Goal: Task Accomplishment & Management: Use online tool/utility

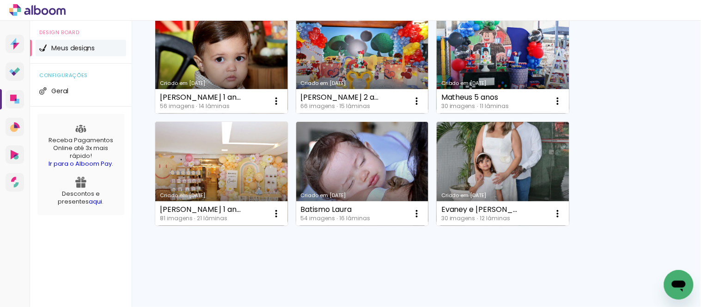
scroll to position [113, 0]
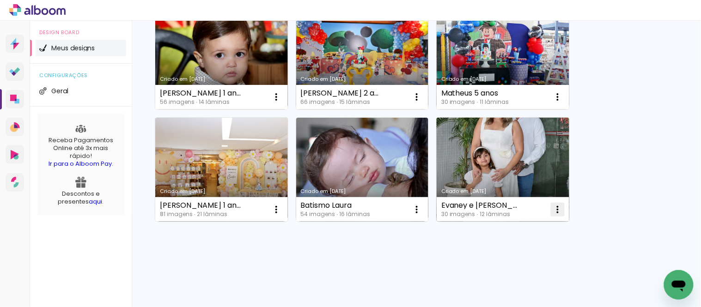
click at [282, 103] on iron-icon at bounding box center [276, 97] width 11 height 11
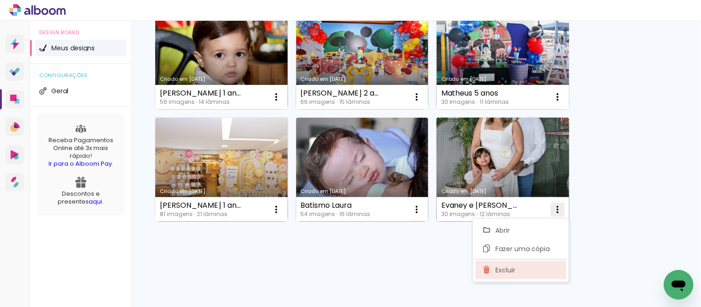
click at [537, 267] on paper-item "Excluir" at bounding box center [521, 270] width 91 height 18
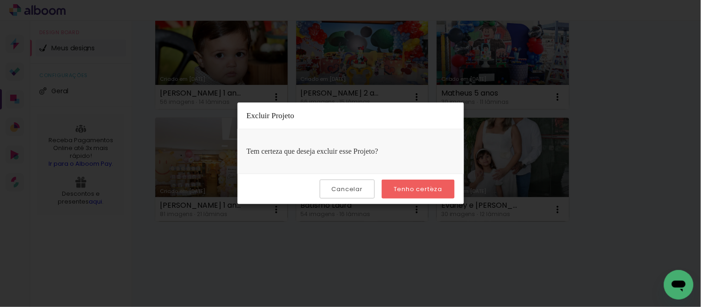
click at [0, 0] on slot "Tenho certeza" at bounding box center [0, 0] width 0 height 0
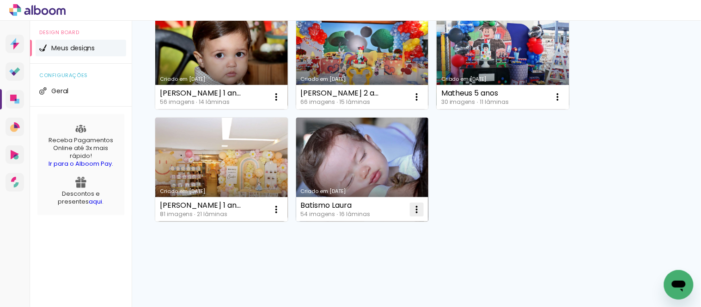
click at [282, 103] on iron-icon at bounding box center [276, 97] width 11 height 11
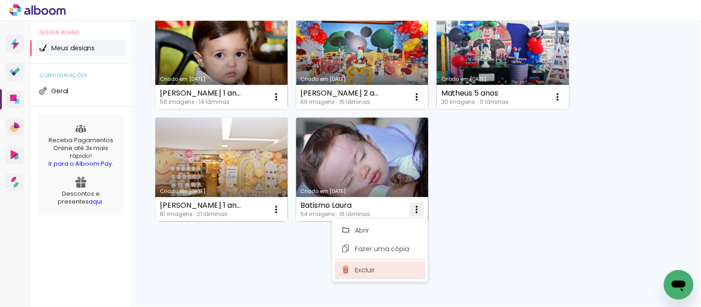
click at [373, 270] on span "Excluir" at bounding box center [365, 270] width 20 height 6
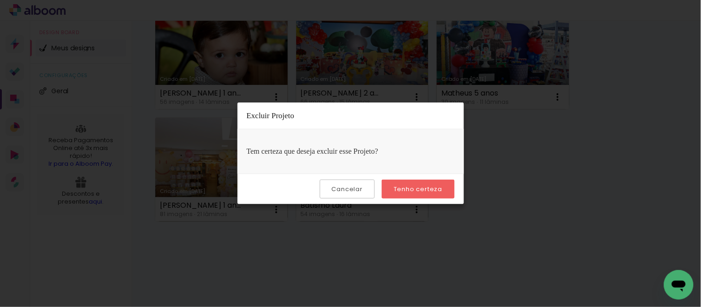
click at [447, 185] on paper-button "Tenho certeza" at bounding box center [418, 189] width 73 height 19
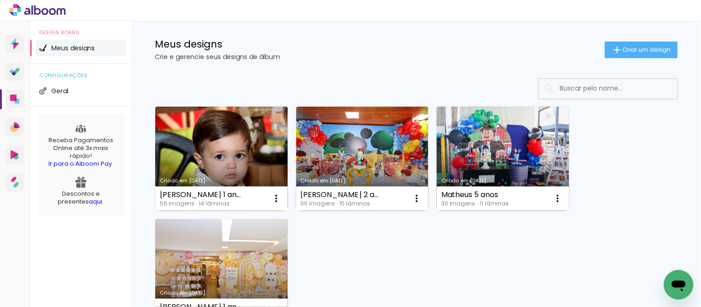
scroll to position [11, 0]
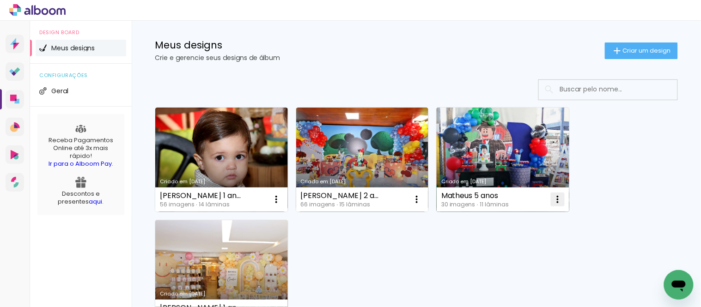
click at [282, 199] on iron-icon at bounding box center [276, 199] width 11 height 11
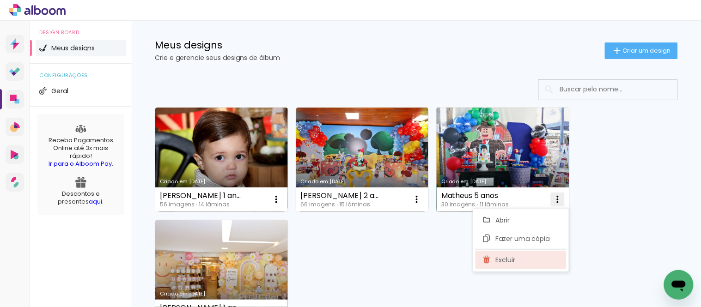
click at [505, 263] on span "Excluir" at bounding box center [506, 260] width 20 height 6
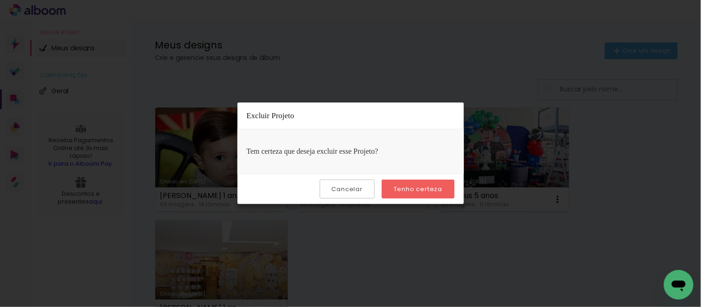
click at [447, 185] on paper-button "Tenho certeza" at bounding box center [418, 189] width 73 height 19
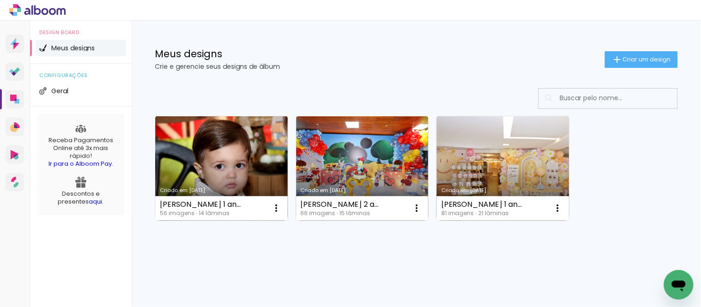
scroll to position [1, 0]
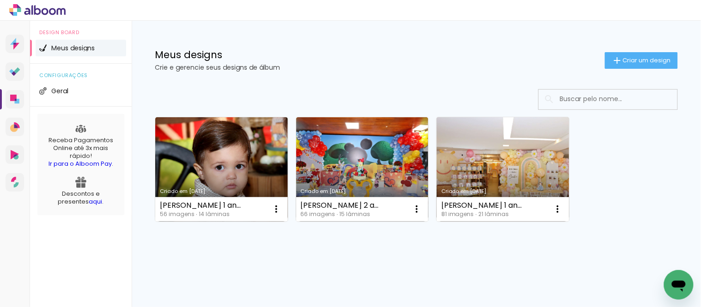
click at [632, 63] on span "Criar um design" at bounding box center [647, 60] width 48 height 6
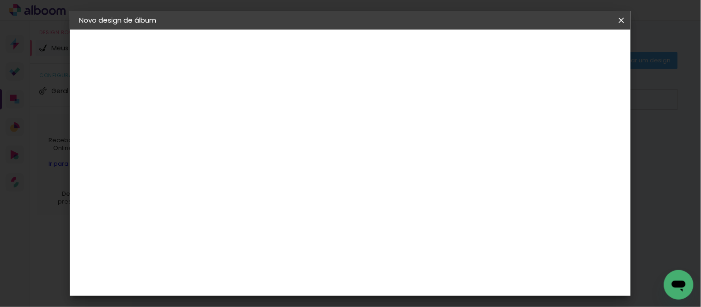
click at [230, 122] on input at bounding box center [230, 124] width 0 height 14
type input "[PERSON_NAME] 1 ano"
type paper-input "[PERSON_NAME] 1 ano"
click at [325, 54] on paper-button "Avançar" at bounding box center [302, 49] width 45 height 16
click at [404, 147] on paper-item "Tamanho Livre" at bounding box center [359, 140] width 89 height 20
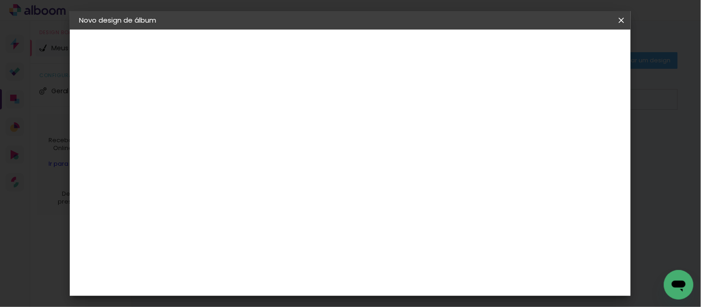
click at [417, 39] on header "Fornecedor Escolha um fornecedor ou avance com o tamanho livre. Voltar Avançar" at bounding box center [303, 57] width 227 height 55
click at [0, 0] on slot "Avançar" at bounding box center [0, 0] width 0 height 0
drag, startPoint x: 396, startPoint y: 278, endPoint x: 529, endPoint y: 279, distance: 133.1
click at [519, 280] on div "cm" at bounding box center [406, 279] width 322 height 32
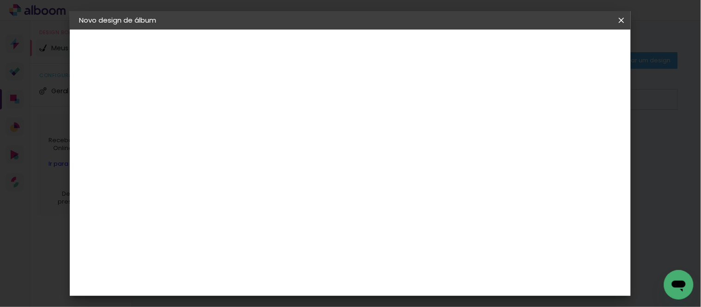
scroll to position [306, 0]
type input "50,8"
type paper-input "50,8"
drag, startPoint x: 224, startPoint y: 167, endPoint x: 397, endPoint y: 173, distance: 173.0
click at [387, 30] on div "mm Mostrar sangria 25.4 cm cm cm mm A maioria das encadernadoras sugere 5mm de …" at bounding box center [358, 30] width 337 height 0
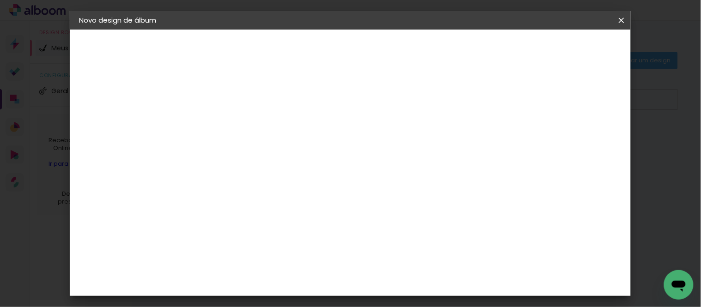
scroll to position [180, 0]
type input "20,3"
type paper-input "20,3"
click at [572, 45] on paper-button "Iniciar design" at bounding box center [542, 49] width 61 height 16
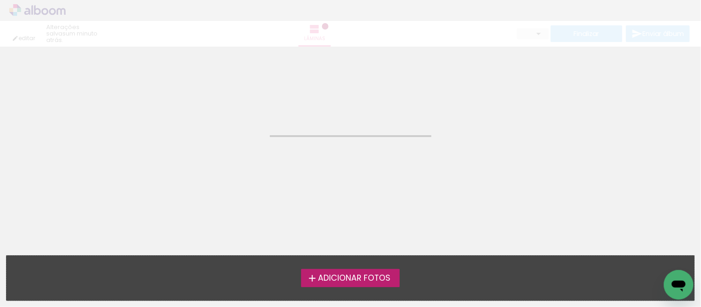
click at [355, 279] on span "Adicionar Fotos" at bounding box center [354, 279] width 73 height 8
click at [0, 0] on input "file" at bounding box center [0, 0] width 0 height 0
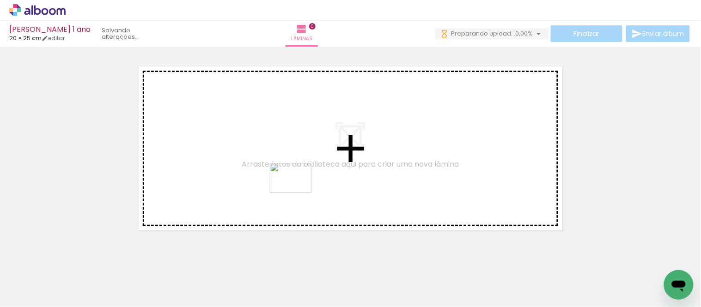
drag, startPoint x: 154, startPoint y: 283, endPoint x: 319, endPoint y: 205, distance: 182.4
click at [310, 186] on quentale-workspace at bounding box center [350, 153] width 701 height 307
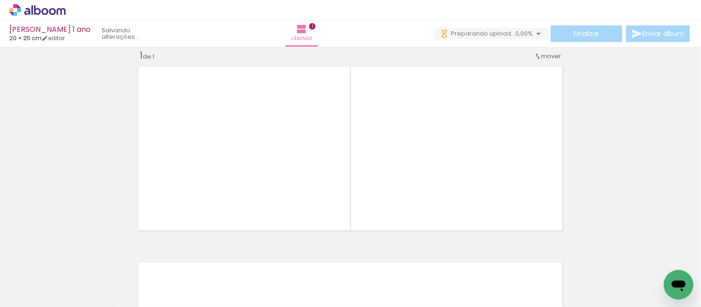
scroll to position [12, 0]
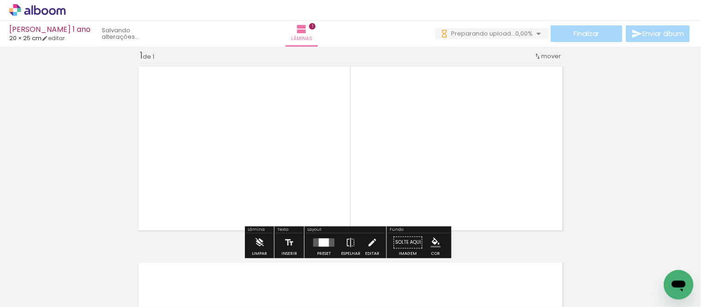
click at [324, 241] on div at bounding box center [324, 243] width 10 height 8
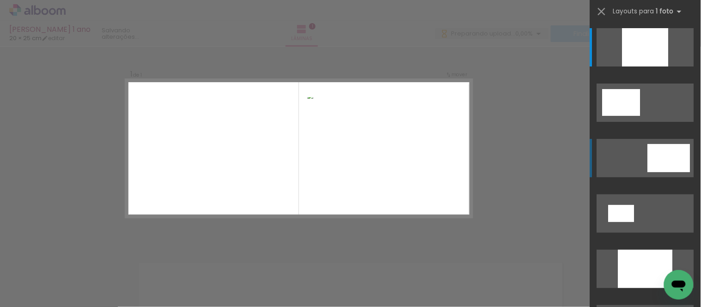
click at [669, 67] on div at bounding box center [646, 47] width 46 height 38
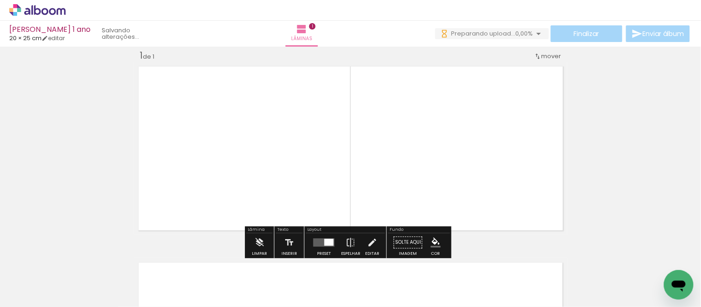
click at [435, 240] on iron-icon "color picker" at bounding box center [436, 243] width 10 height 10
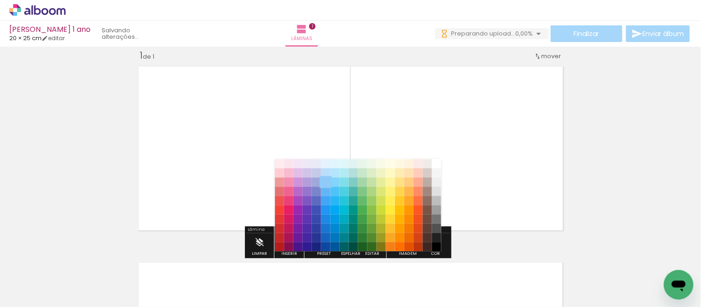
click at [326, 183] on paper-item "#90caf9" at bounding box center [325, 182] width 9 height 9
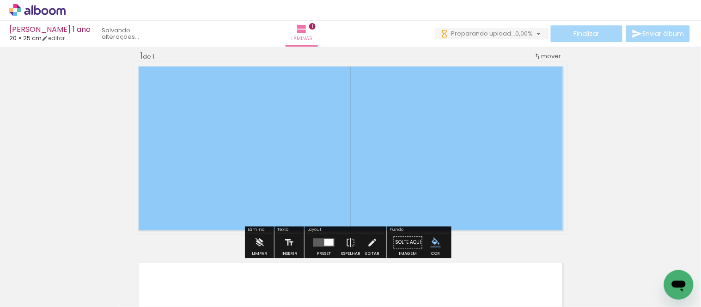
click at [454, 123] on paper-item at bounding box center [455, 122] width 17 height 6
click at [454, 153] on iron-icon "color picker" at bounding box center [456, 153] width 11 height 9
click at [460, 73] on paper-item "#ffffff" at bounding box center [460, 73] width 9 height 9
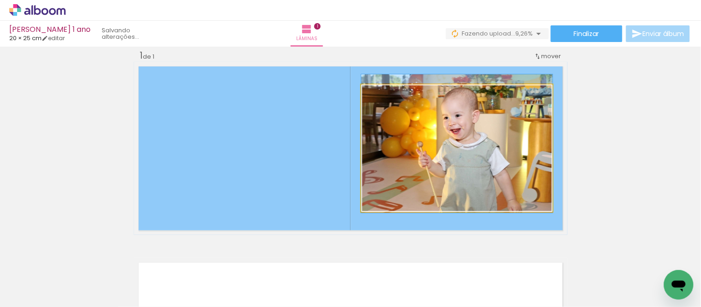
drag, startPoint x: 519, startPoint y: 151, endPoint x: 510, endPoint y: 150, distance: 8.9
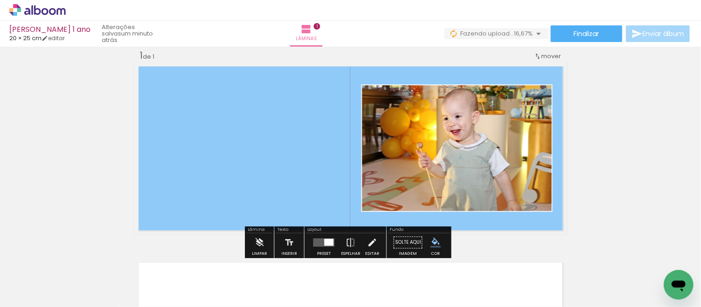
click at [455, 153] on iron-icon "color picker" at bounding box center [456, 153] width 11 height 9
click at [429, 102] on paper-item "#ffb74d" at bounding box center [433, 101] width 9 height 9
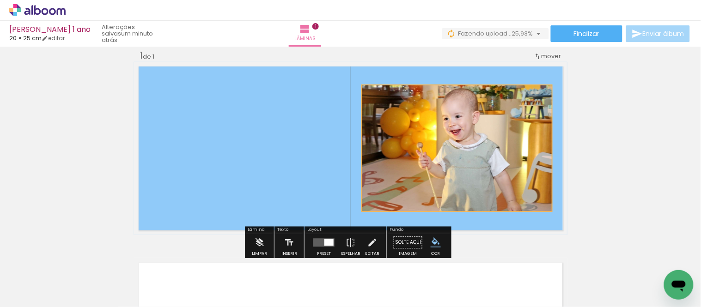
click at [451, 126] on paper-item at bounding box center [455, 129] width 17 height 6
click at [632, 179] on div "Inserir lâmina 1 de 1" at bounding box center [350, 234] width 701 height 393
click at [525, 168] on quentale-photo at bounding box center [456, 149] width 191 height 128
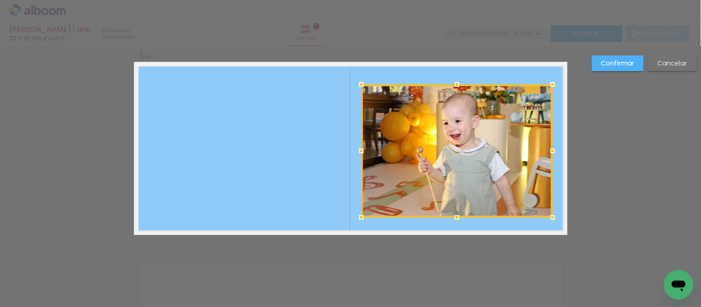
drag, startPoint x: 450, startPoint y: 213, endPoint x: 451, endPoint y: 218, distance: 5.6
click at [451, 218] on div at bounding box center [457, 217] width 18 height 18
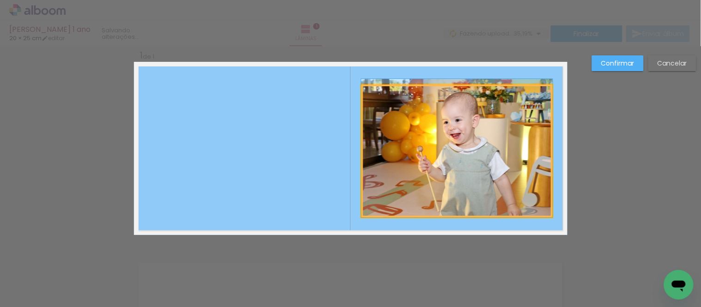
drag, startPoint x: 512, startPoint y: 174, endPoint x: 514, endPoint y: 165, distance: 9.4
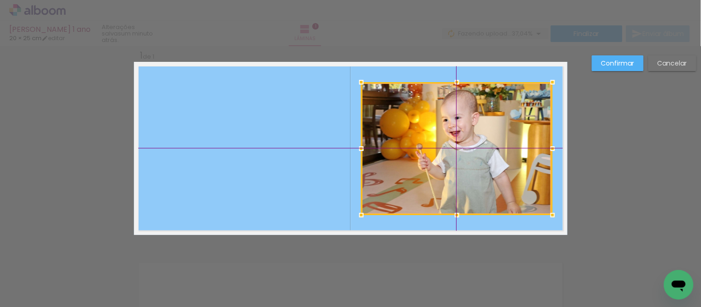
click at [502, 144] on div at bounding box center [456, 148] width 191 height 133
click at [642, 62] on paper-button "Confirmar" at bounding box center [618, 63] width 52 height 16
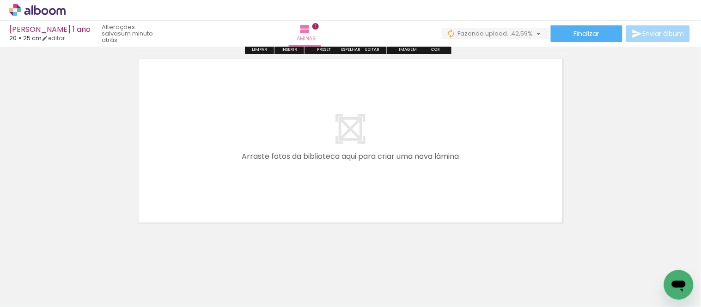
scroll to position [217, 0]
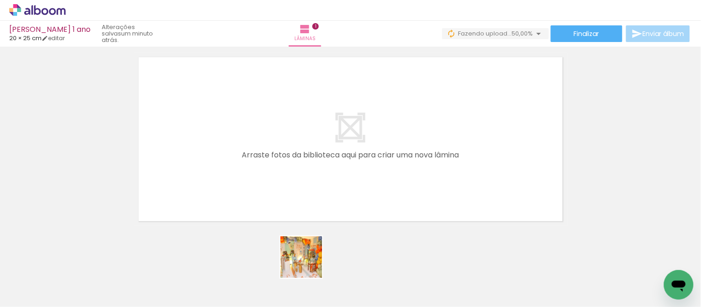
drag, startPoint x: 308, startPoint y: 264, endPoint x: 356, endPoint y: 299, distance: 59.0
click at [284, 185] on quentale-workspace at bounding box center [350, 153] width 701 height 307
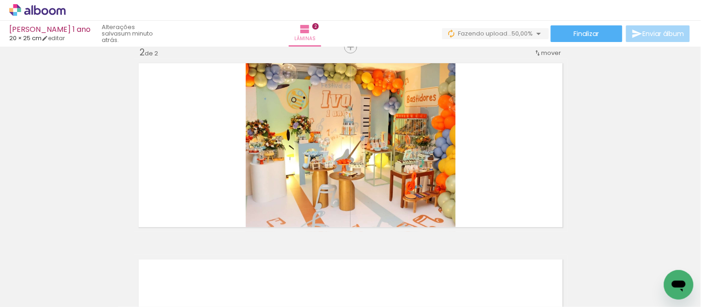
scroll to position [208, 0]
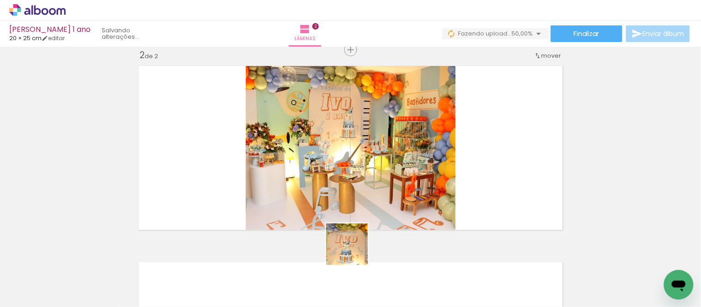
drag, startPoint x: 354, startPoint y: 251, endPoint x: 398, endPoint y: 262, distance: 44.6
click at [347, 190] on quentale-workspace at bounding box center [350, 153] width 701 height 307
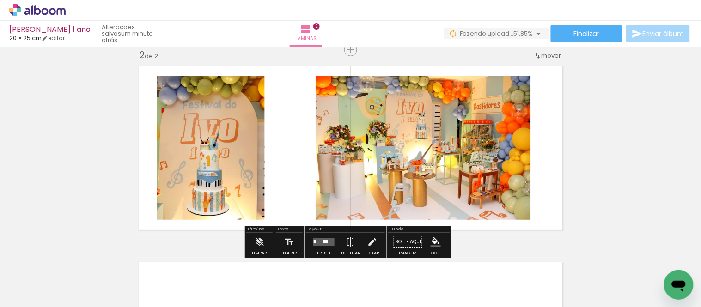
drag, startPoint x: 408, startPoint y: 276, endPoint x: 479, endPoint y: 279, distance: 71.7
click at [394, 187] on quentale-workspace at bounding box center [350, 153] width 701 height 307
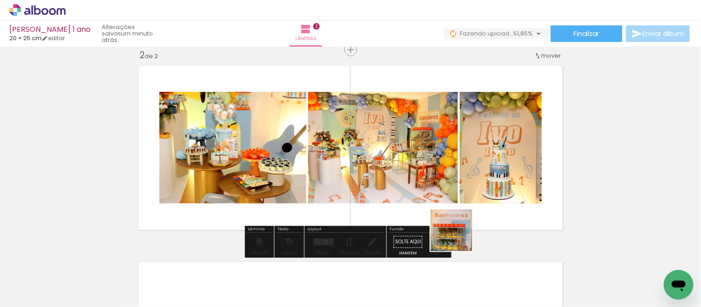
drag, startPoint x: 459, startPoint y: 238, endPoint x: 531, endPoint y: 266, distance: 77.4
click at [447, 182] on quentale-workspace at bounding box center [350, 153] width 701 height 307
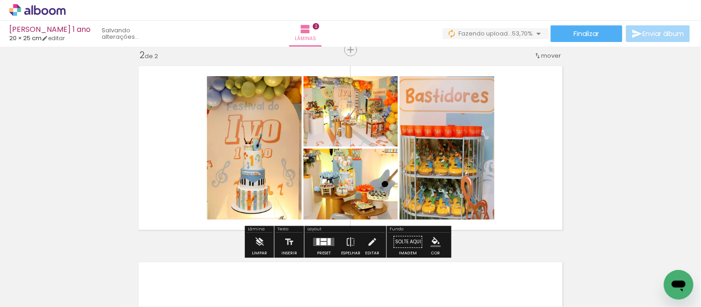
drag, startPoint x: 556, startPoint y: 262, endPoint x: 525, endPoint y: 197, distance: 71.5
click at [525, 197] on quentale-workspace at bounding box center [350, 153] width 701 height 307
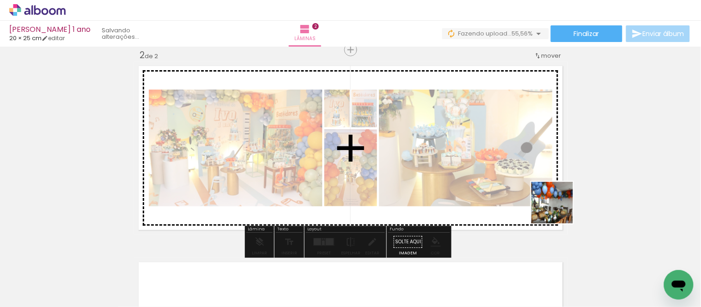
drag, startPoint x: 606, startPoint y: 269, endPoint x: 654, endPoint y: 265, distance: 47.7
click at [557, 205] on quentale-workspace at bounding box center [350, 153] width 701 height 307
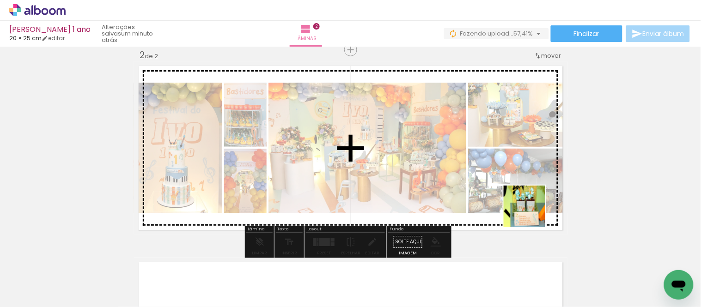
drag, startPoint x: 556, startPoint y: 225, endPoint x: 510, endPoint y: 285, distance: 75.5
click at [531, 213] on quentale-workspace at bounding box center [350, 153] width 701 height 307
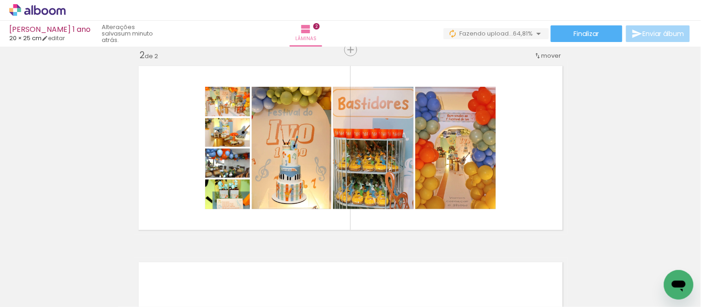
scroll to position [0, 0]
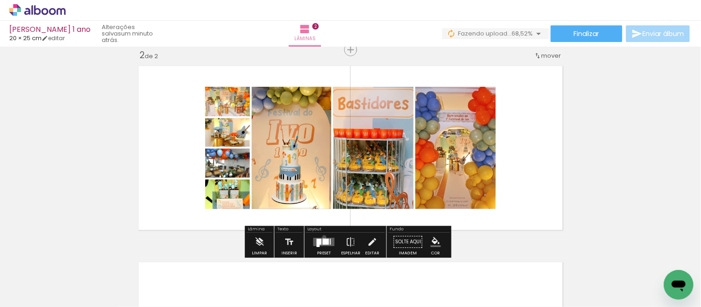
drag, startPoint x: 322, startPoint y: 238, endPoint x: 443, endPoint y: 238, distance: 120.7
click at [324, 238] on quentale-layouter at bounding box center [323, 242] width 21 height 8
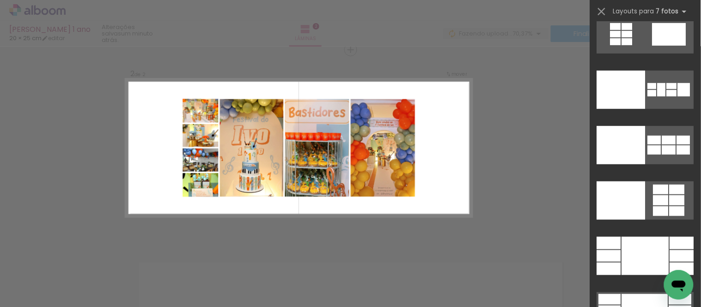
scroll to position [10930, 0]
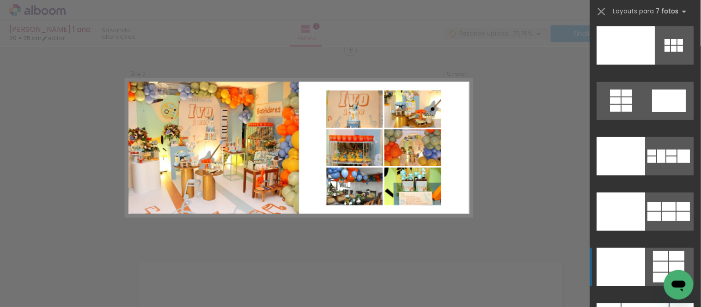
click at [616, 65] on div at bounding box center [626, 45] width 58 height 38
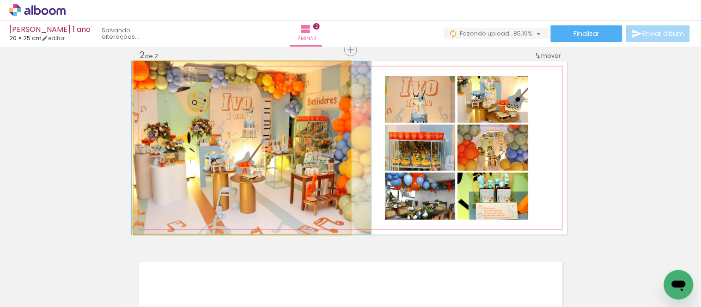
drag, startPoint x: 287, startPoint y: 185, endPoint x: 296, endPoint y: 163, distance: 23.9
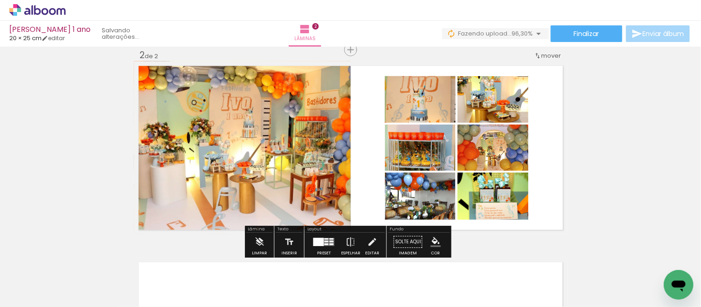
click at [329, 243] on quentale-layouter at bounding box center [323, 242] width 21 height 8
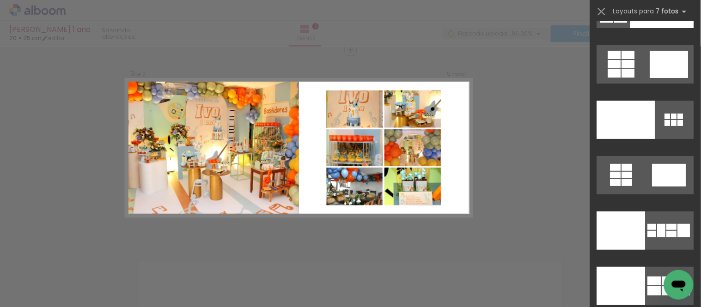
scroll to position [10841, 0]
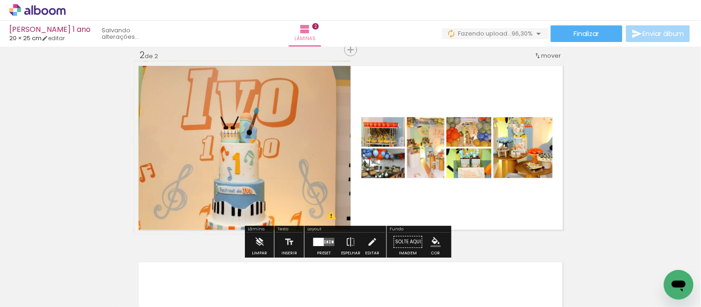
click at [313, 242] on div at bounding box center [318, 242] width 11 height 8
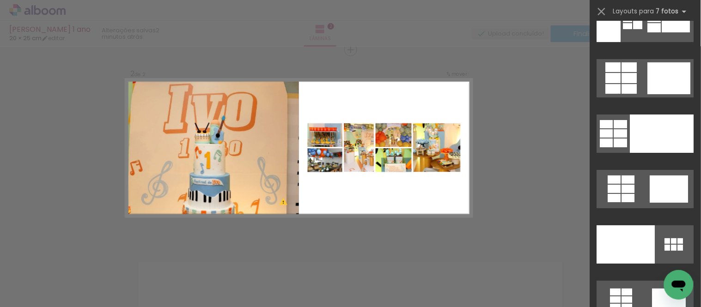
scroll to position [10628, 0]
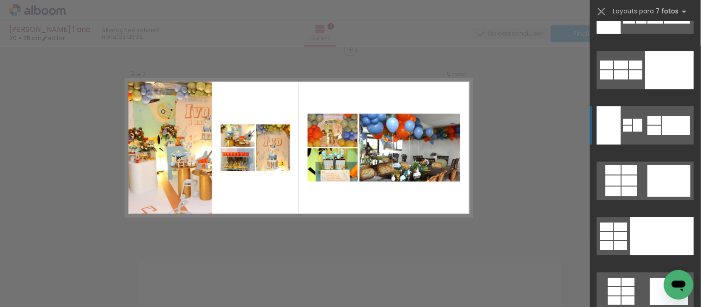
click at [635, 297] on div at bounding box center [628, 301] width 13 height 8
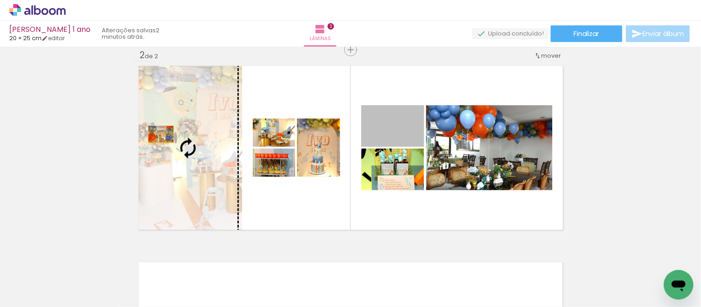
drag, startPoint x: 400, startPoint y: 129, endPoint x: 157, endPoint y: 135, distance: 242.7
click at [0, 0] on slot at bounding box center [0, 0] width 0 height 0
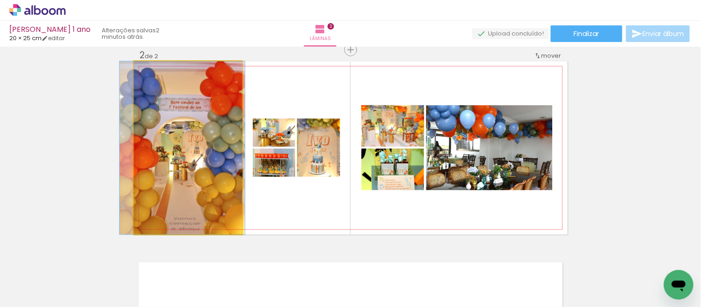
drag, startPoint x: 206, startPoint y: 167, endPoint x: 200, endPoint y: 139, distance: 28.3
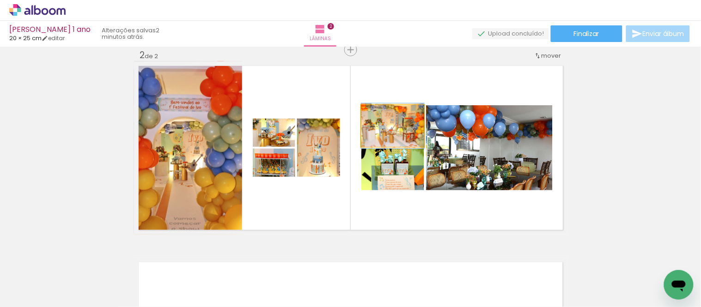
drag, startPoint x: 410, startPoint y: 128, endPoint x: 491, endPoint y: 142, distance: 82.2
click at [0, 0] on slot at bounding box center [0, 0] width 0 height 0
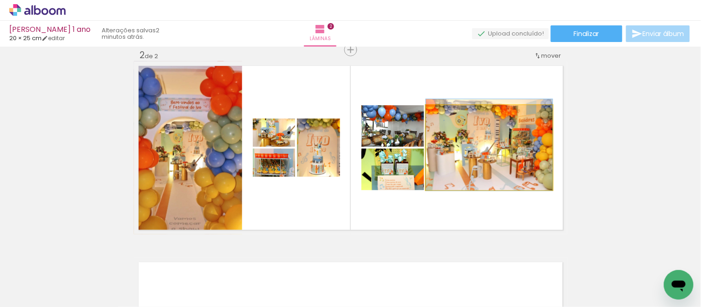
drag, startPoint x: 526, startPoint y: 161, endPoint x: 535, endPoint y: 162, distance: 9.3
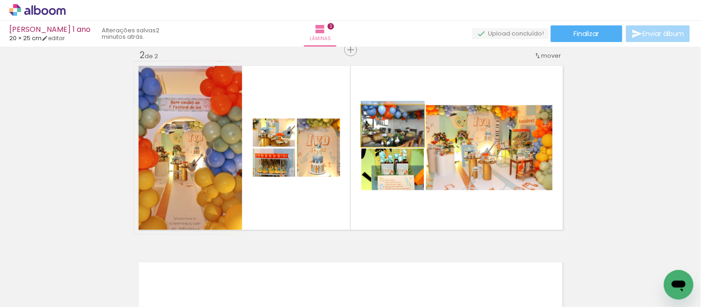
drag, startPoint x: 407, startPoint y: 132, endPoint x: 407, endPoint y: 126, distance: 6.5
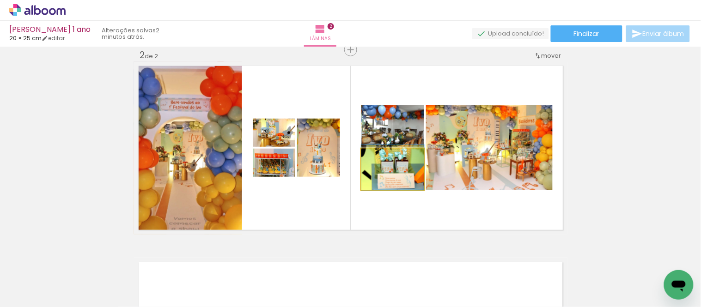
drag, startPoint x: 408, startPoint y: 174, endPoint x: 409, endPoint y: 168, distance: 5.6
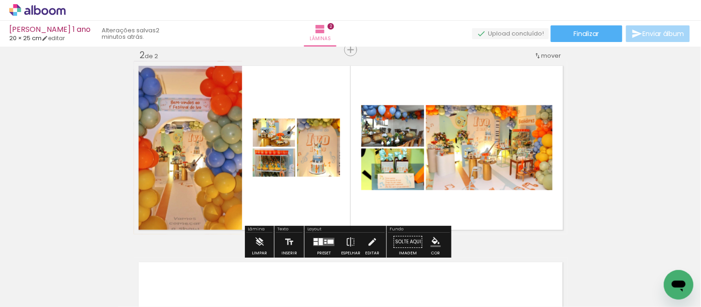
click at [404, 132] on quentale-photo at bounding box center [392, 126] width 63 height 42
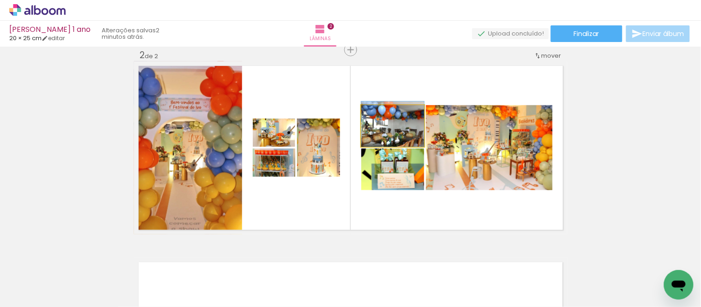
drag, startPoint x: 404, startPoint y: 132, endPoint x: 405, endPoint y: 140, distance: 8.4
click at [404, 131] on quentale-photo at bounding box center [392, 126] width 63 height 42
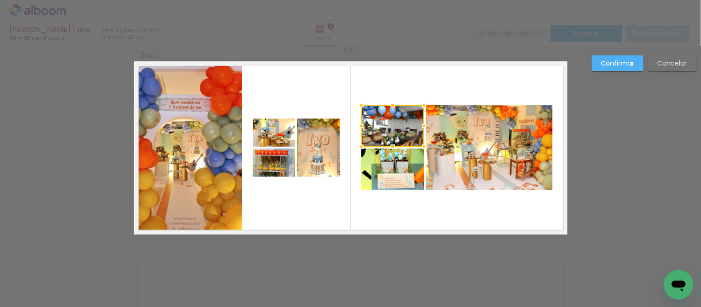
click at [403, 169] on quentale-photo at bounding box center [392, 170] width 63 height 42
click at [446, 174] on quentale-photo at bounding box center [489, 147] width 127 height 85
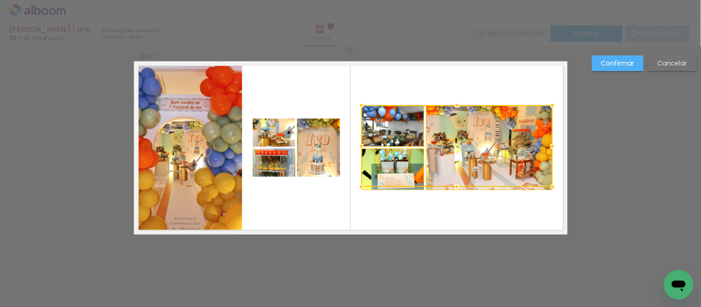
drag, startPoint x: 452, startPoint y: 189, endPoint x: 452, endPoint y: 209, distance: 20.3
click at [452, 209] on album-spread "2 de 2" at bounding box center [351, 147] width 434 height 173
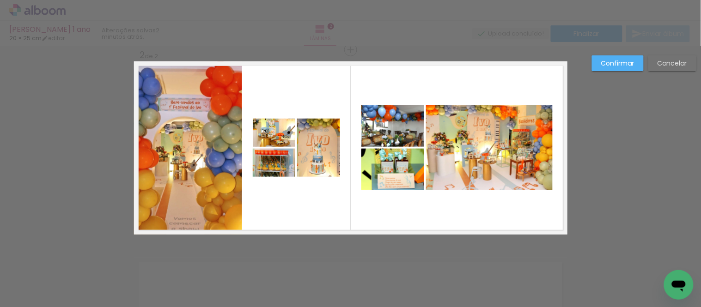
click at [405, 129] on quentale-photo at bounding box center [392, 126] width 63 height 42
click at [399, 168] on quentale-photo at bounding box center [392, 170] width 63 height 42
click at [460, 176] on quentale-photo at bounding box center [489, 147] width 127 height 85
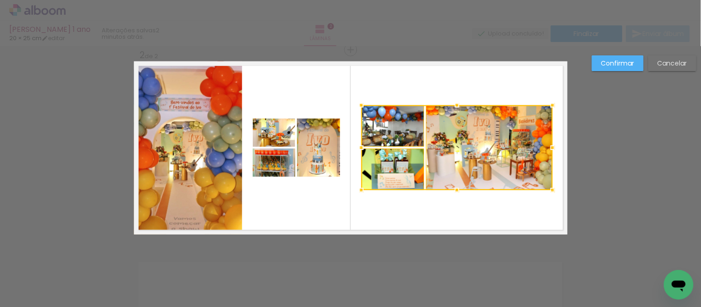
click at [444, 190] on div at bounding box center [456, 147] width 191 height 85
click at [391, 127] on quentale-photo at bounding box center [392, 126] width 63 height 42
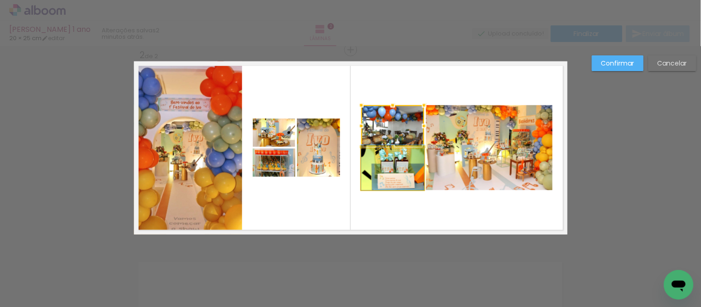
click at [394, 170] on quentale-photo at bounding box center [392, 170] width 63 height 42
click at [460, 165] on quentale-photo at bounding box center [489, 147] width 127 height 85
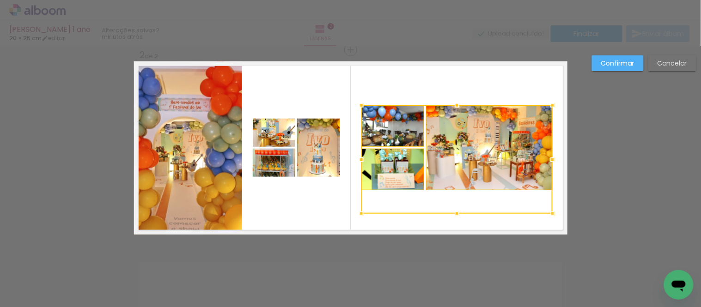
drag, startPoint x: 454, startPoint y: 190, endPoint x: 451, endPoint y: 213, distance: 23.8
click at [451, 213] on div at bounding box center [457, 214] width 18 height 18
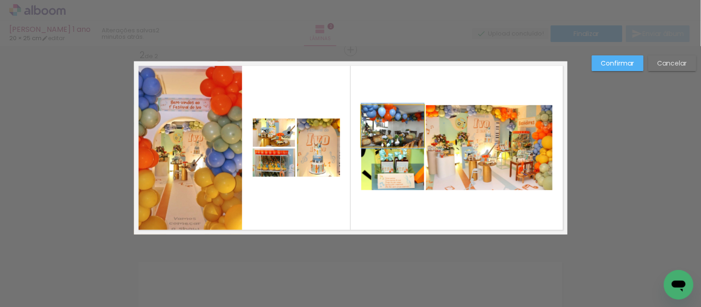
click at [406, 126] on quentale-photo at bounding box center [392, 126] width 63 height 42
click at [401, 166] on quentale-photo at bounding box center [392, 170] width 63 height 42
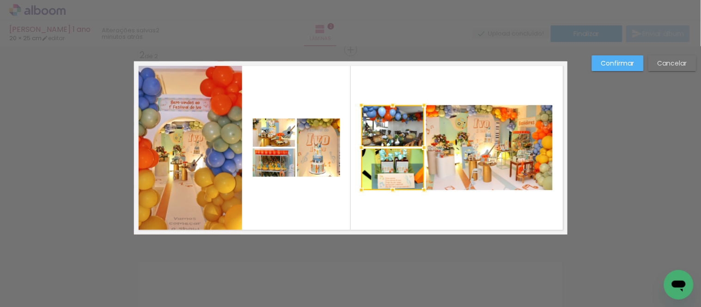
click at [497, 172] on quentale-photo at bounding box center [489, 147] width 127 height 85
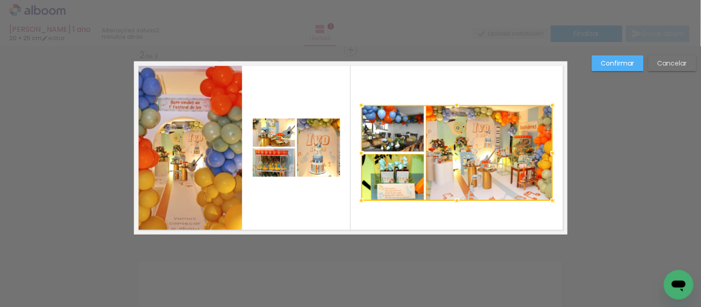
drag, startPoint x: 451, startPoint y: 192, endPoint x: 450, endPoint y: 203, distance: 11.6
click at [451, 210] on div at bounding box center [457, 201] width 18 height 18
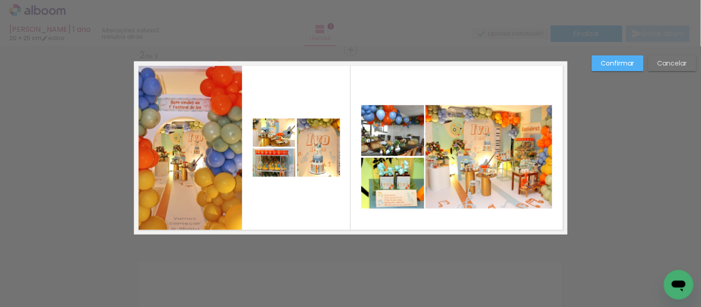
click at [404, 127] on quentale-photo at bounding box center [392, 130] width 63 height 51
click at [397, 178] on quentale-photo at bounding box center [392, 183] width 63 height 51
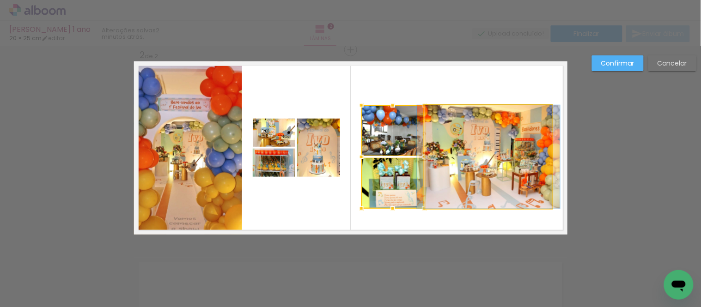
click at [469, 135] on quentale-photo at bounding box center [489, 157] width 127 height 104
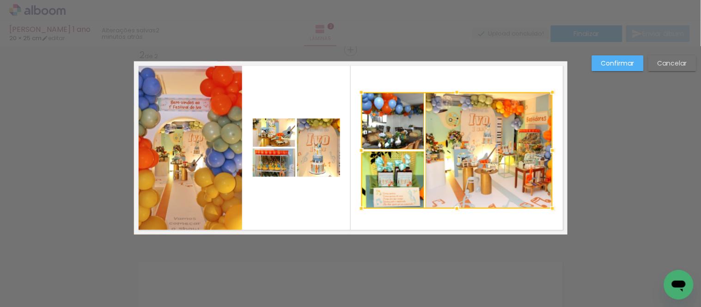
drag, startPoint x: 455, startPoint y: 104, endPoint x: 455, endPoint y: 91, distance: 13.0
click at [455, 91] on div at bounding box center [457, 92] width 18 height 18
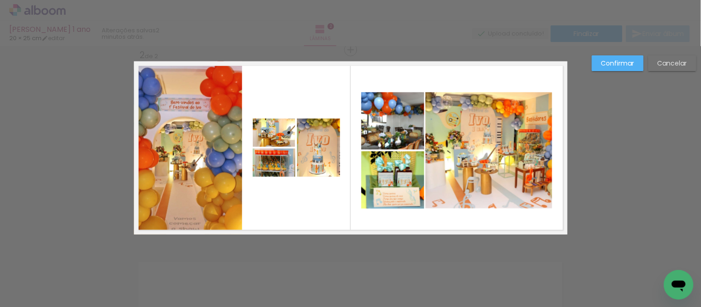
click at [386, 126] on quentale-photo at bounding box center [392, 120] width 63 height 57
click at [386, 164] on quentale-photo at bounding box center [392, 180] width 63 height 57
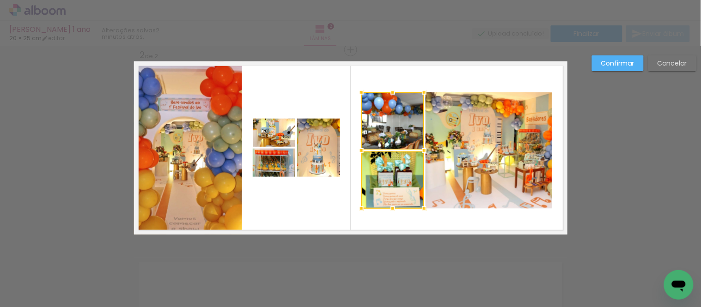
click at [482, 169] on quentale-photo at bounding box center [489, 150] width 127 height 116
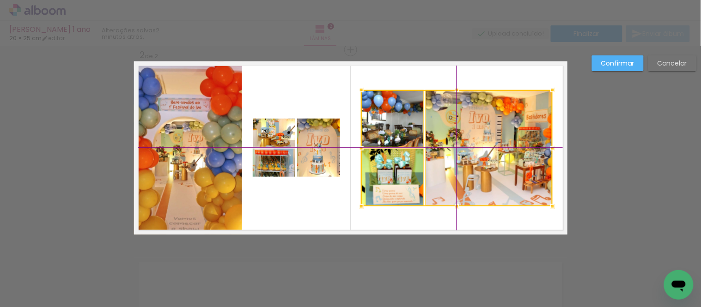
drag, startPoint x: 497, startPoint y: 164, endPoint x: 503, endPoint y: 158, distance: 8.2
click at [503, 158] on div at bounding box center [456, 148] width 191 height 116
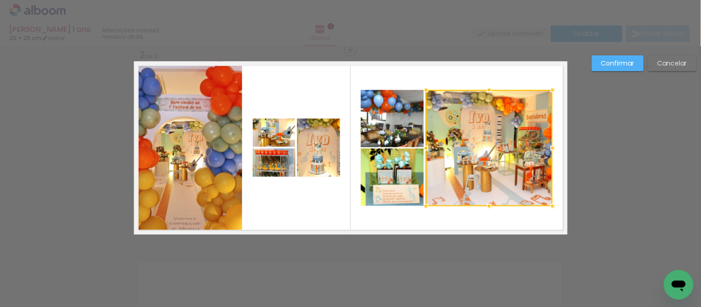
click at [0, 0] on slot "Confirmar" at bounding box center [0, 0] width 0 height 0
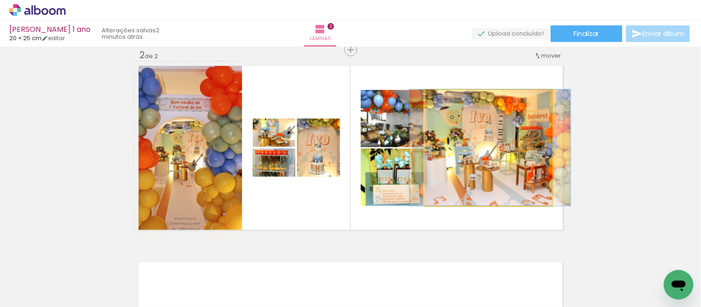
drag, startPoint x: 516, startPoint y: 128, endPoint x: 516, endPoint y: 118, distance: 9.2
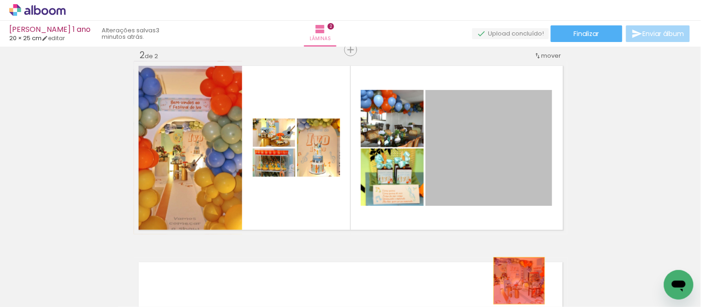
drag, startPoint x: 535, startPoint y: 193, endPoint x: 394, endPoint y: 177, distance: 141.4
click at [512, 295] on quentale-workspace at bounding box center [350, 153] width 701 height 307
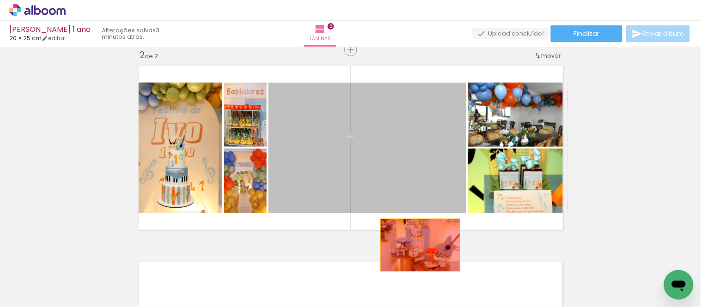
drag, startPoint x: 419, startPoint y: 193, endPoint x: 518, endPoint y: 214, distance: 100.6
click at [410, 299] on quentale-workspace at bounding box center [350, 153] width 701 height 307
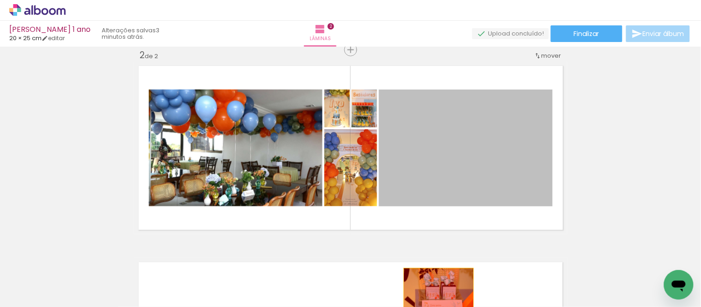
drag, startPoint x: 464, startPoint y: 182, endPoint x: 385, endPoint y: 192, distance: 79.7
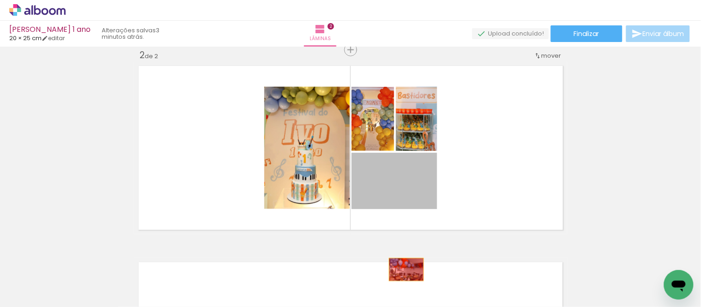
drag, startPoint x: 403, startPoint y: 187, endPoint x: 409, endPoint y: 141, distance: 46.7
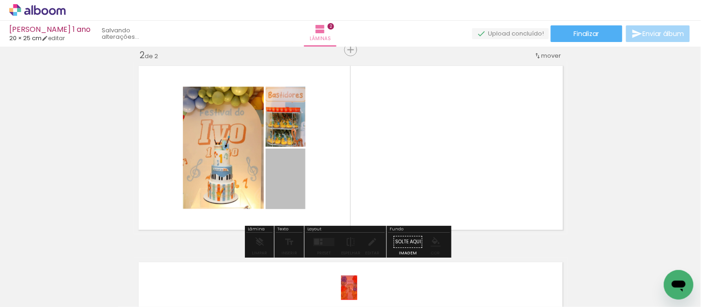
drag, startPoint x: 294, startPoint y: 185, endPoint x: 264, endPoint y: 184, distance: 29.2
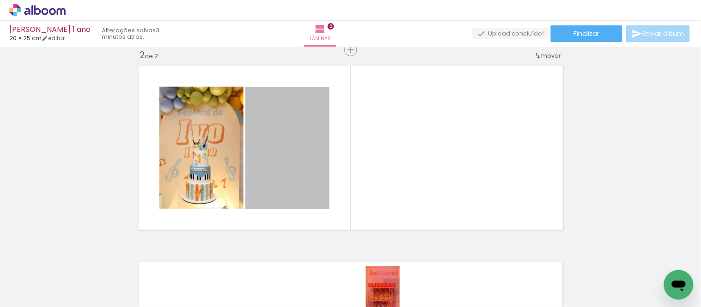
drag, startPoint x: 287, startPoint y: 180, endPoint x: 379, endPoint y: 291, distance: 144.4
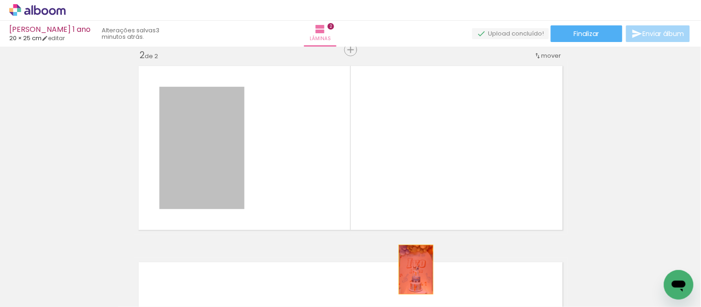
drag, startPoint x: 210, startPoint y: 168, endPoint x: 414, endPoint y: 271, distance: 228.2
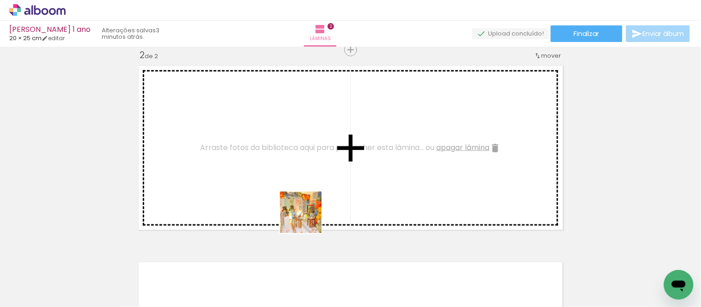
drag, startPoint x: 317, startPoint y: 275, endPoint x: 334, endPoint y: 232, distance: 46.1
click at [296, 179] on quentale-workspace at bounding box center [350, 153] width 701 height 307
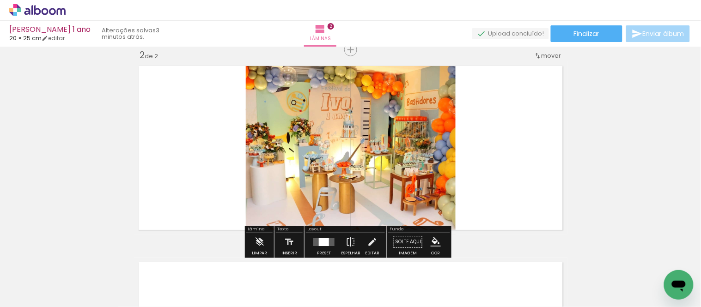
drag, startPoint x: 355, startPoint y: 272, endPoint x: 370, endPoint y: 175, distance: 98.3
click at [367, 174] on quentale-workspace at bounding box center [350, 153] width 701 height 307
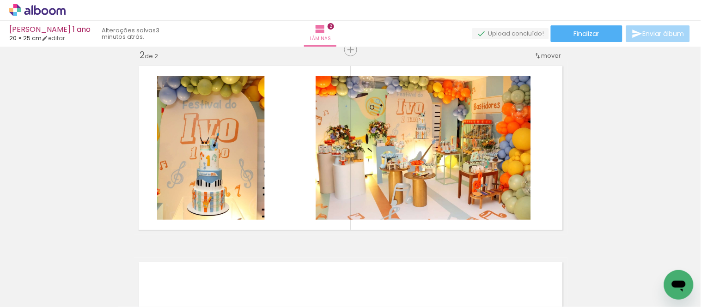
scroll to position [0, 113]
drag, startPoint x: 447, startPoint y: 268, endPoint x: 399, endPoint y: 212, distance: 74.4
click at [423, 166] on quentale-workspace at bounding box center [350, 153] width 701 height 307
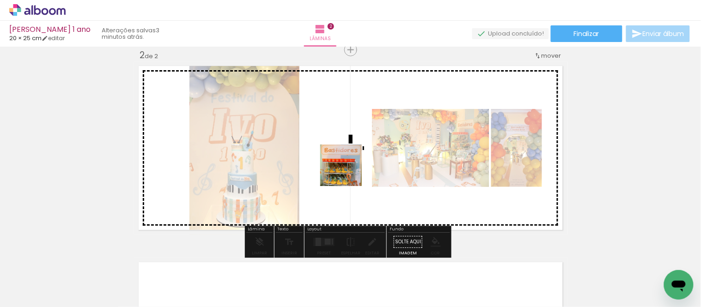
drag, startPoint x: 348, startPoint y: 274, endPoint x: 350, endPoint y: 161, distance: 113.3
click at [347, 148] on quentale-workspace at bounding box center [350, 153] width 701 height 307
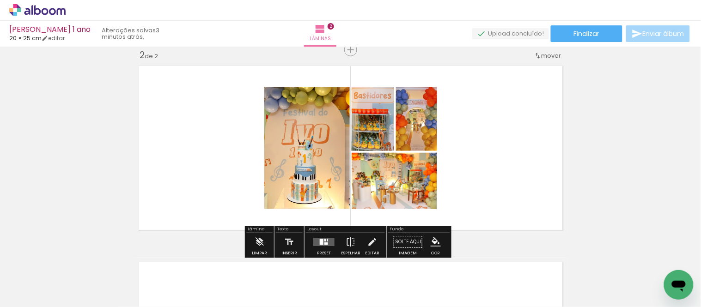
click at [321, 242] on quentale-layouter at bounding box center [323, 242] width 21 height 8
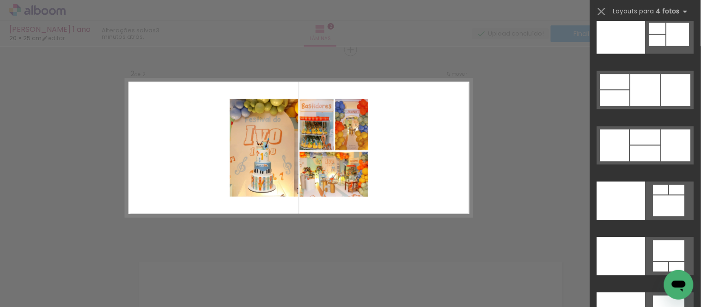
scroll to position [19325, 0]
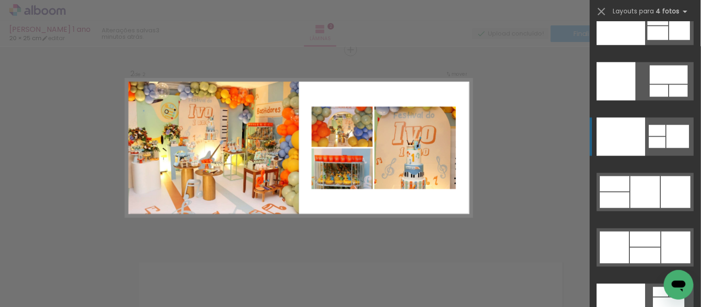
click at [670, 97] on div at bounding box center [679, 91] width 18 height 12
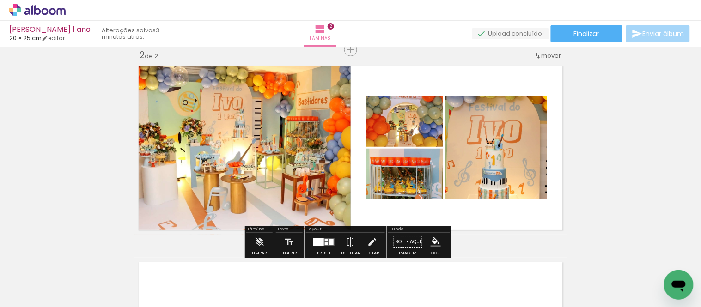
click at [325, 244] on div at bounding box center [326, 244] width 3 height 3
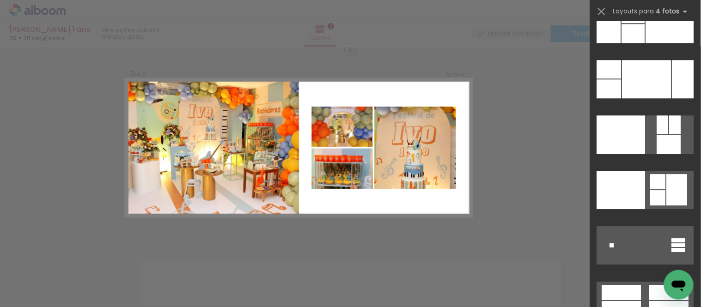
scroll to position [18644, 0]
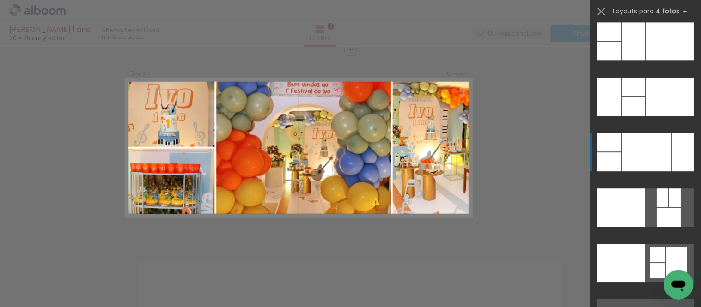
click at [645, 116] on div at bounding box center [633, 106] width 23 height 19
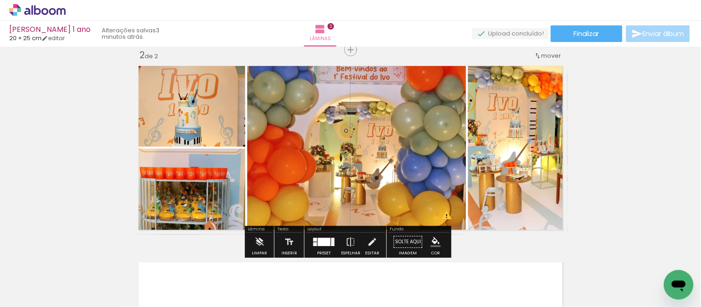
drag, startPoint x: 407, startPoint y: 188, endPoint x: 521, endPoint y: 199, distance: 115.1
click at [0, 0] on slot at bounding box center [0, 0] width 0 height 0
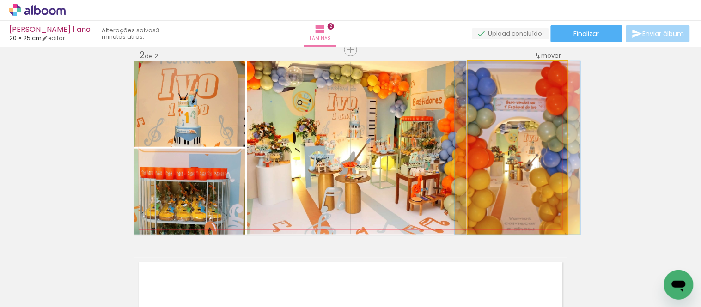
drag, startPoint x: 515, startPoint y: 193, endPoint x: 515, endPoint y: 181, distance: 12.5
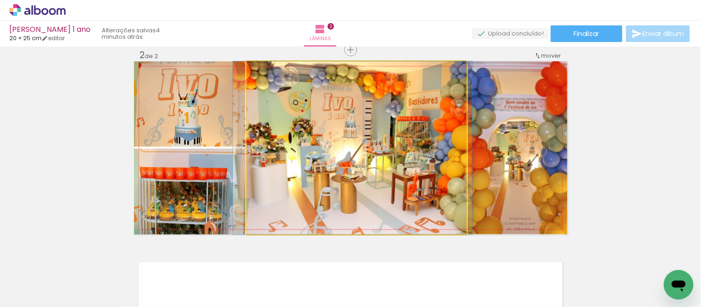
drag, startPoint x: 409, startPoint y: 183, endPoint x: 405, endPoint y: 170, distance: 14.0
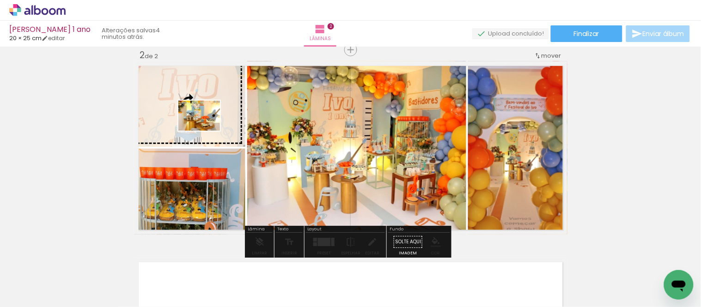
drag, startPoint x: 304, startPoint y: 278, endPoint x: 206, endPoint y: 129, distance: 179.0
click at [206, 129] on quentale-workspace at bounding box center [350, 153] width 701 height 307
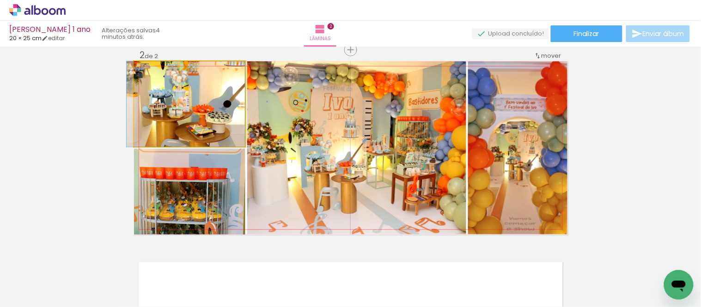
drag, startPoint x: 200, startPoint y: 123, endPoint x: 194, endPoint y: 116, distance: 8.5
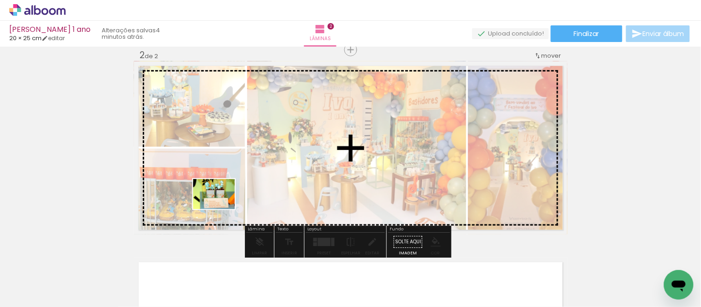
drag, startPoint x: 544, startPoint y: 283, endPoint x: 206, endPoint y: 202, distance: 347.6
click at [208, 202] on quentale-workspace at bounding box center [350, 153] width 701 height 307
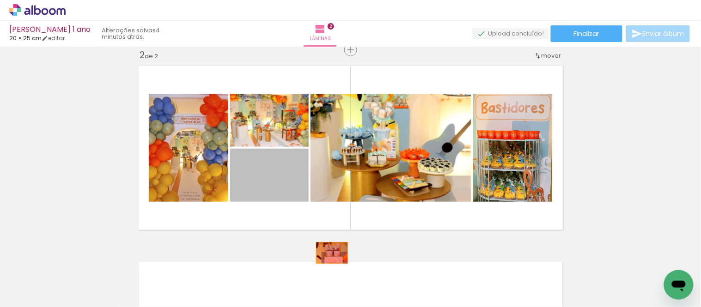
drag, startPoint x: 257, startPoint y: 192, endPoint x: 350, endPoint y: 274, distance: 123.8
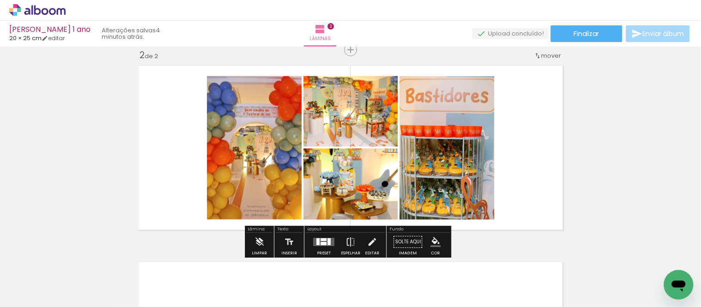
click at [328, 245] on div at bounding box center [329, 242] width 3 height 7
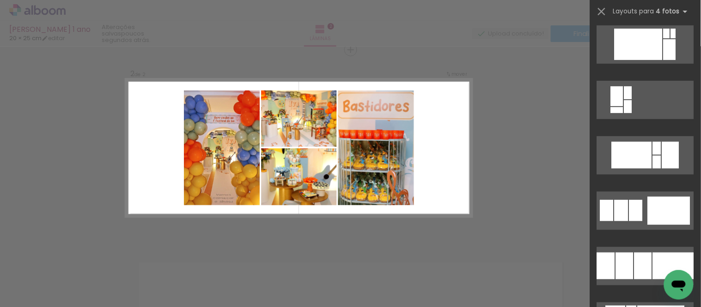
scroll to position [5576, 0]
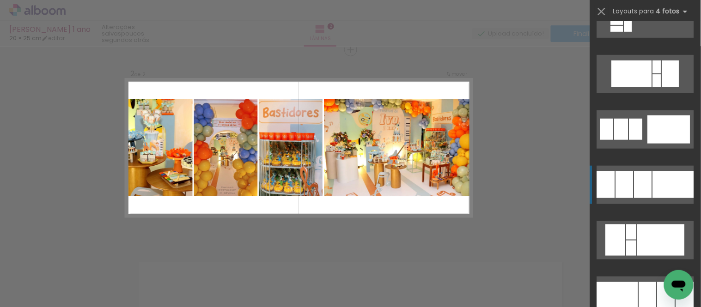
click at [654, 192] on div at bounding box center [673, 184] width 41 height 27
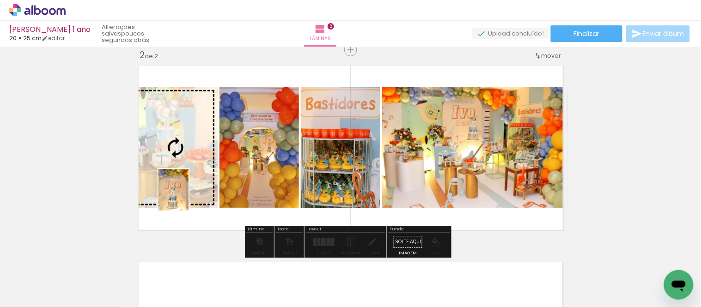
drag, startPoint x: 238, startPoint y: 276, endPoint x: 186, endPoint y: 197, distance: 94.1
click at [186, 197] on quentale-workspace at bounding box center [350, 153] width 701 height 307
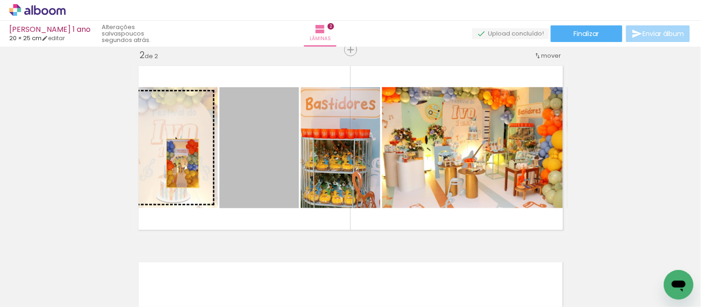
drag, startPoint x: 287, startPoint y: 175, endPoint x: 179, endPoint y: 164, distance: 108.7
click at [0, 0] on slot at bounding box center [0, 0] width 0 height 0
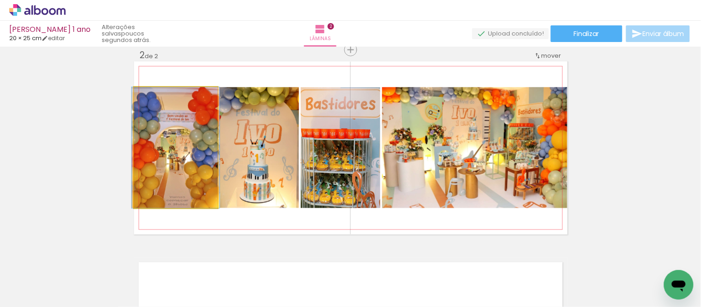
drag, startPoint x: 197, startPoint y: 178, endPoint x: 197, endPoint y: 170, distance: 7.4
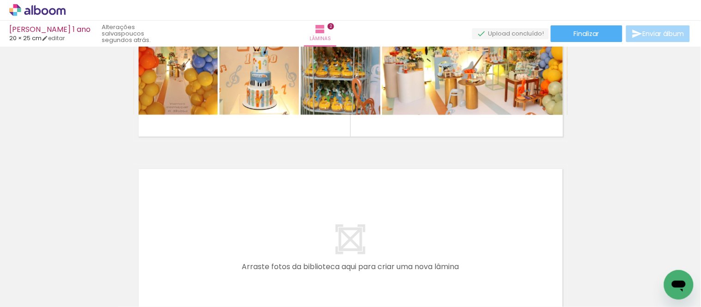
scroll to position [311, 0]
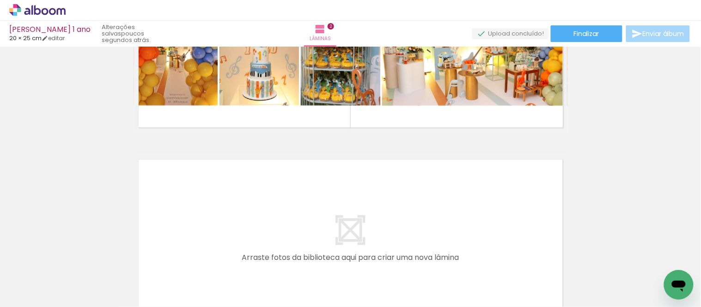
drag, startPoint x: 296, startPoint y: 270, endPoint x: 367, endPoint y: 294, distance: 75.0
click at [287, 214] on quentale-workspace at bounding box center [350, 153] width 701 height 307
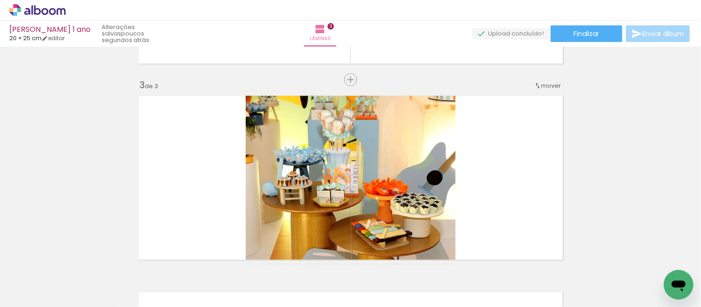
scroll to position [404, 0]
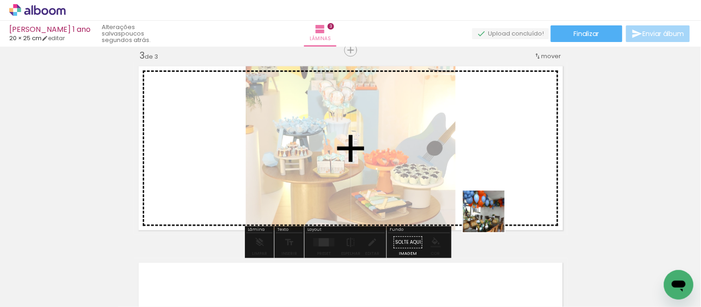
drag, startPoint x: 504, startPoint y: 265, endPoint x: 481, endPoint y: 198, distance: 70.9
click at [481, 198] on quentale-workspace at bounding box center [350, 153] width 701 height 307
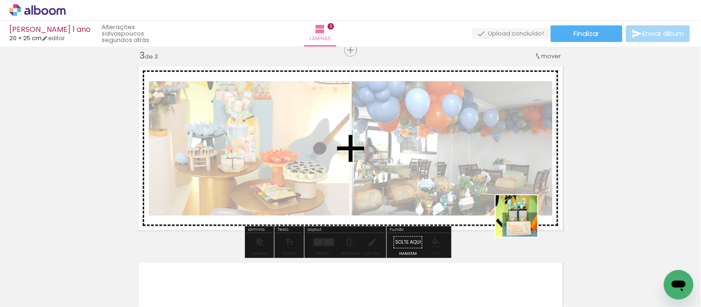
drag, startPoint x: 532, startPoint y: 233, endPoint x: 511, endPoint y: 271, distance: 44.1
click at [501, 190] on quentale-workspace at bounding box center [350, 153] width 701 height 307
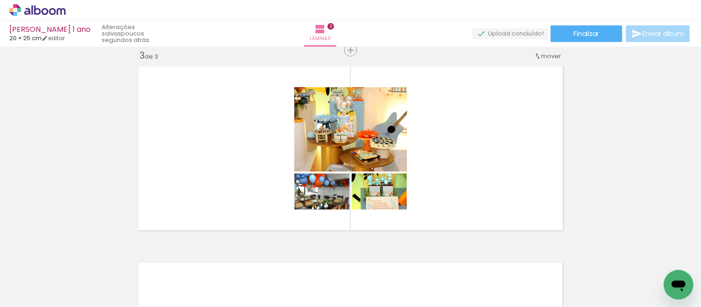
scroll to position [0, 316]
drag, startPoint x: 185, startPoint y: 266, endPoint x: 248, endPoint y: 233, distance: 71.1
click at [192, 204] on quentale-workspace at bounding box center [350, 153] width 701 height 307
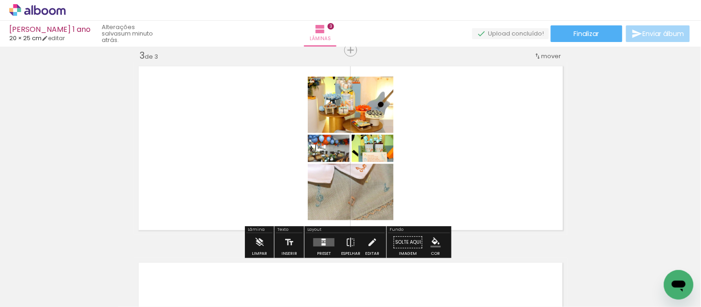
click at [325, 239] on quentale-layouter at bounding box center [323, 243] width 21 height 8
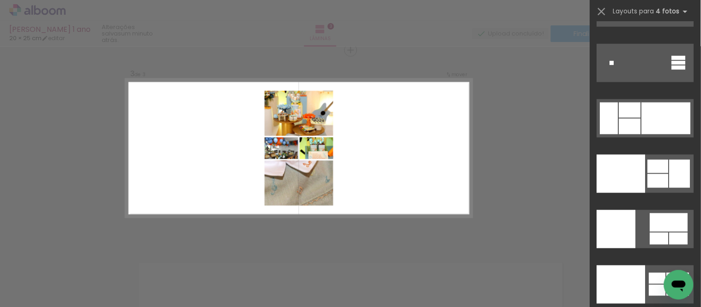
scroll to position [19126, 0]
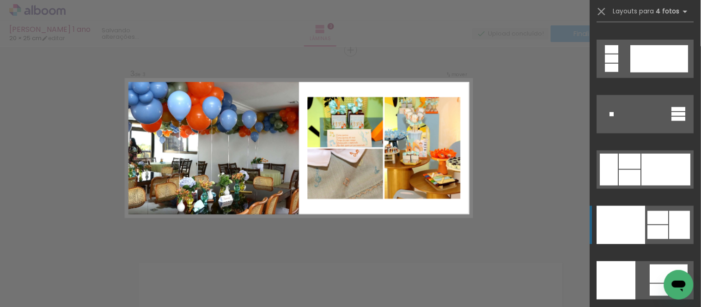
click at [670, 284] on div at bounding box center [679, 290] width 18 height 12
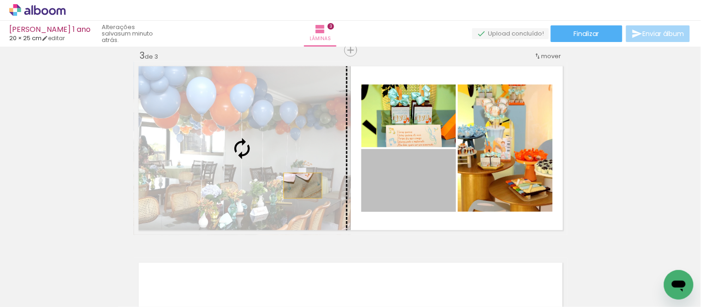
drag, startPoint x: 381, startPoint y: 186, endPoint x: 299, endPoint y: 186, distance: 81.8
click at [0, 0] on slot at bounding box center [0, 0] width 0 height 0
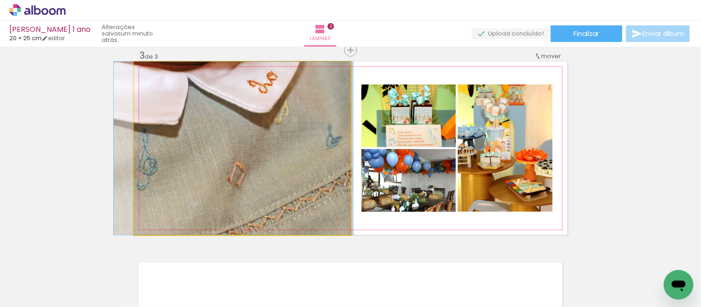
drag, startPoint x: 288, startPoint y: 179, endPoint x: 281, endPoint y: 185, distance: 9.2
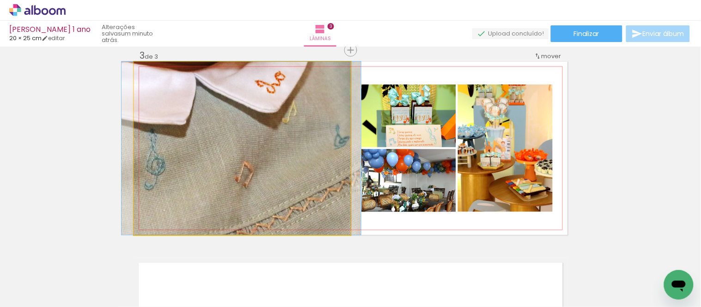
drag, startPoint x: 282, startPoint y: 187, endPoint x: 290, endPoint y: 190, distance: 8.5
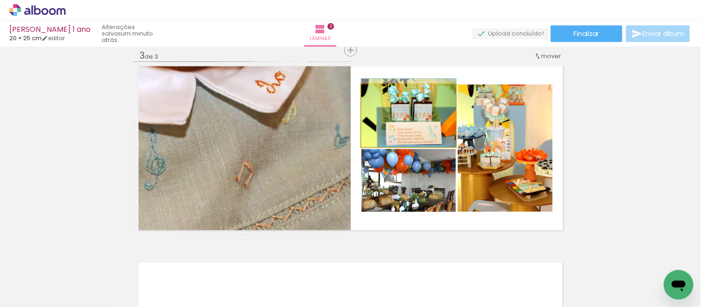
drag, startPoint x: 437, startPoint y: 126, endPoint x: 435, endPoint y: 122, distance: 5.0
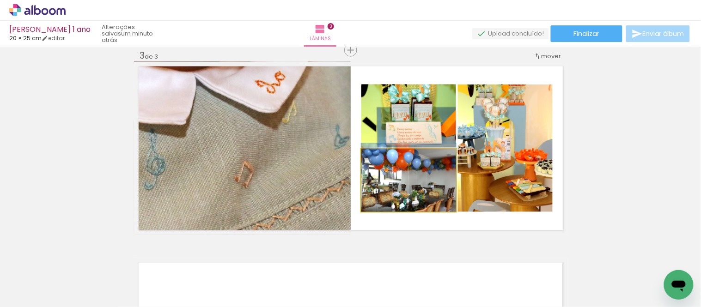
drag, startPoint x: 438, startPoint y: 202, endPoint x: 440, endPoint y: 195, distance: 7.6
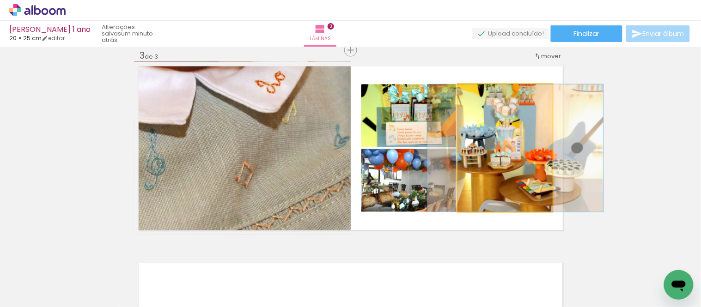
drag, startPoint x: 531, startPoint y: 184, endPoint x: 541, endPoint y: 172, distance: 15.7
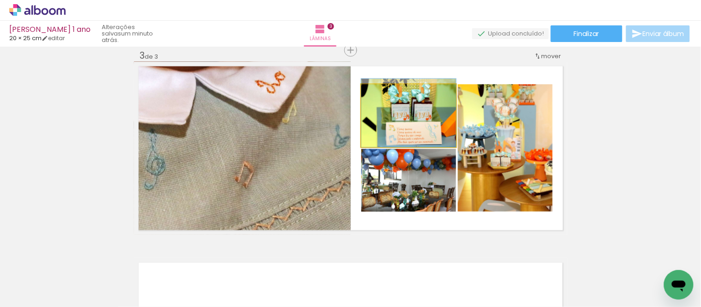
drag, startPoint x: 410, startPoint y: 121, endPoint x: 503, endPoint y: 145, distance: 96.5
click at [0, 0] on slot at bounding box center [0, 0] width 0 height 0
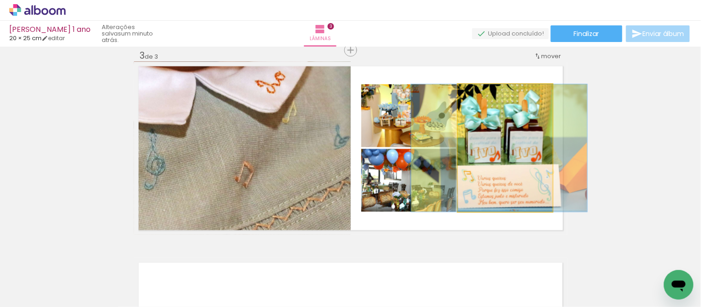
drag, startPoint x: 503, startPoint y: 145, endPoint x: 497, endPoint y: 141, distance: 7.6
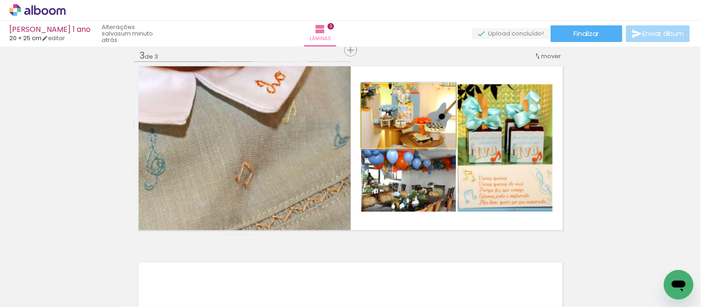
drag, startPoint x: 392, startPoint y: 125, endPoint x: 396, endPoint y: 135, distance: 11.0
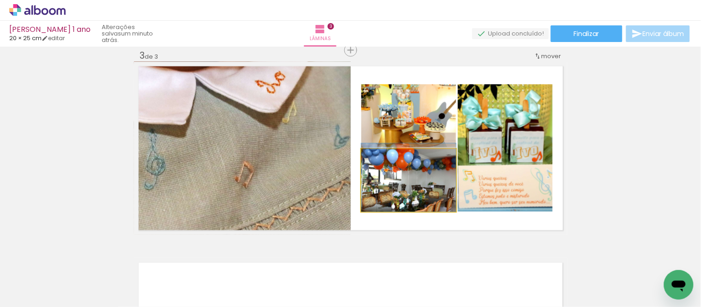
drag, startPoint x: 421, startPoint y: 194, endPoint x: 419, endPoint y: 185, distance: 9.4
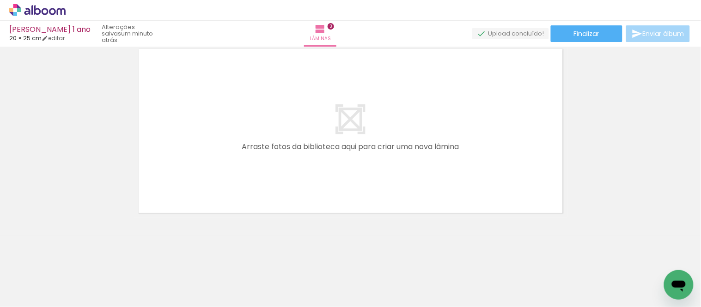
scroll to position [0, 0]
drag, startPoint x: 104, startPoint y: 273, endPoint x: 262, endPoint y: 180, distance: 183.4
click at [260, 178] on quentale-workspace at bounding box center [350, 153] width 701 height 307
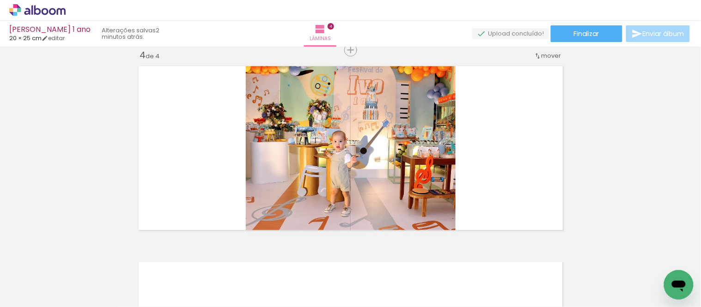
scroll to position [0, 1186]
drag, startPoint x: 563, startPoint y: 271, endPoint x: 521, endPoint y: 190, distance: 91.4
click at [521, 190] on quentale-workspace at bounding box center [350, 153] width 701 height 307
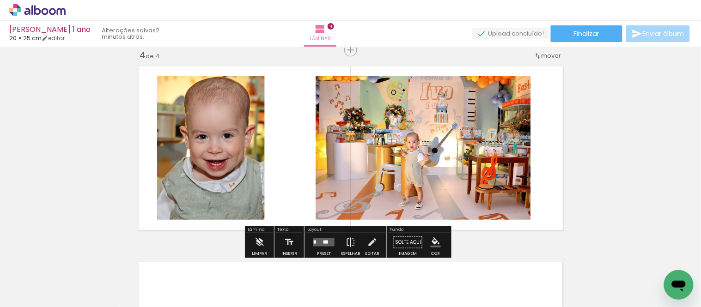
click at [320, 239] on quentale-layouter at bounding box center [323, 242] width 21 height 8
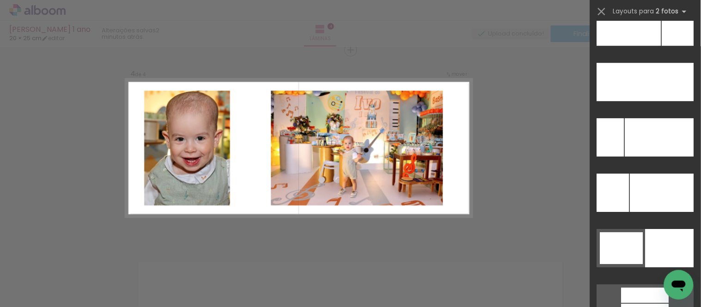
scroll to position [4337, 0]
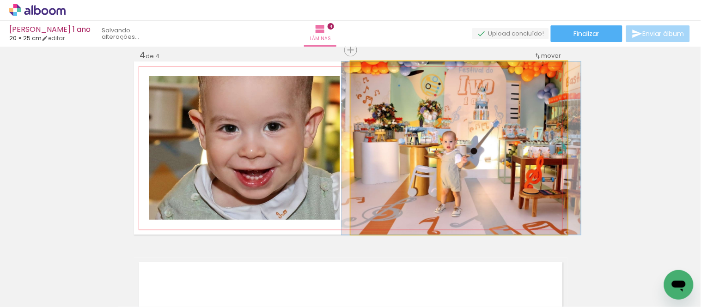
drag, startPoint x: 506, startPoint y: 186, endPoint x: 508, endPoint y: 198, distance: 12.2
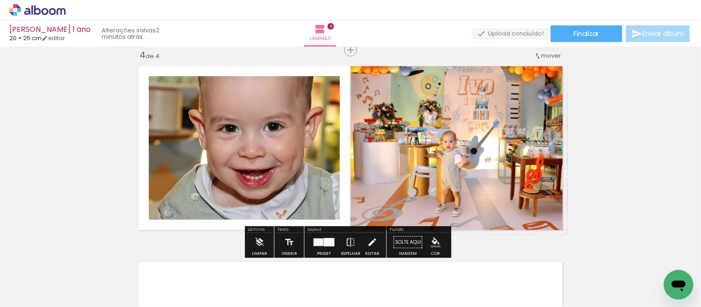
click at [266, 147] on quentale-photo at bounding box center [244, 148] width 191 height 144
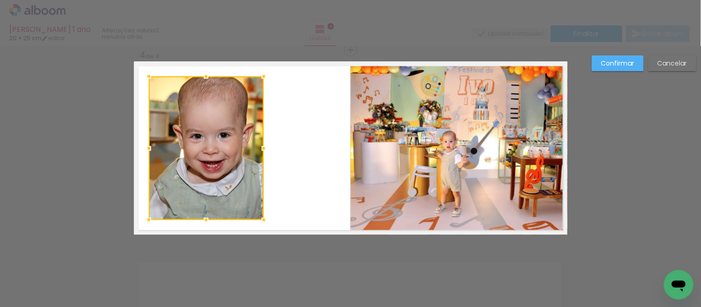
drag, startPoint x: 341, startPoint y: 145, endPoint x: 259, endPoint y: 159, distance: 83.1
click at [259, 159] on div at bounding box center [206, 148] width 115 height 144
click at [221, 170] on div at bounding box center [206, 148] width 115 height 144
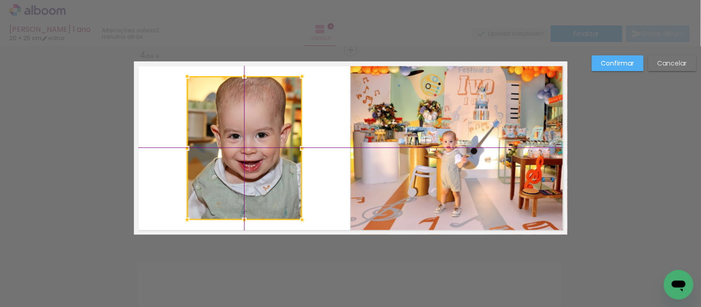
drag, startPoint x: 199, startPoint y: 177, endPoint x: 252, endPoint y: 181, distance: 52.9
click at [252, 181] on div at bounding box center [244, 148] width 115 height 144
click at [0, 0] on slot "Confirmar" at bounding box center [0, 0] width 0 height 0
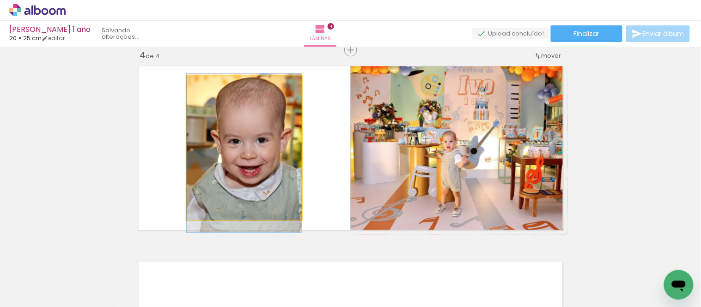
drag, startPoint x: 263, startPoint y: 153, endPoint x: 253, endPoint y: 158, distance: 11.4
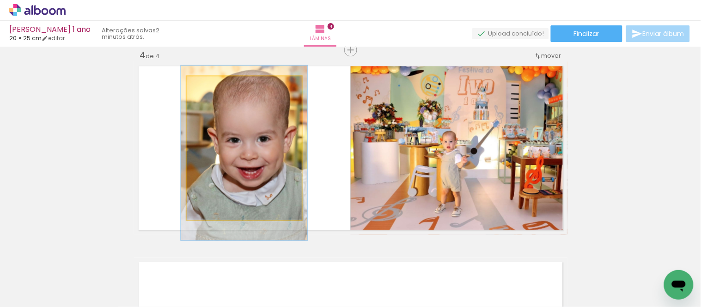
type paper-slider "110"
click at [205, 93] on quentale-photo at bounding box center [244, 148] width 115 height 144
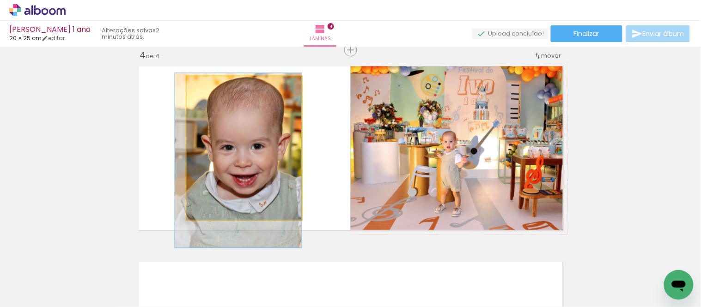
drag, startPoint x: 233, startPoint y: 119, endPoint x: 220, endPoint y: 127, distance: 15.3
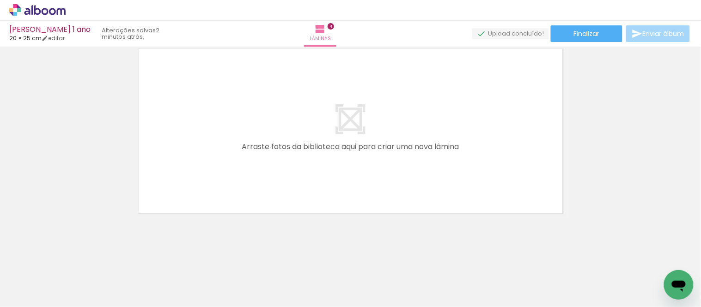
scroll to position [0, 529]
drag, startPoint x: 344, startPoint y: 265, endPoint x: 385, endPoint y: 255, distance: 42.4
click at [329, 193] on quentale-workspace at bounding box center [350, 153] width 701 height 307
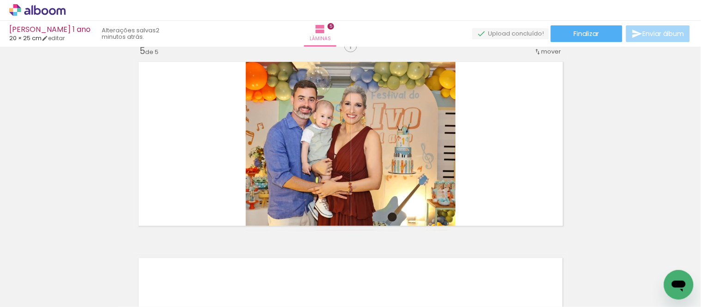
scroll to position [797, 0]
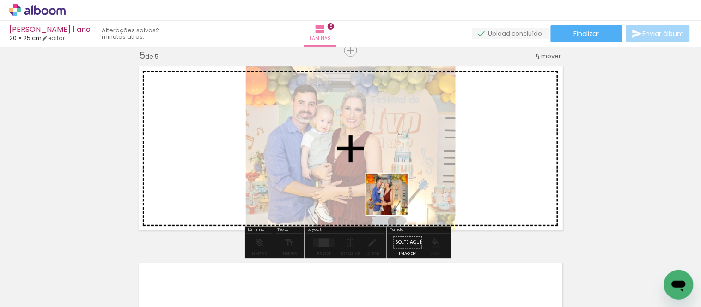
drag, startPoint x: 394, startPoint y: 267, endPoint x: 395, endPoint y: 198, distance: 69.4
click at [395, 198] on quentale-workspace at bounding box center [350, 153] width 701 height 307
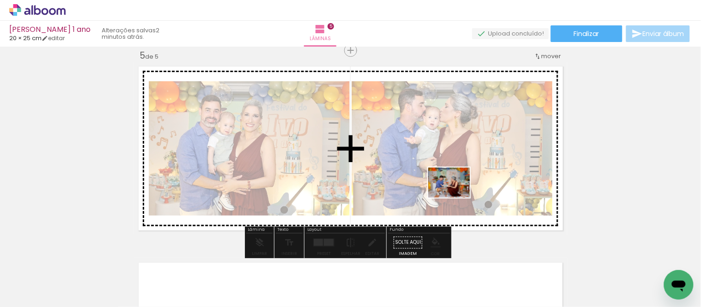
drag, startPoint x: 450, startPoint y: 268, endPoint x: 456, endPoint y: 196, distance: 72.8
click at [456, 196] on quentale-workspace at bounding box center [350, 153] width 701 height 307
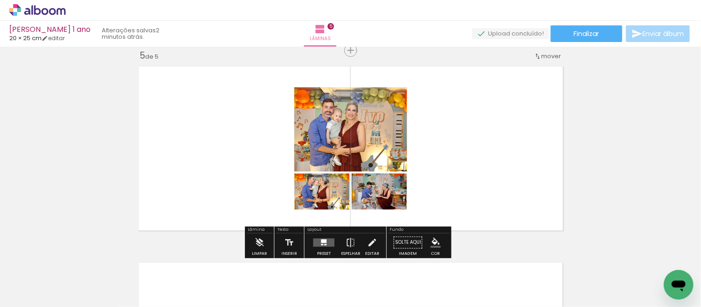
scroll to position [0, 174]
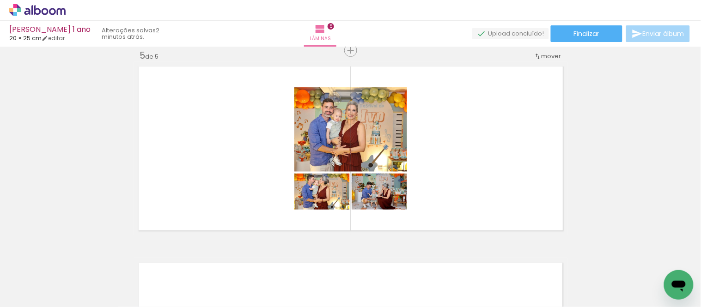
scroll to position [0, 532]
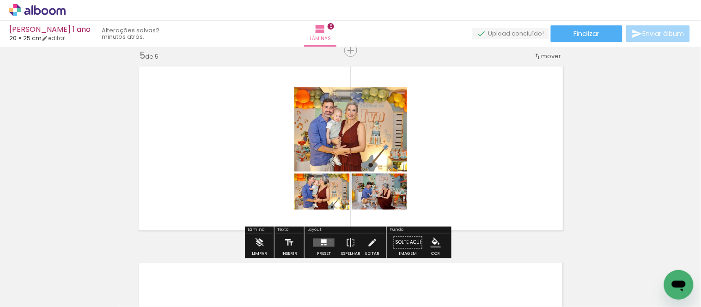
click at [329, 240] on quentale-layouter at bounding box center [323, 243] width 21 height 8
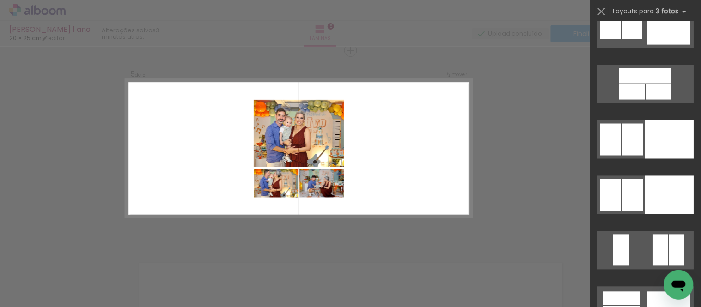
scroll to position [10295, 0]
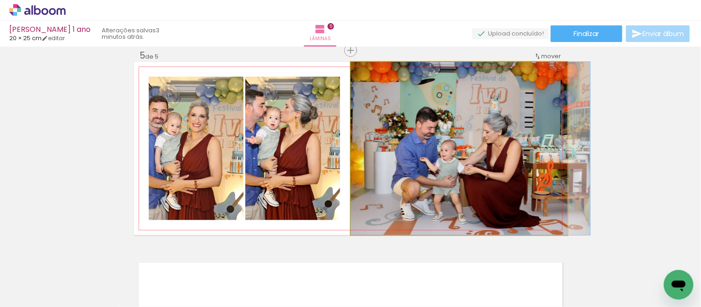
drag, startPoint x: 472, startPoint y: 204, endPoint x: 438, endPoint y: 173, distance: 45.2
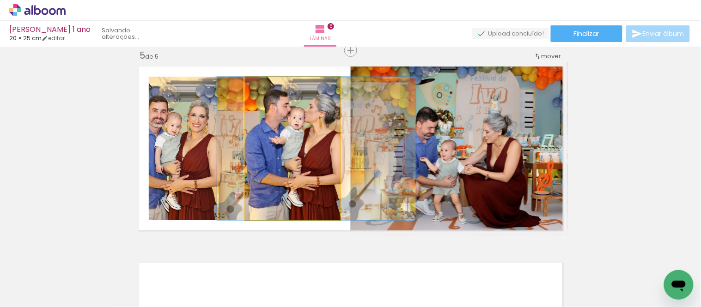
drag, startPoint x: 288, startPoint y: 160, endPoint x: 312, endPoint y: 165, distance: 24.6
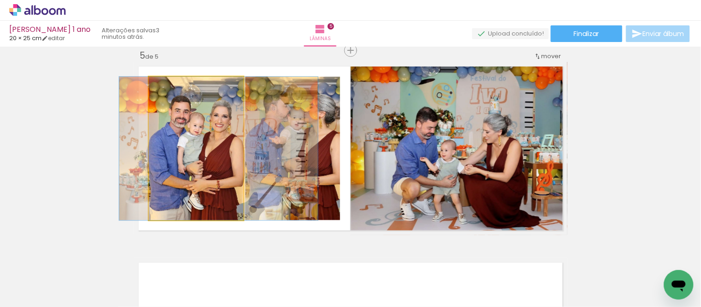
drag, startPoint x: 177, startPoint y: 174, endPoint x: 200, endPoint y: 174, distance: 22.7
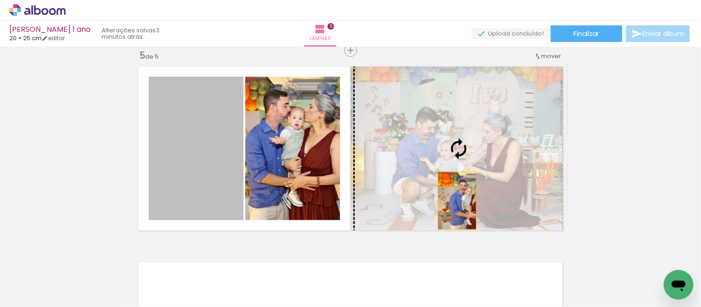
drag, startPoint x: 207, startPoint y: 173, endPoint x: 453, endPoint y: 201, distance: 248.3
click at [0, 0] on slot at bounding box center [0, 0] width 0 height 0
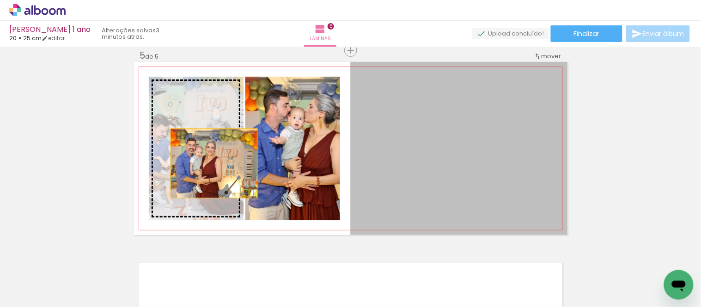
drag, startPoint x: 410, startPoint y: 166, endPoint x: 205, endPoint y: 163, distance: 204.8
click at [0, 0] on slot at bounding box center [0, 0] width 0 height 0
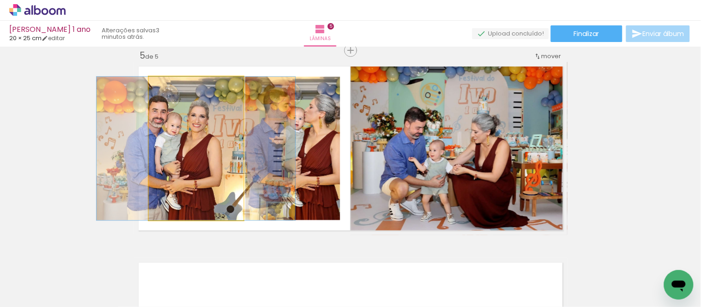
click at [204, 172] on quentale-photo at bounding box center [196, 149] width 95 height 144
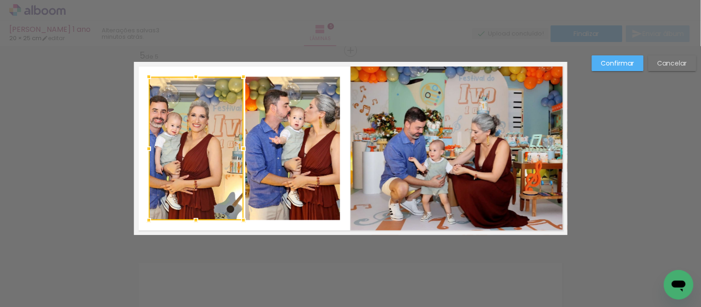
click at [287, 173] on quentale-photo at bounding box center [292, 149] width 95 height 144
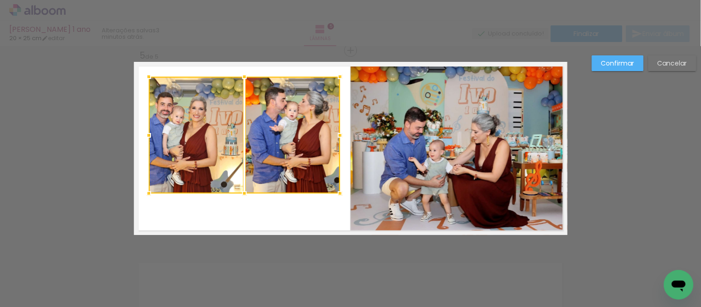
drag, startPoint x: 246, startPoint y: 219, endPoint x: 278, endPoint y: 187, distance: 44.8
click at [278, 187] on div at bounding box center [244, 135] width 191 height 117
click at [207, 165] on quentale-photo at bounding box center [196, 135] width 95 height 117
click at [293, 165] on quentale-photo at bounding box center [292, 135] width 95 height 117
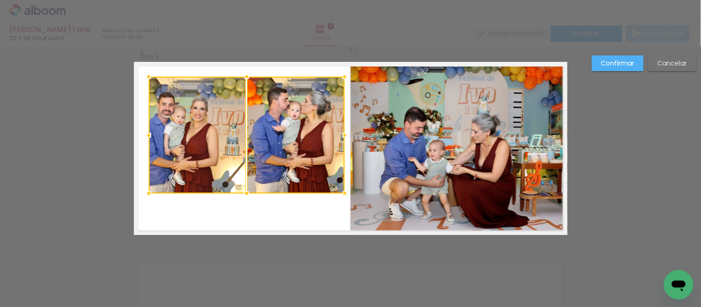
drag, startPoint x: 335, startPoint y: 134, endPoint x: 341, endPoint y: 135, distance: 5.6
click at [341, 135] on div at bounding box center [345, 135] width 18 height 18
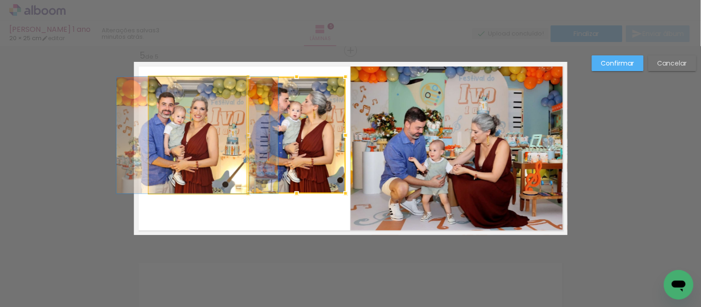
click at [227, 135] on quentale-photo at bounding box center [198, 135] width 98 height 117
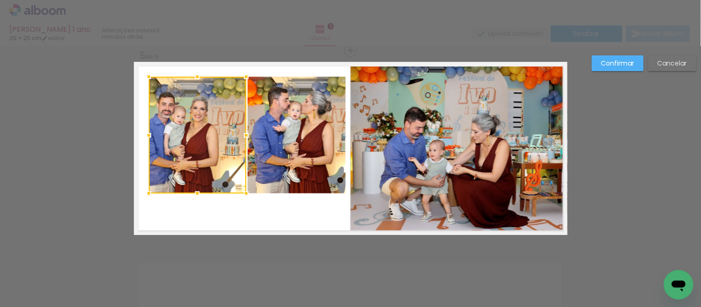
click at [278, 142] on quentale-photo at bounding box center [297, 135] width 98 height 117
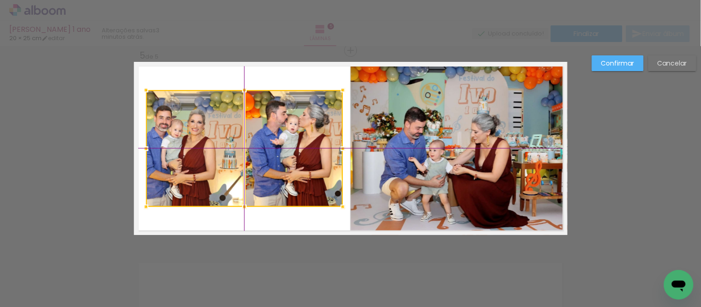
drag, startPoint x: 278, startPoint y: 139, endPoint x: 274, endPoint y: 153, distance: 14.5
click at [274, 153] on div at bounding box center [244, 148] width 197 height 117
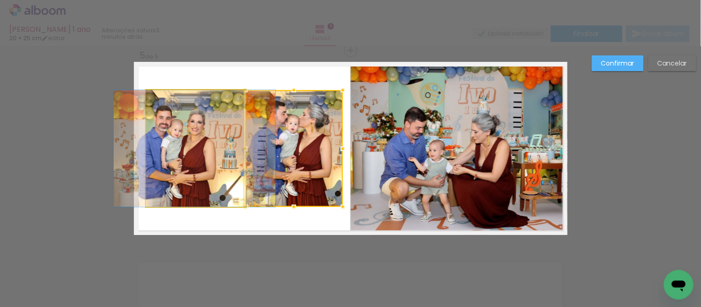
click at [186, 150] on quentale-photo at bounding box center [195, 148] width 98 height 117
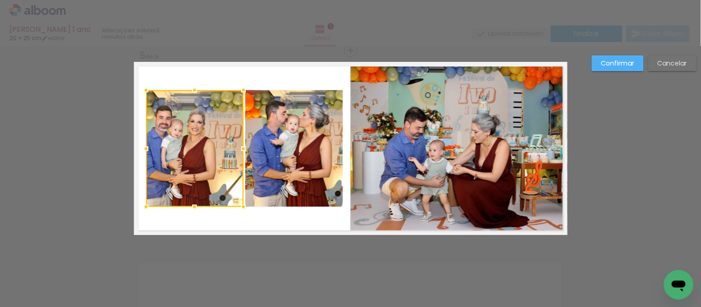
click at [276, 160] on quentale-photo at bounding box center [294, 148] width 98 height 117
click at [242, 86] on div at bounding box center [244, 89] width 18 height 18
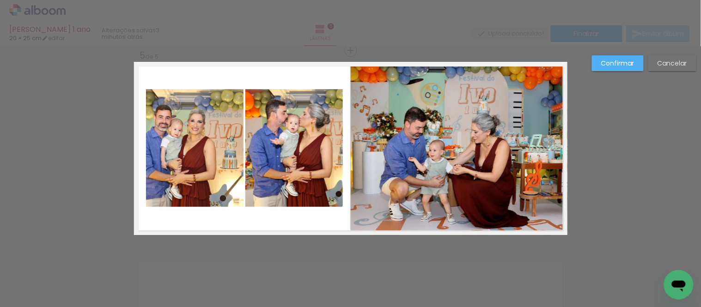
click at [0, 0] on slot "Confirmar" at bounding box center [0, 0] width 0 height 0
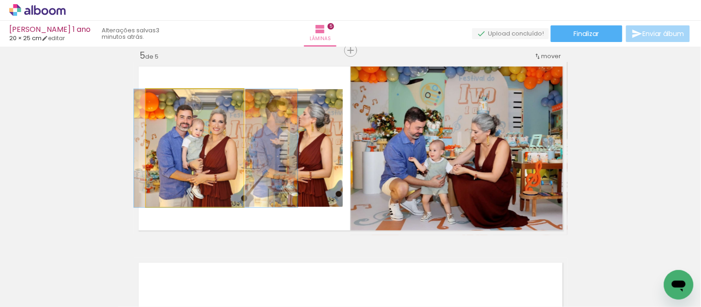
drag, startPoint x: 208, startPoint y: 157, endPoint x: 227, endPoint y: 159, distance: 18.6
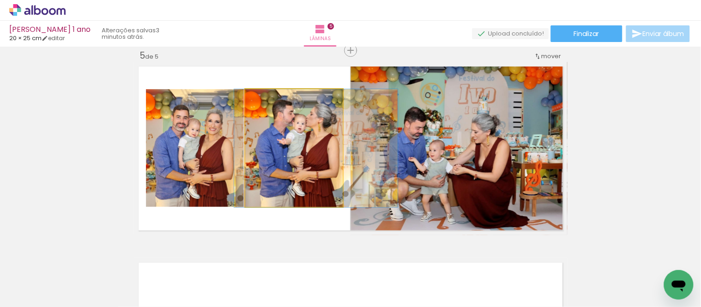
drag, startPoint x: 303, startPoint y: 168, endPoint x: 310, endPoint y: 168, distance: 6.9
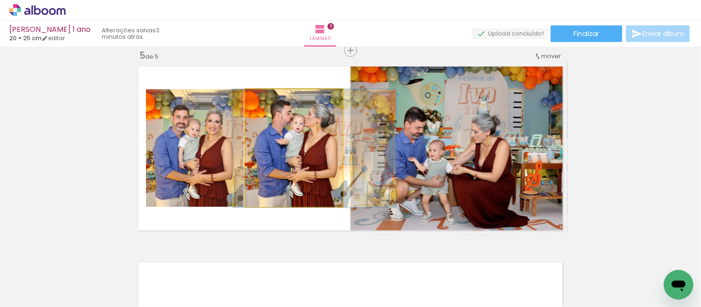
drag, startPoint x: 307, startPoint y: 178, endPoint x: 308, endPoint y: 183, distance: 4.6
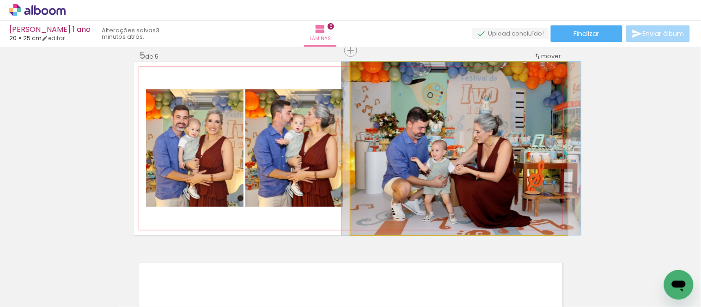
drag, startPoint x: 505, startPoint y: 193, endPoint x: 507, endPoint y: 187, distance: 6.3
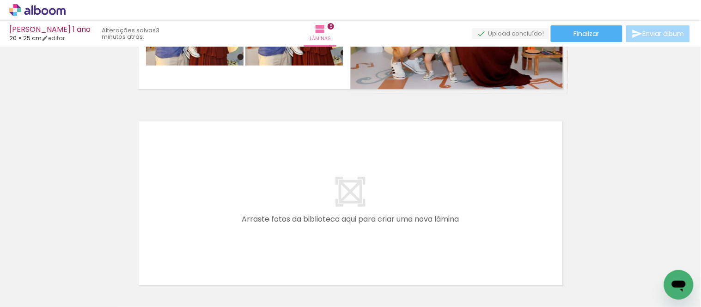
scroll to position [951, 0]
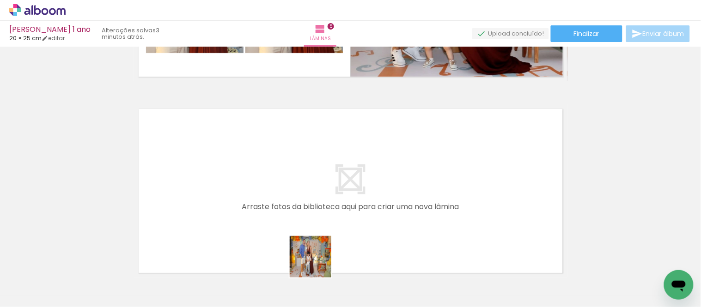
drag, startPoint x: 319, startPoint y: 276, endPoint x: 362, endPoint y: 263, distance: 44.6
click at [308, 200] on quentale-workspace at bounding box center [350, 153] width 701 height 307
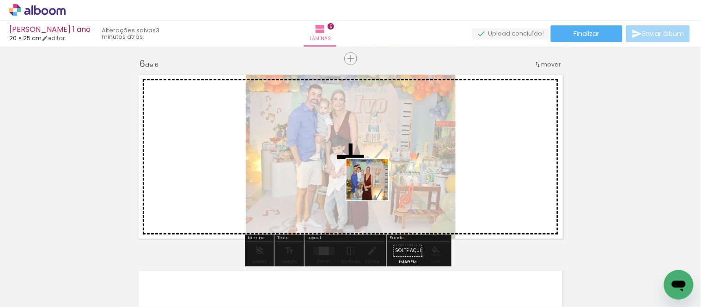
drag, startPoint x: 376, startPoint y: 273, endPoint x: 374, endPoint y: 187, distance: 86.5
click at [374, 187] on quentale-workspace at bounding box center [350, 153] width 701 height 307
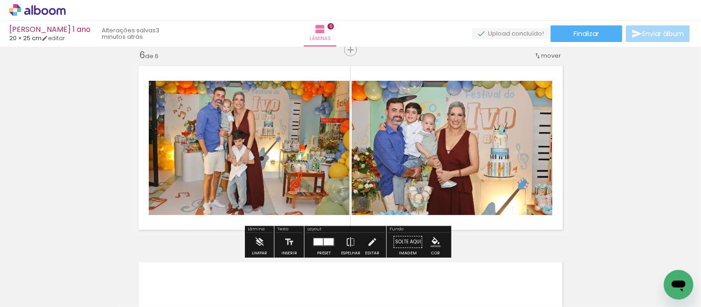
drag, startPoint x: 419, startPoint y: 270, endPoint x: 415, endPoint y: 237, distance: 33.6
click at [420, 154] on quentale-workspace at bounding box center [350, 153] width 701 height 307
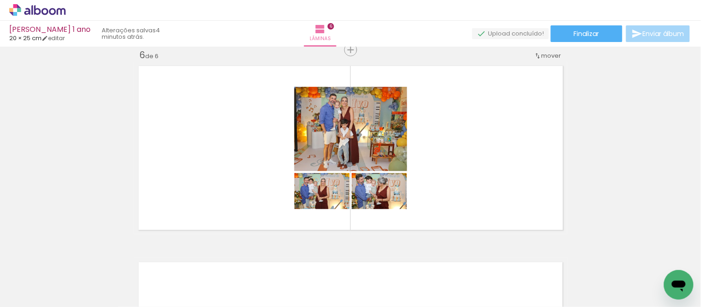
scroll to position [0, 1269]
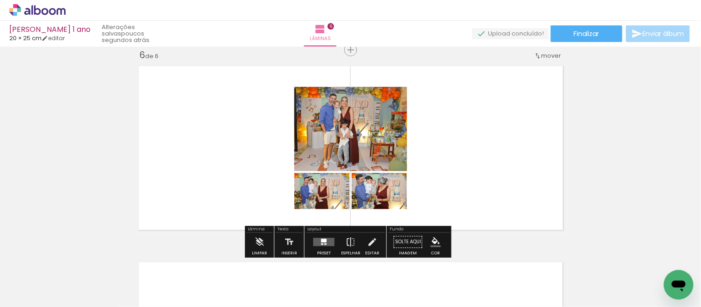
click at [326, 242] on quentale-layouter at bounding box center [323, 242] width 21 height 8
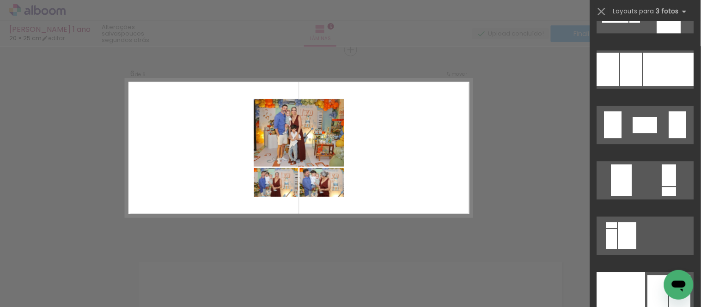
scroll to position [7925, 0]
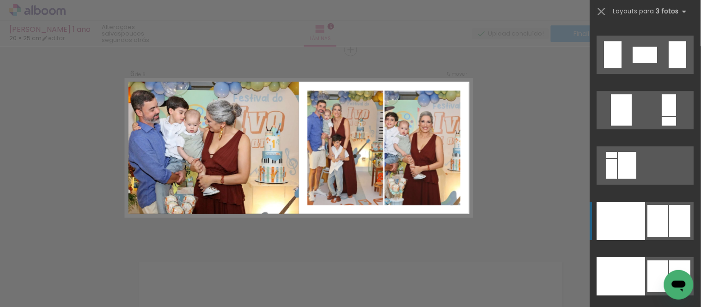
click at [673, 68] on div at bounding box center [678, 54] width 18 height 27
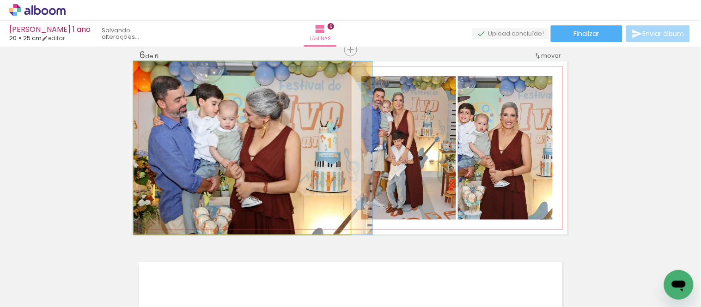
drag, startPoint x: 274, startPoint y: 178, endPoint x: 284, endPoint y: 181, distance: 11.0
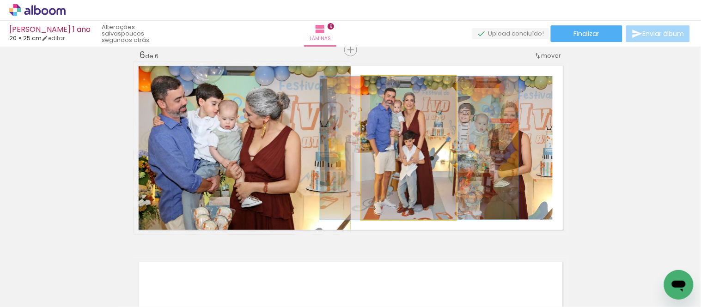
drag, startPoint x: 405, startPoint y: 165, endPoint x: 416, endPoint y: 168, distance: 11.6
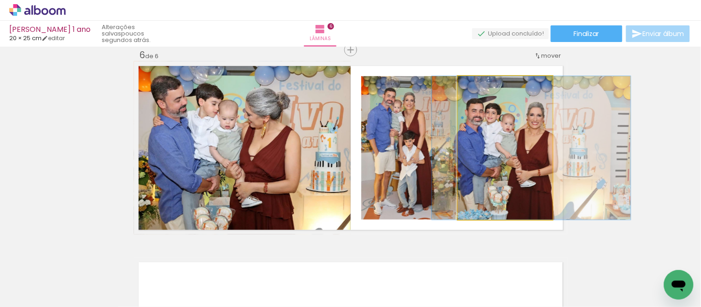
drag, startPoint x: 491, startPoint y: 176, endPoint x: 518, endPoint y: 177, distance: 26.4
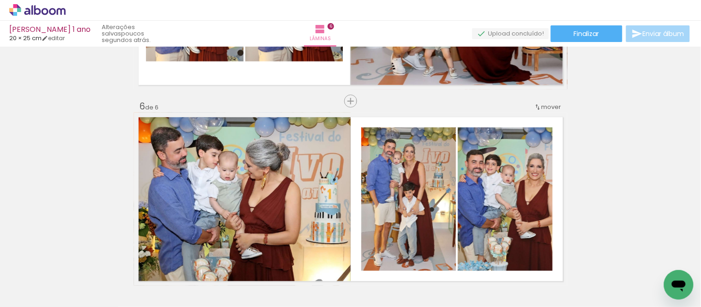
scroll to position [994, 0]
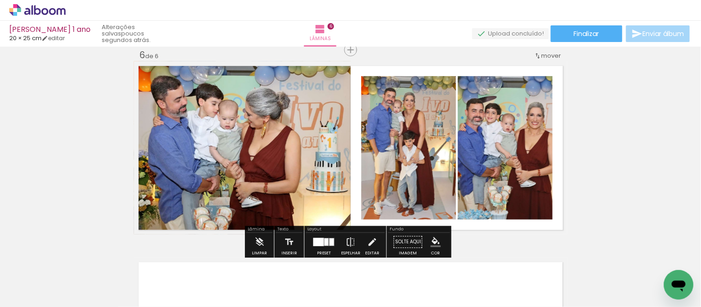
click at [429, 178] on quentale-photo at bounding box center [408, 148] width 95 height 144
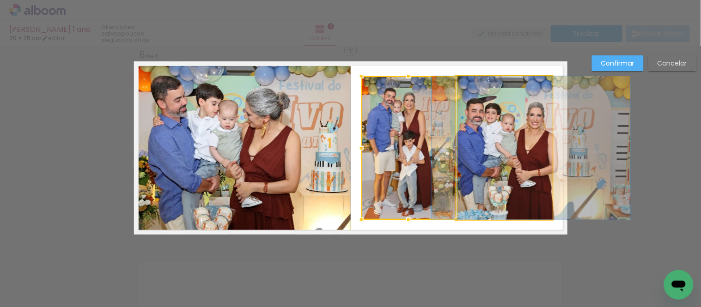
click at [489, 181] on quentale-photo at bounding box center [505, 148] width 95 height 144
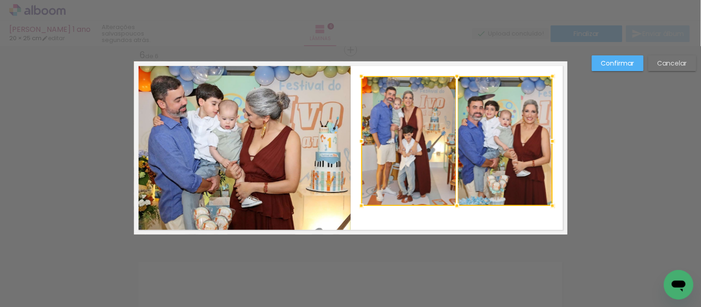
drag, startPoint x: 455, startPoint y: 220, endPoint x: 459, endPoint y: 199, distance: 20.7
click at [464, 205] on div at bounding box center [456, 141] width 191 height 130
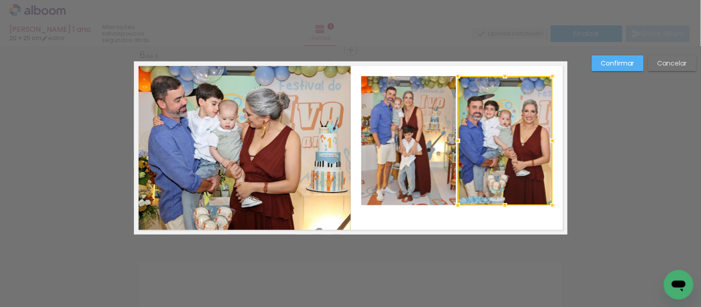
click at [413, 164] on quentale-photo at bounding box center [408, 140] width 95 height 129
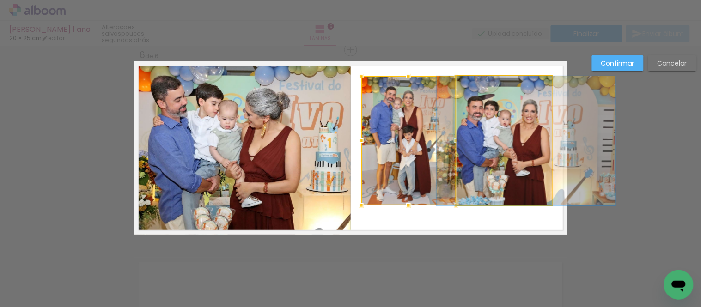
click at [496, 170] on quentale-photo at bounding box center [505, 140] width 95 height 129
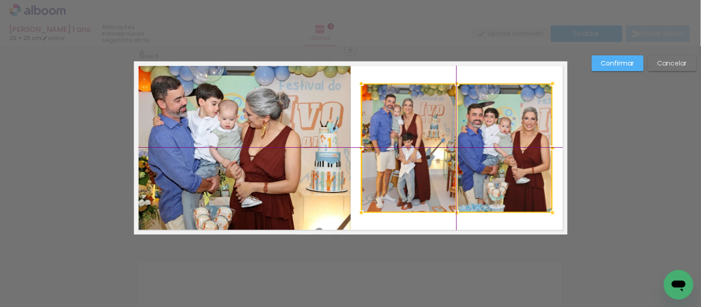
drag, startPoint x: 501, startPoint y: 153, endPoint x: 502, endPoint y: 159, distance: 5.6
click at [502, 159] on div at bounding box center [456, 148] width 191 height 129
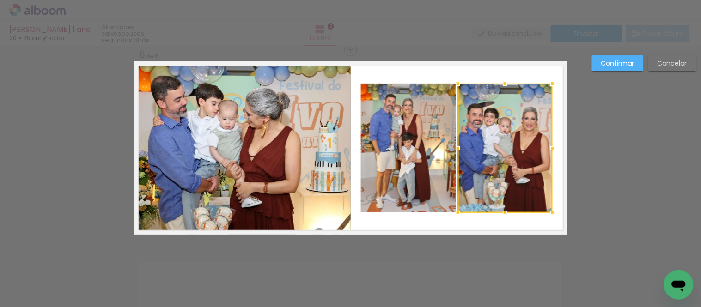
click at [0, 0] on slot "Confirmar" at bounding box center [0, 0] width 0 height 0
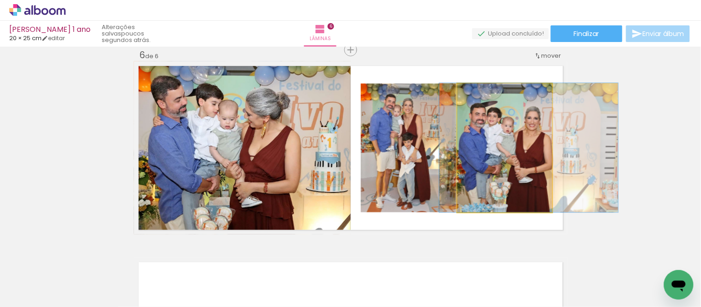
drag, startPoint x: 502, startPoint y: 128, endPoint x: 505, endPoint y: 122, distance: 6.6
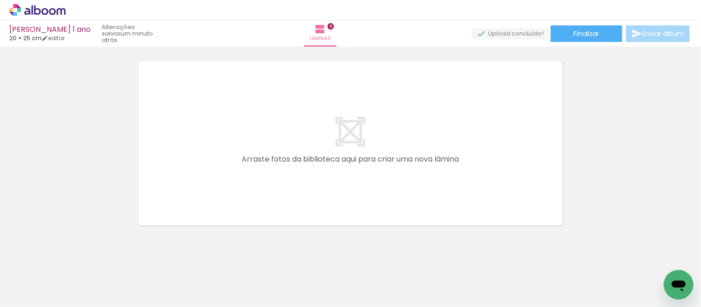
scroll to position [1200, 0]
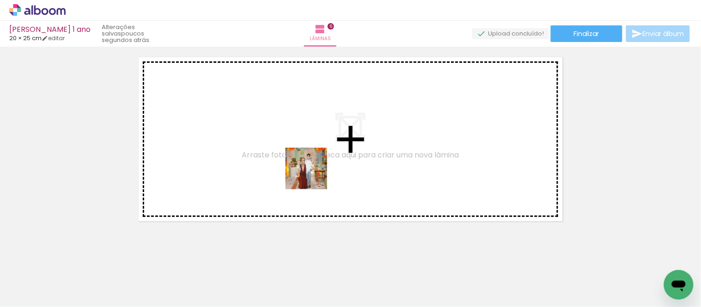
drag, startPoint x: 335, startPoint y: 282, endPoint x: 387, endPoint y: 278, distance: 51.9
click at [313, 174] on quentale-workspace at bounding box center [350, 153] width 701 height 307
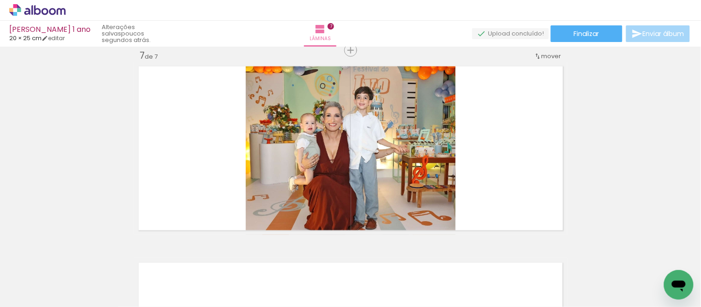
scroll to position [0, 1156]
drag, startPoint x: 538, startPoint y: 242, endPoint x: 507, endPoint y: 234, distance: 31.8
click at [514, 186] on quentale-workspace at bounding box center [350, 153] width 701 height 307
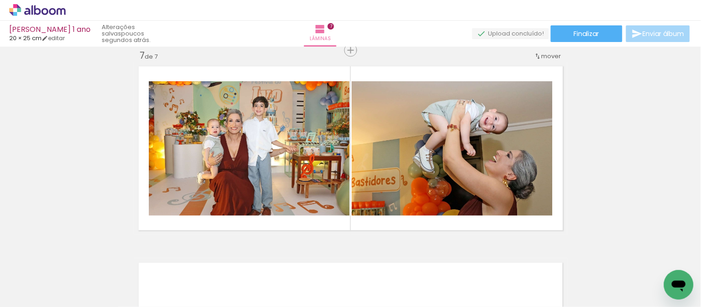
scroll to position [0, 562]
drag, startPoint x: 263, startPoint y: 275, endPoint x: 316, endPoint y: 306, distance: 61.7
click at [269, 202] on quentale-workspace at bounding box center [350, 153] width 701 height 307
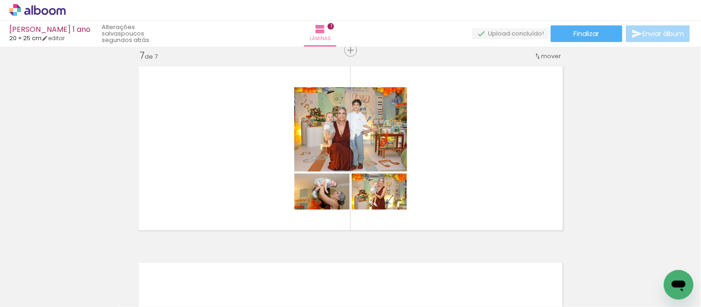
scroll to position [0, 248]
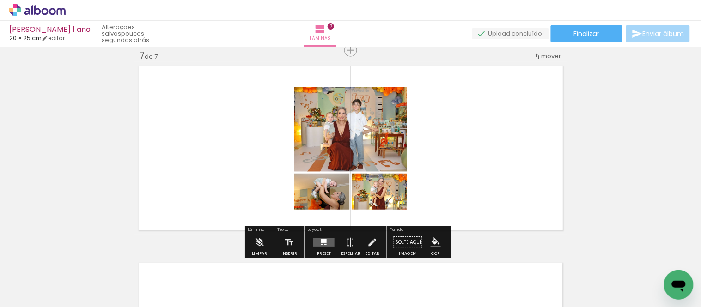
click at [325, 238] on div at bounding box center [324, 242] width 25 height 18
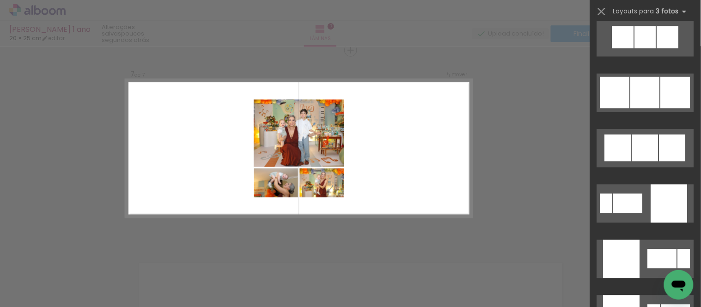
scroll to position [4979, 0]
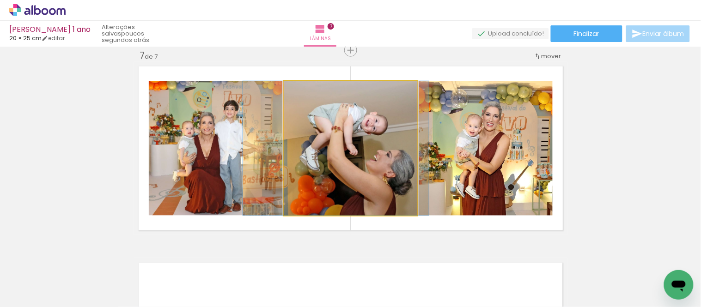
drag, startPoint x: 375, startPoint y: 190, endPoint x: 360, endPoint y: 181, distance: 18.2
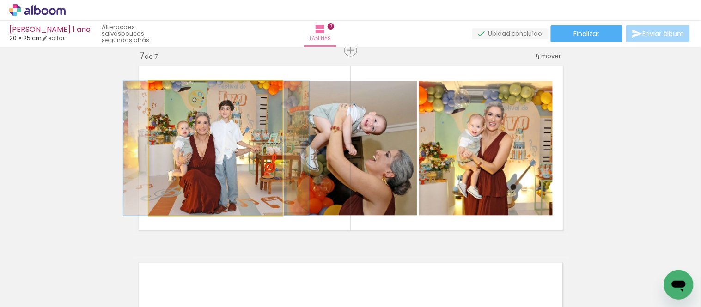
drag, startPoint x: 247, startPoint y: 172, endPoint x: 242, endPoint y: 170, distance: 5.2
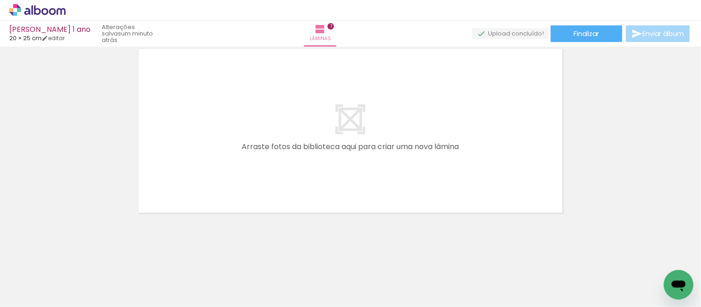
scroll to position [0, 0]
drag, startPoint x: 204, startPoint y: 267, endPoint x: 230, endPoint y: 255, distance: 28.7
click at [204, 202] on quentale-workspace at bounding box center [350, 153] width 701 height 307
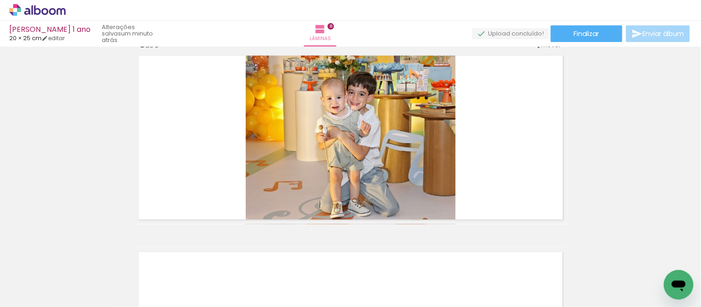
scroll to position [1387, 0]
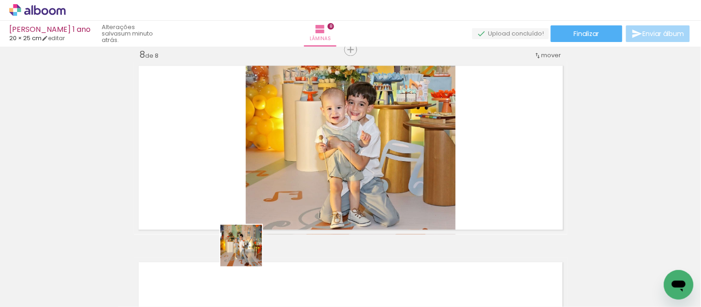
drag, startPoint x: 248, startPoint y: 253, endPoint x: 274, endPoint y: 276, distance: 34.7
click at [243, 168] on quentale-workspace at bounding box center [350, 153] width 701 height 307
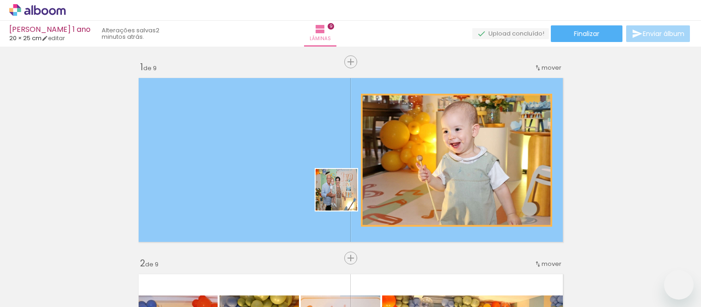
click at [341, 187] on quentale-workspace at bounding box center [350, 153] width 701 height 307
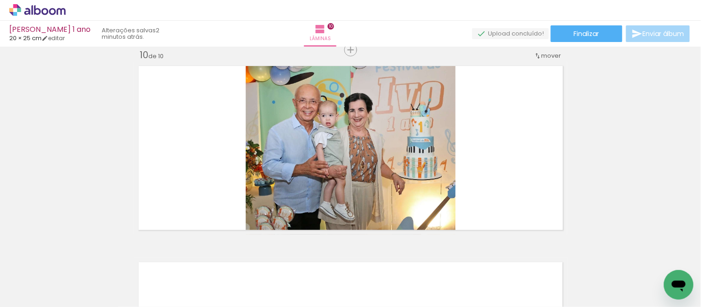
scroll to position [0, 1460]
drag, startPoint x: 506, startPoint y: 271, endPoint x: 492, endPoint y: 303, distance: 34.6
click at [504, 191] on quentale-workspace at bounding box center [350, 153] width 701 height 307
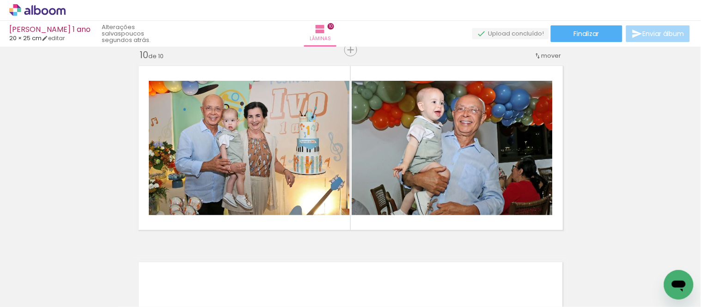
scroll to position [0, 1335]
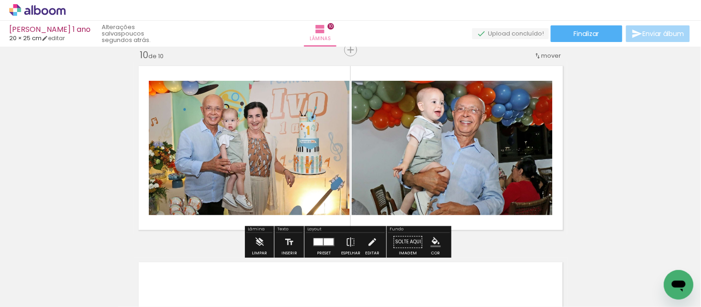
click at [325, 244] on div at bounding box center [329, 242] width 10 height 7
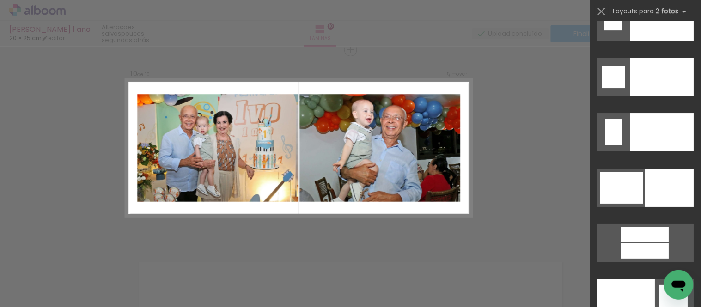
scroll to position [4418, 0]
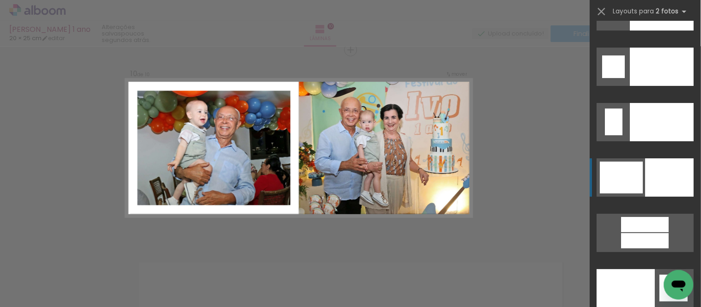
click at [656, 141] on div at bounding box center [663, 122] width 64 height 38
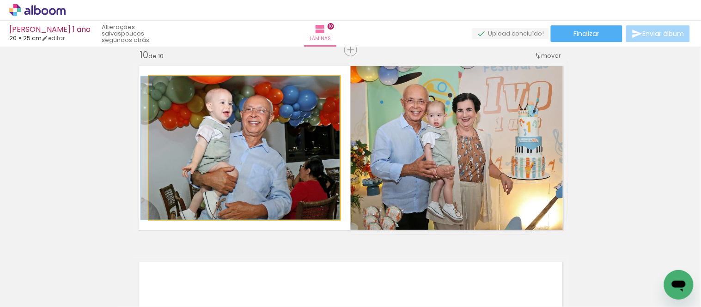
drag, startPoint x: 290, startPoint y: 174, endPoint x: 281, endPoint y: 171, distance: 9.2
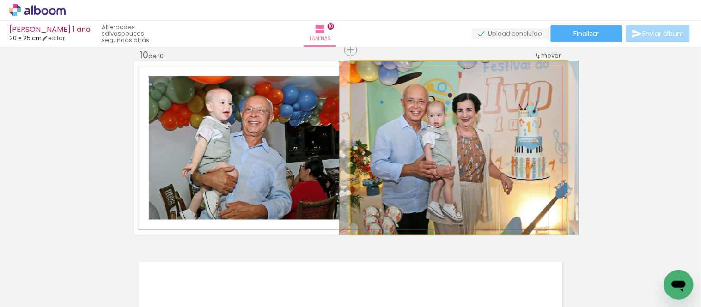
drag, startPoint x: 469, startPoint y: 182, endPoint x: 474, endPoint y: 166, distance: 15.9
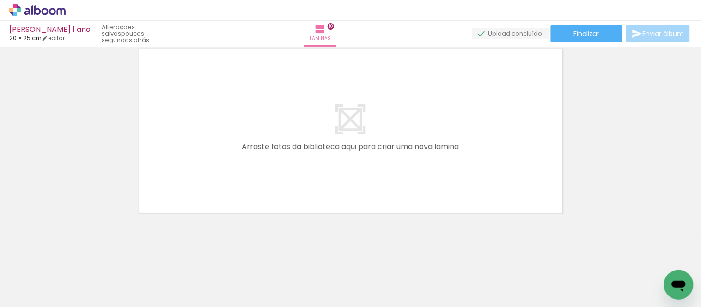
drag, startPoint x: 215, startPoint y: 280, endPoint x: 267, endPoint y: 306, distance: 57.9
click at [227, 170] on quentale-workspace at bounding box center [350, 153] width 701 height 307
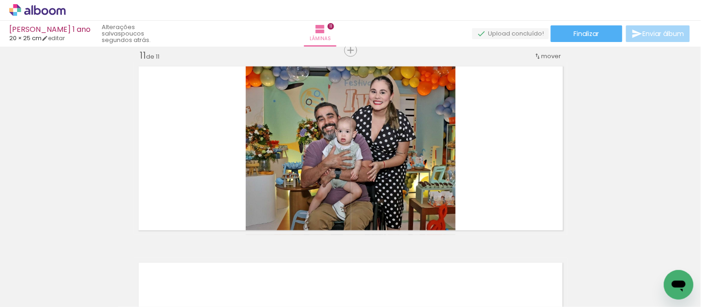
scroll to position [0, 1736]
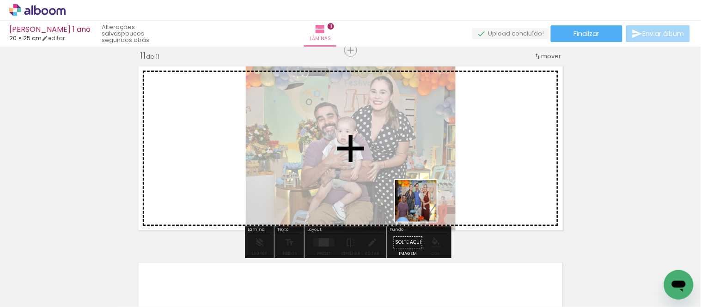
drag, startPoint x: 419, startPoint y: 265, endPoint x: 459, endPoint y: 307, distance: 58.2
click at [423, 187] on quentale-workspace at bounding box center [350, 153] width 701 height 307
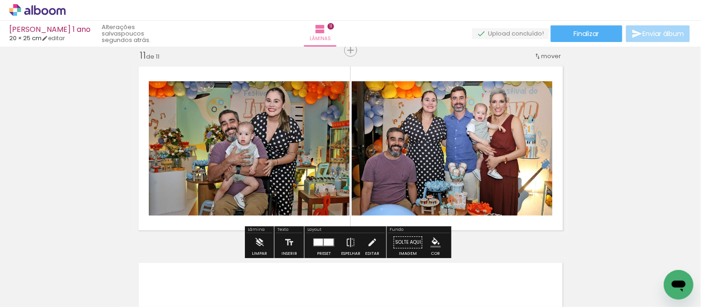
scroll to position [0, 1977]
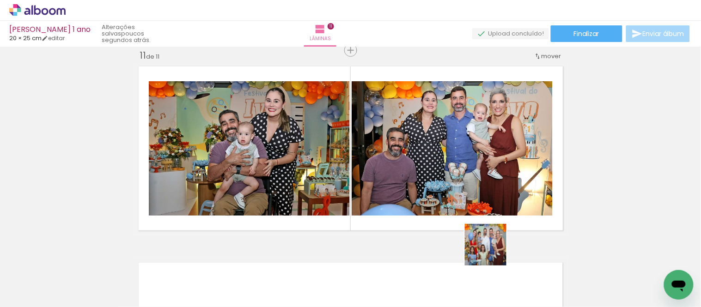
drag, startPoint x: 493, startPoint y: 252, endPoint x: 496, endPoint y: 264, distance: 12.6
click at [482, 168] on quentale-workspace at bounding box center [350, 153] width 701 height 307
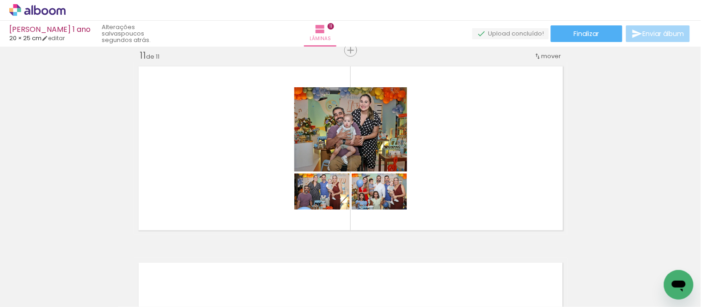
scroll to position [0, 1583]
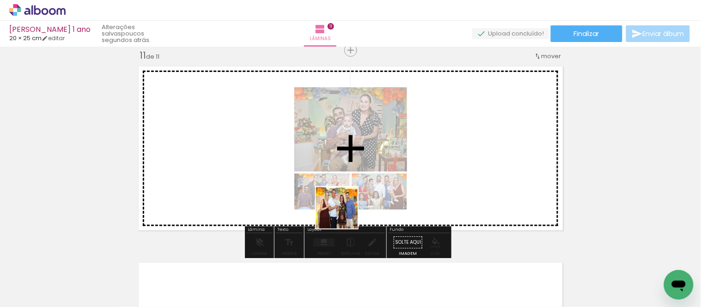
drag, startPoint x: 328, startPoint y: 270, endPoint x: 447, endPoint y: 297, distance: 121.2
click at [345, 210] on quentale-workspace at bounding box center [350, 153] width 701 height 307
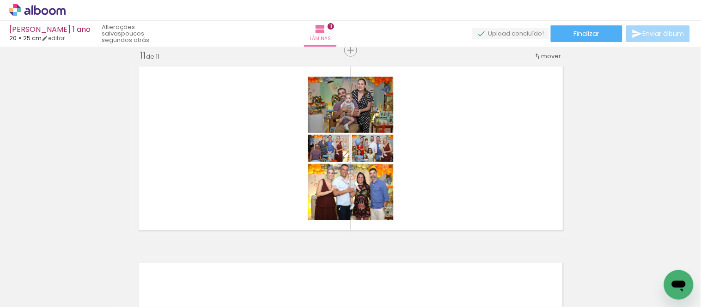
scroll to position [0, 520]
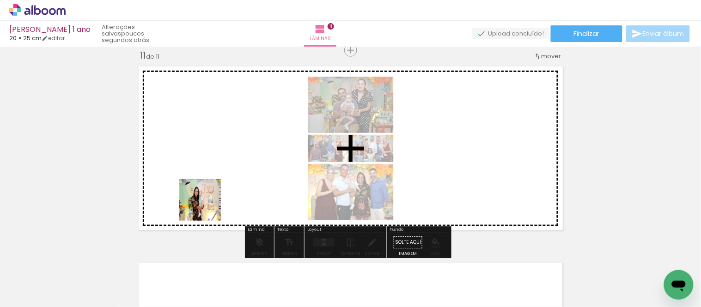
drag, startPoint x: 204, startPoint y: 236, endPoint x: 247, endPoint y: 278, distance: 60.1
click at [208, 205] on quentale-workspace at bounding box center [350, 153] width 701 height 307
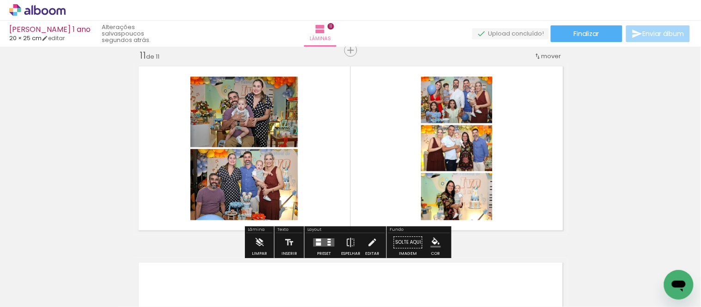
drag, startPoint x: 249, startPoint y: 280, endPoint x: 275, endPoint y: 290, distance: 28.0
click at [249, 170] on quentale-workspace at bounding box center [350, 153] width 701 height 307
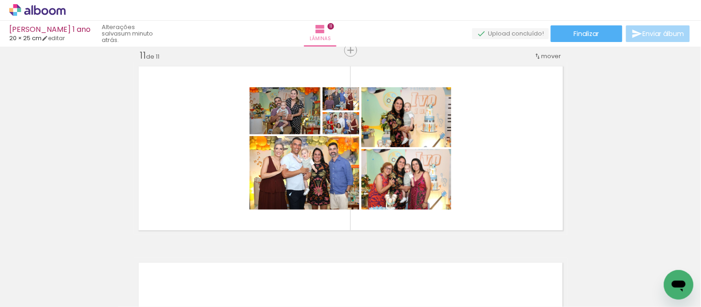
scroll to position [0, 1771]
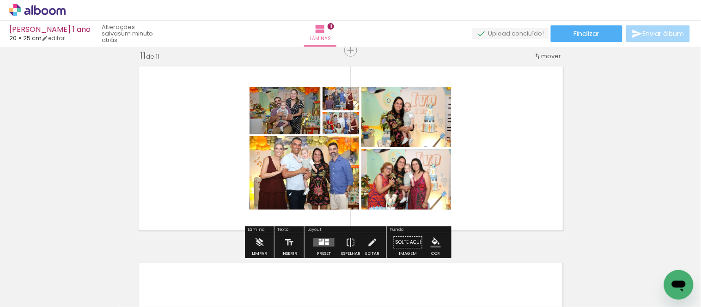
click at [319, 242] on div at bounding box center [322, 244] width 6 height 4
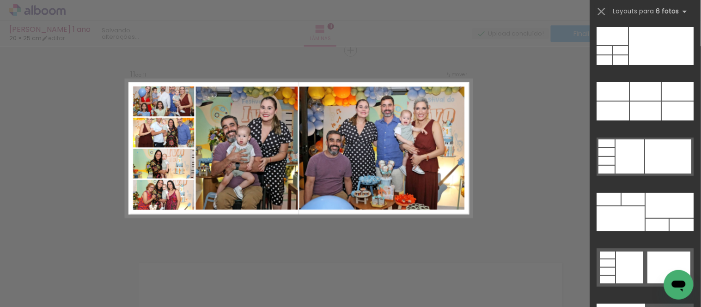
scroll to position [28889, 0]
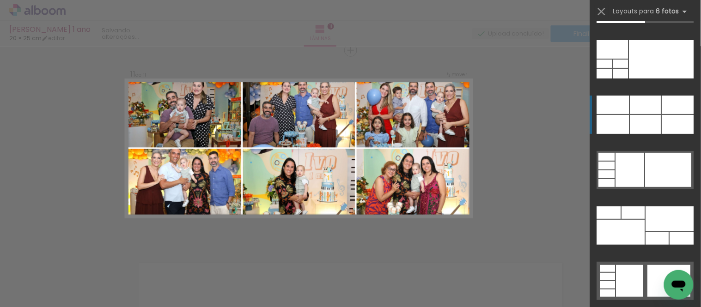
click at [650, 118] on div at bounding box center [646, 124] width 31 height 19
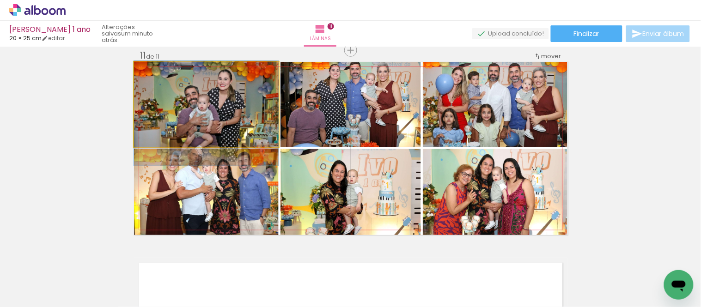
drag, startPoint x: 241, startPoint y: 96, endPoint x: 232, endPoint y: 105, distance: 12.8
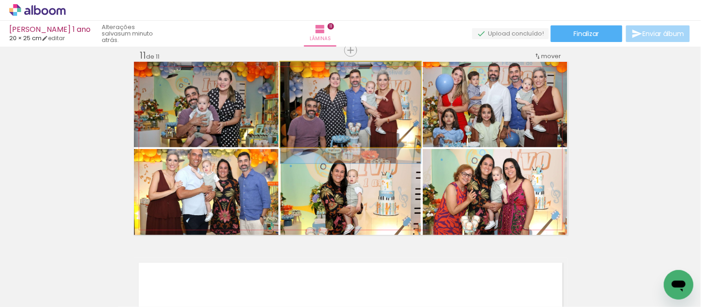
drag, startPoint x: 410, startPoint y: 110, endPoint x: 405, endPoint y: 118, distance: 9.8
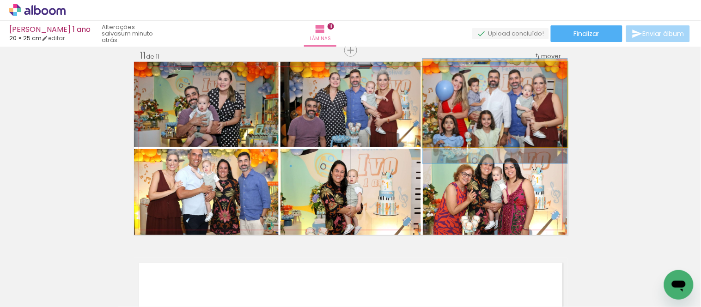
drag, startPoint x: 526, startPoint y: 116, endPoint x: 518, endPoint y: 122, distance: 10.2
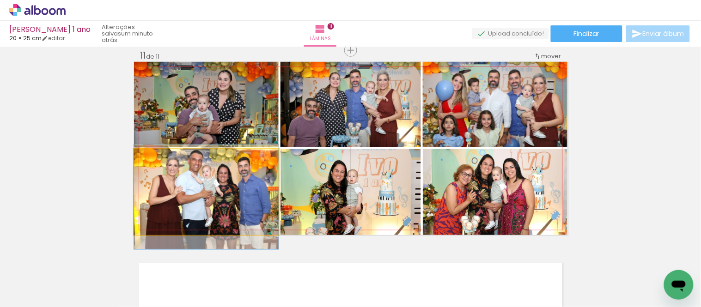
drag, startPoint x: 234, startPoint y: 188, endPoint x: 233, endPoint y: 193, distance: 5.4
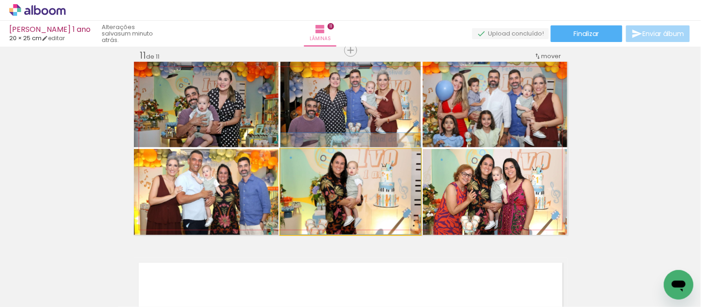
drag, startPoint x: 382, startPoint y: 200, endPoint x: 381, endPoint y: 190, distance: 9.8
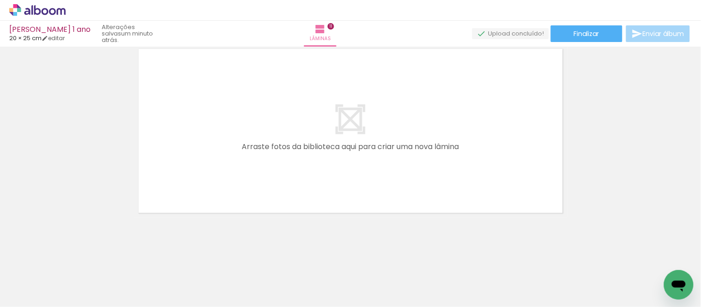
scroll to position [0, 1715]
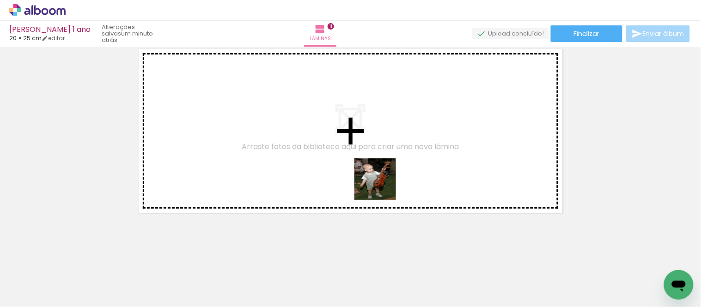
drag, startPoint x: 396, startPoint y: 243, endPoint x: 355, endPoint y: 261, distance: 45.5
click at [381, 179] on quentale-workspace at bounding box center [350, 153] width 701 height 307
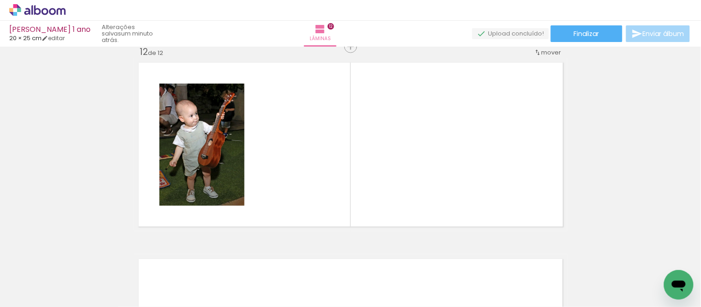
scroll to position [2173, 0]
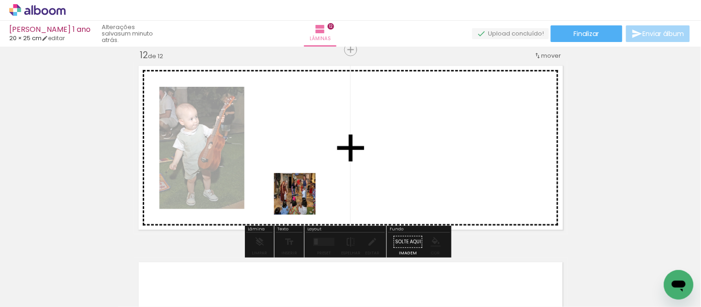
drag, startPoint x: 299, startPoint y: 269, endPoint x: 414, endPoint y: 252, distance: 115.9
click at [303, 163] on quentale-workspace at bounding box center [350, 153] width 701 height 307
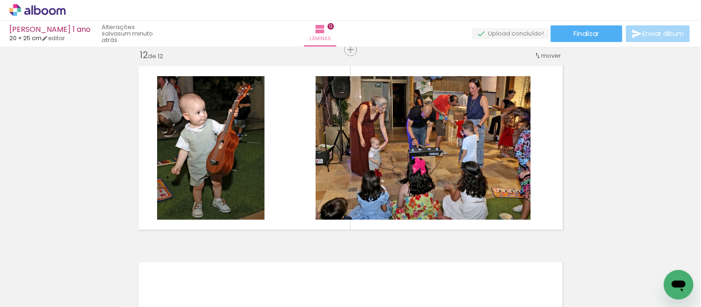
scroll to position [0, 1105]
drag, startPoint x: 381, startPoint y: 192, endPoint x: 396, endPoint y: 291, distance: 100.5
click at [378, 181] on quentale-workspace at bounding box center [350, 153] width 701 height 307
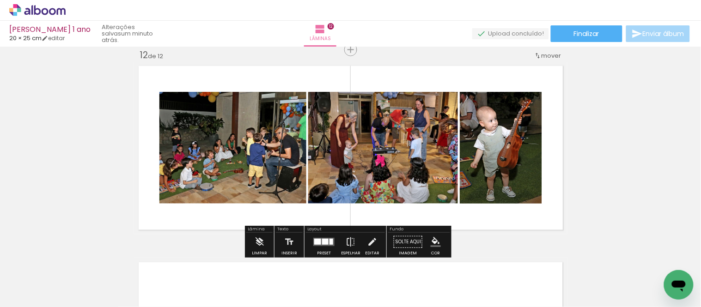
drag, startPoint x: 188, startPoint y: 278, endPoint x: 378, endPoint y: 306, distance: 191.6
click at [218, 185] on quentale-workspace at bounding box center [350, 153] width 701 height 307
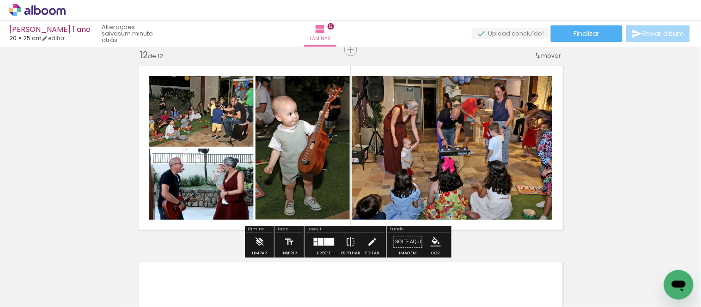
scroll to position [0, 708]
drag, startPoint x: 317, startPoint y: 267, endPoint x: 340, endPoint y: 270, distance: 23.3
click at [325, 193] on quentale-workspace at bounding box center [350, 153] width 701 height 307
click at [325, 192] on quentale-photo at bounding box center [303, 148] width 94 height 144
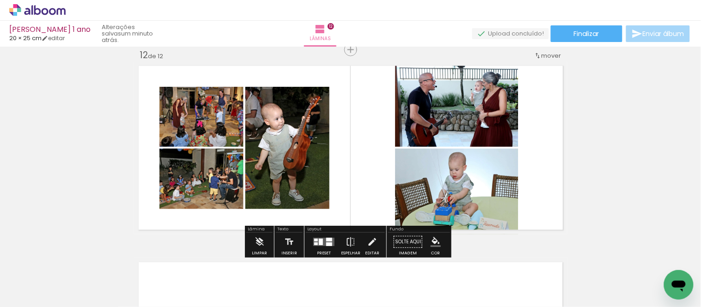
scroll to position [0, 1272]
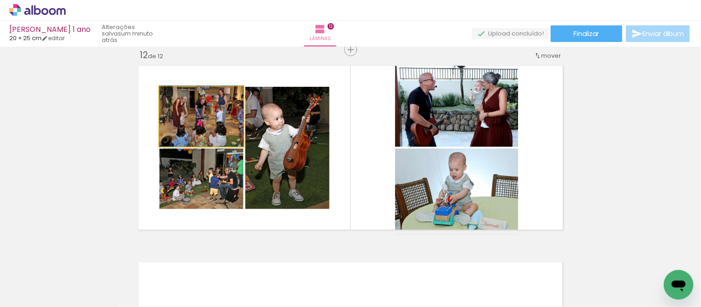
drag, startPoint x: 211, startPoint y: 126, endPoint x: 199, endPoint y: 126, distance: 12.0
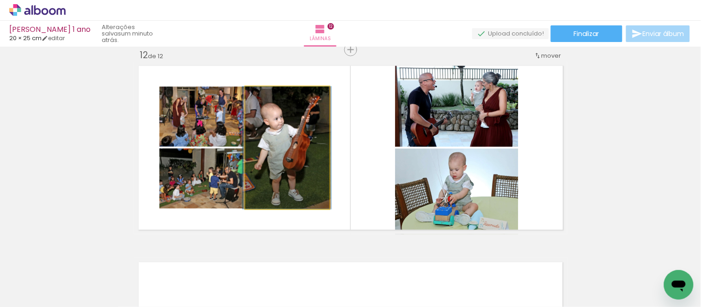
drag, startPoint x: 299, startPoint y: 179, endPoint x: 298, endPoint y: 170, distance: 9.3
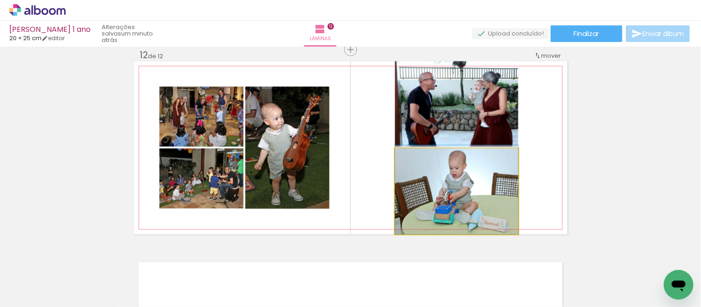
drag, startPoint x: 490, startPoint y: 187, endPoint x: 489, endPoint y: 178, distance: 8.5
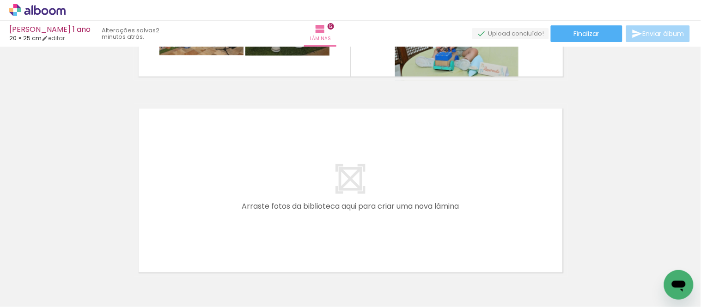
scroll to position [0, 1283]
drag, startPoint x: 367, startPoint y: 257, endPoint x: 484, endPoint y: 289, distance: 122.1
click at [366, 217] on quentale-workspace at bounding box center [350, 153] width 701 height 307
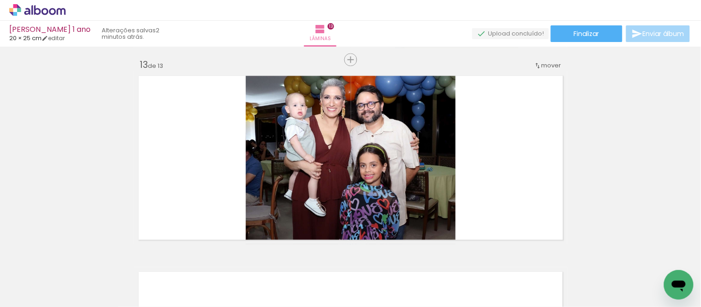
scroll to position [2369, 0]
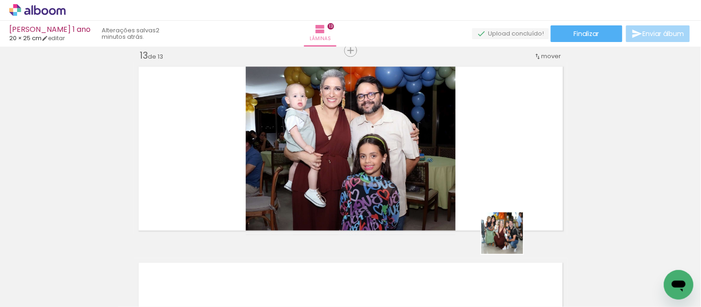
drag, startPoint x: 510, startPoint y: 247, endPoint x: 461, endPoint y: 307, distance: 77.5
click at [501, 207] on quentale-workspace at bounding box center [350, 153] width 701 height 307
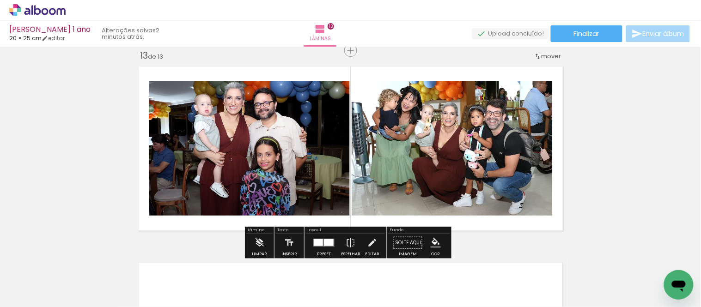
scroll to position [0, 1613]
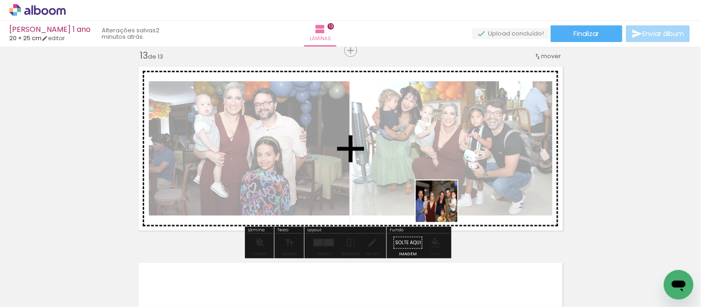
drag, startPoint x: 445, startPoint y: 220, endPoint x: 541, endPoint y: 278, distance: 112.3
click at [440, 190] on quentale-workspace at bounding box center [350, 153] width 701 height 307
click at [350, 188] on div at bounding box center [249, 149] width 201 height 146
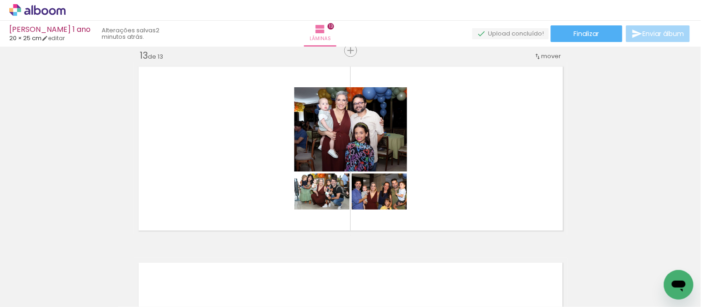
scroll to position [0, 2017]
drag, startPoint x: 502, startPoint y: 206, endPoint x: 558, endPoint y: 266, distance: 82.4
click at [500, 198] on quentale-workspace at bounding box center [350, 153] width 701 height 307
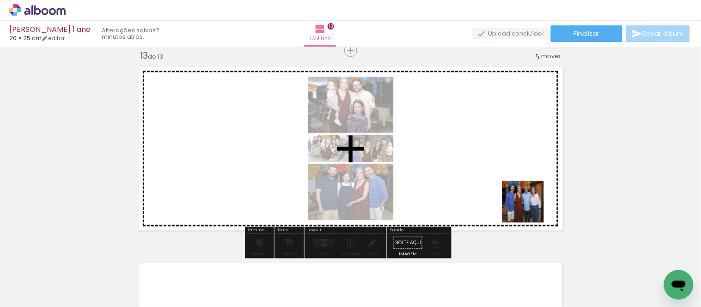
drag, startPoint x: 556, startPoint y: 257, endPoint x: 617, endPoint y: 273, distance: 63.5
click at [515, 187] on quentale-workspace at bounding box center [350, 153] width 701 height 307
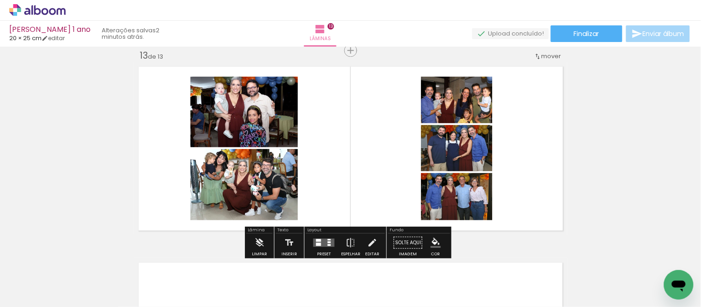
drag, startPoint x: 606, startPoint y: 263, endPoint x: 535, endPoint y: 306, distance: 82.5
click at [526, 200] on quentale-workspace at bounding box center [350, 153] width 701 height 307
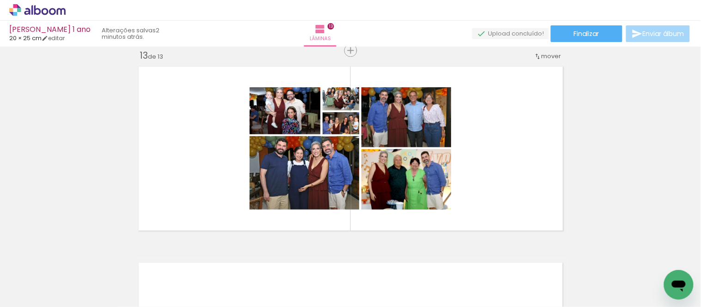
scroll to position [0, 1105]
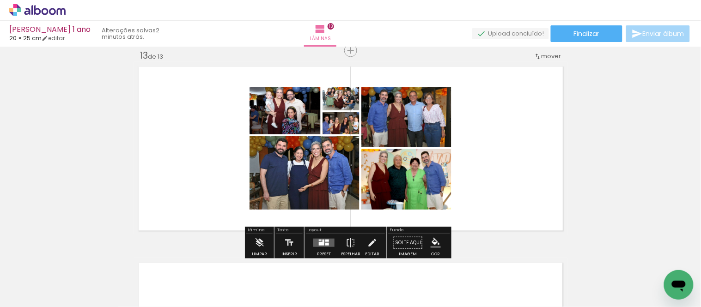
click at [326, 245] on quentale-layouter at bounding box center [323, 243] width 21 height 8
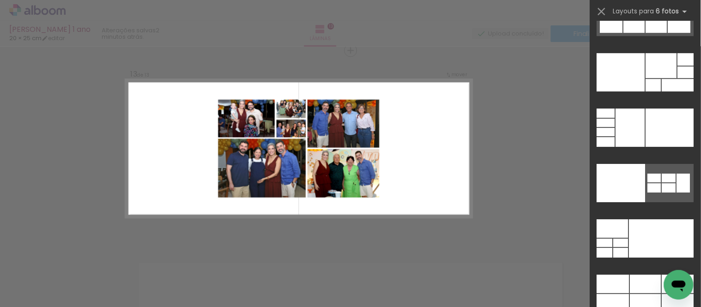
scroll to position [28767, 0]
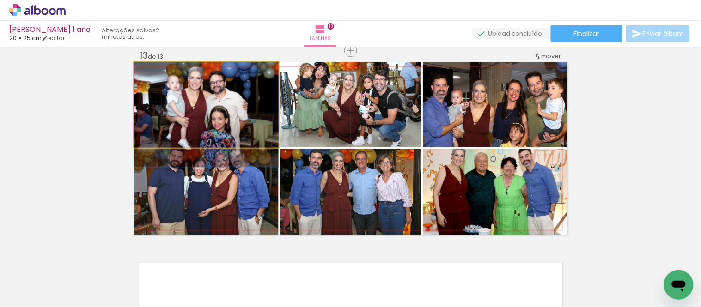
drag, startPoint x: 227, startPoint y: 108, endPoint x: 216, endPoint y: 122, distance: 17.8
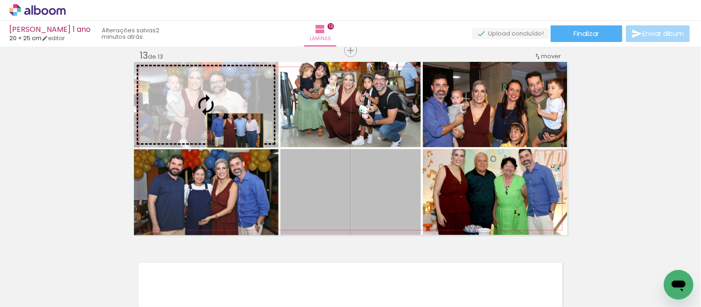
drag, startPoint x: 391, startPoint y: 202, endPoint x: 232, endPoint y: 130, distance: 174.8
click at [0, 0] on slot at bounding box center [0, 0] width 0 height 0
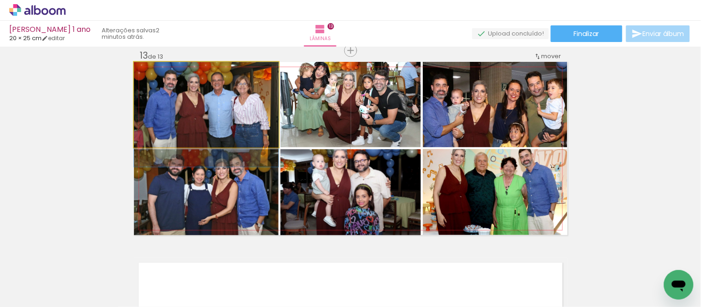
drag, startPoint x: 233, startPoint y: 113, endPoint x: 233, endPoint y: 121, distance: 8.3
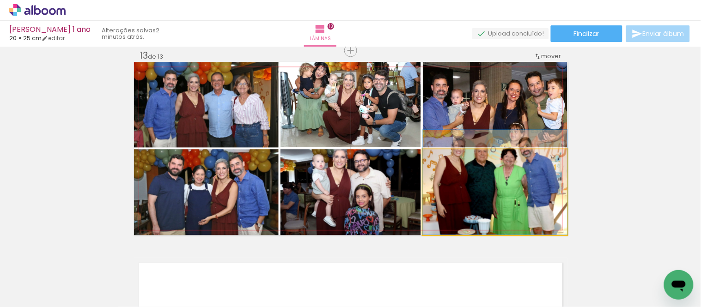
drag, startPoint x: 526, startPoint y: 201, endPoint x: 350, endPoint y: 126, distance: 191.4
click at [0, 0] on slot at bounding box center [0, 0] width 0 height 0
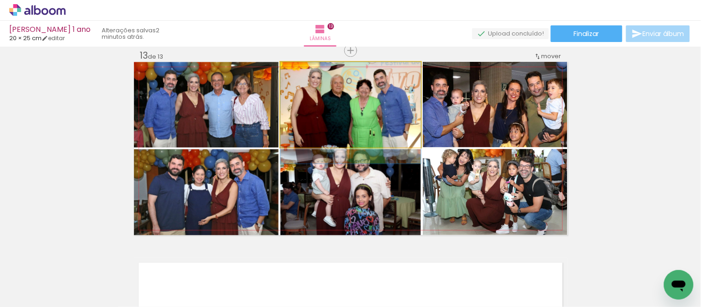
drag, startPoint x: 384, startPoint y: 104, endPoint x: 381, endPoint y: 113, distance: 9.7
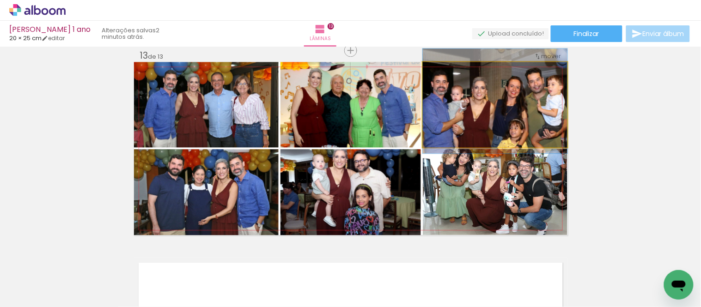
drag, startPoint x: 513, startPoint y: 113, endPoint x: 504, endPoint y: 110, distance: 9.5
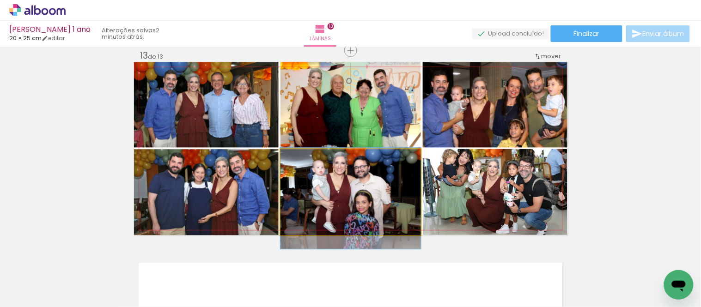
drag, startPoint x: 398, startPoint y: 196, endPoint x: 396, endPoint y: 202, distance: 5.7
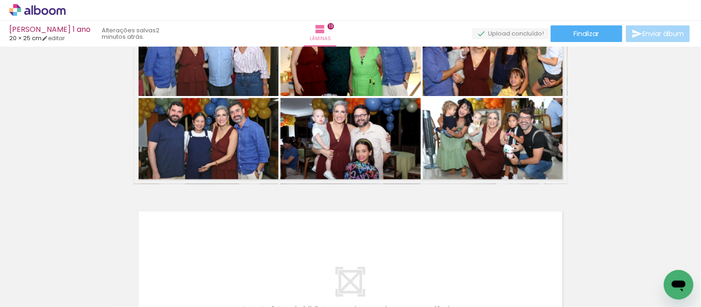
scroll to position [0, 2173]
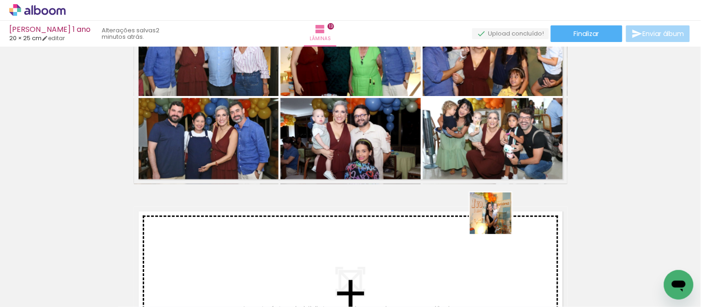
drag, startPoint x: 499, startPoint y: 223, endPoint x: 559, endPoint y: 265, distance: 73.4
click at [497, 219] on quentale-workspace at bounding box center [350, 153] width 701 height 307
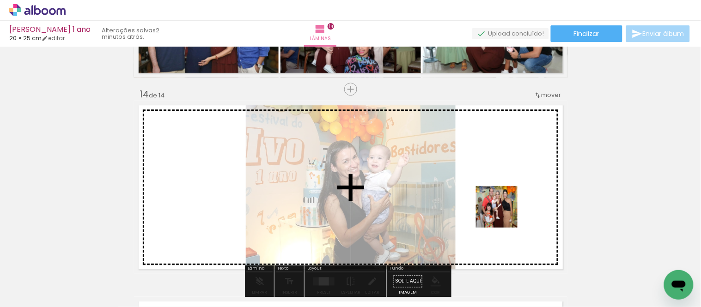
scroll to position [2566, 0]
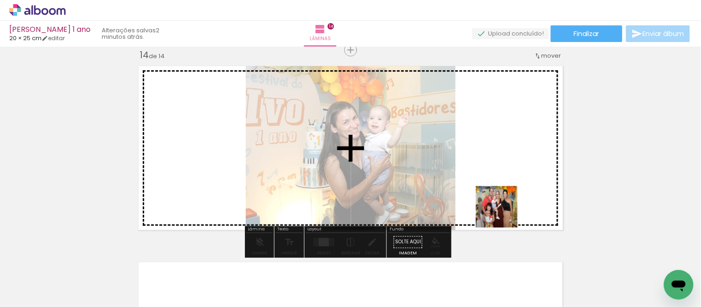
drag, startPoint x: 510, startPoint y: 224, endPoint x: 504, endPoint y: 214, distance: 11.7
click at [504, 214] on quentale-workspace at bounding box center [350, 153] width 701 height 307
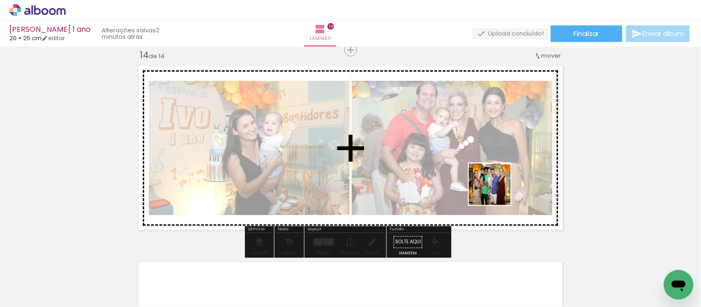
drag, startPoint x: 562, startPoint y: 238, endPoint x: 497, endPoint y: 191, distance: 80.2
click at [497, 191] on quentale-workspace at bounding box center [350, 153] width 701 height 307
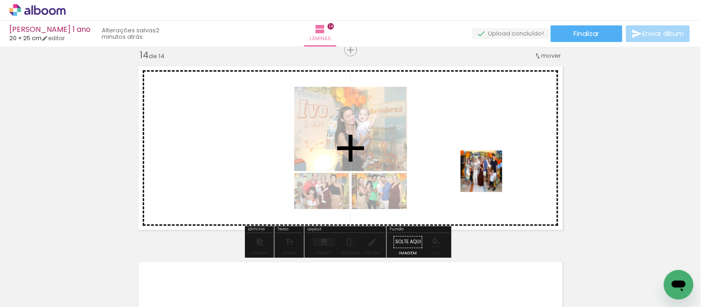
drag, startPoint x: 627, startPoint y: 261, endPoint x: 497, endPoint y: 285, distance: 132.5
click at [485, 173] on quentale-workspace at bounding box center [350, 153] width 701 height 307
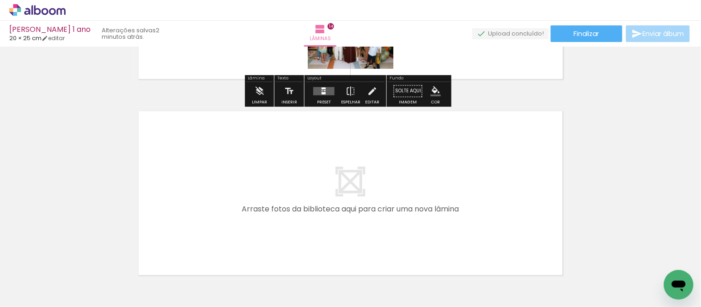
scroll to position [2720, 0]
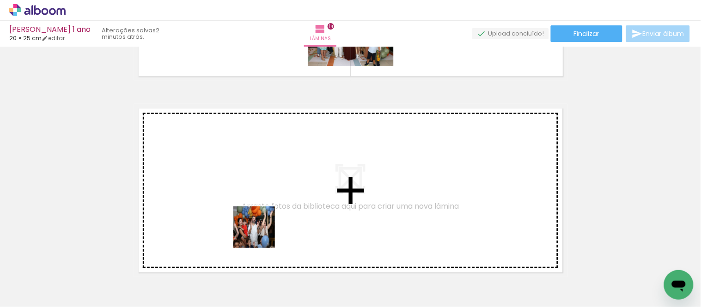
drag, startPoint x: 248, startPoint y: 276, endPoint x: 316, endPoint y: 274, distance: 68.0
click at [262, 205] on quentale-workspace at bounding box center [350, 153] width 701 height 307
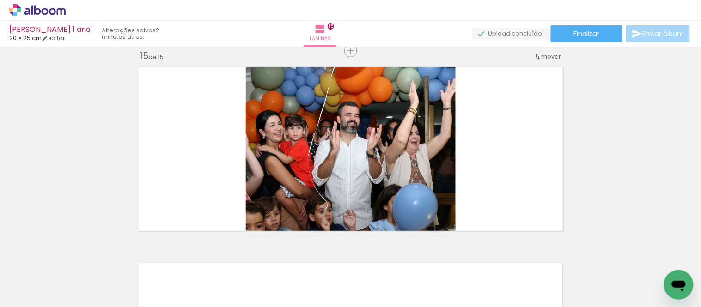
drag, startPoint x: 322, startPoint y: 280, endPoint x: 358, endPoint y: 283, distance: 36.2
click at [312, 197] on quentale-workspace at bounding box center [350, 153] width 701 height 307
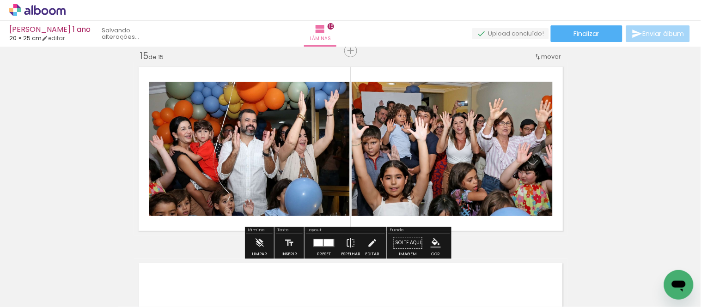
scroll to position [2762, 0]
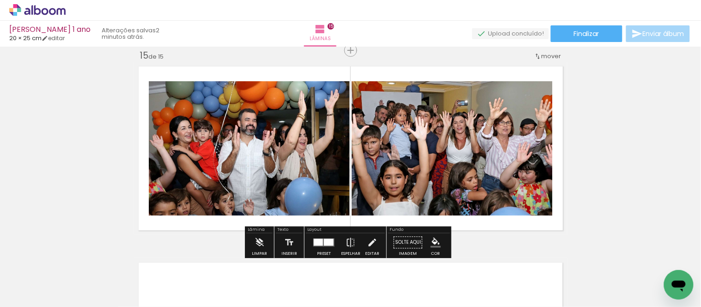
drag, startPoint x: 365, startPoint y: 278, endPoint x: 428, endPoint y: 271, distance: 63.2
click at [352, 191] on quentale-workspace at bounding box center [350, 153] width 701 height 307
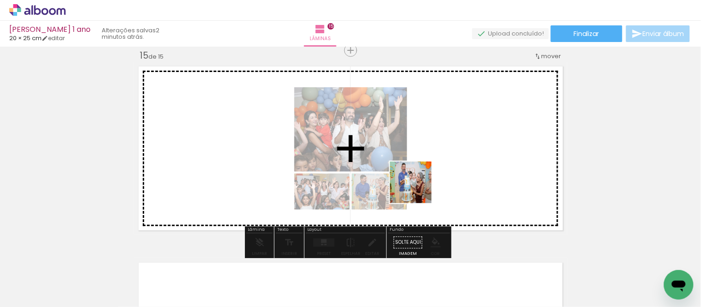
drag, startPoint x: 425, startPoint y: 234, endPoint x: 473, endPoint y: 271, distance: 60.0
click at [417, 181] on quentale-workspace at bounding box center [350, 153] width 701 height 307
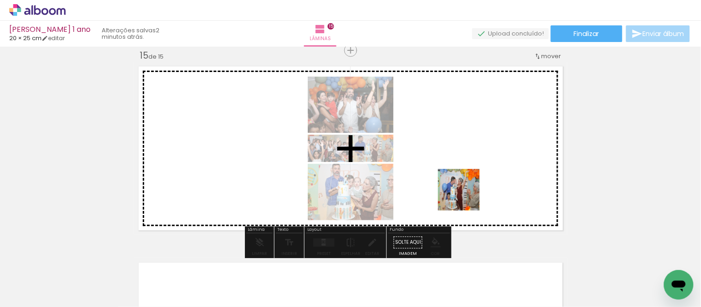
drag, startPoint x: 467, startPoint y: 203, endPoint x: 496, endPoint y: 306, distance: 107.2
click at [465, 169] on quentale-workspace at bounding box center [350, 153] width 701 height 307
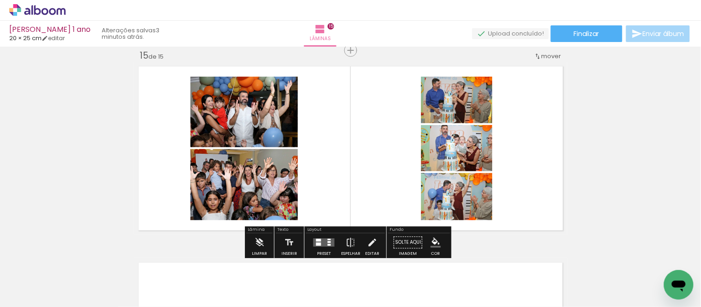
scroll to position [0, 0]
click at [328, 242] on div at bounding box center [329, 242] width 3 height 2
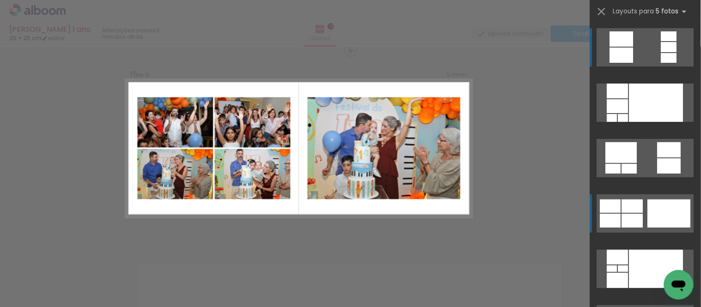
click at [649, 122] on div at bounding box center [657, 103] width 54 height 38
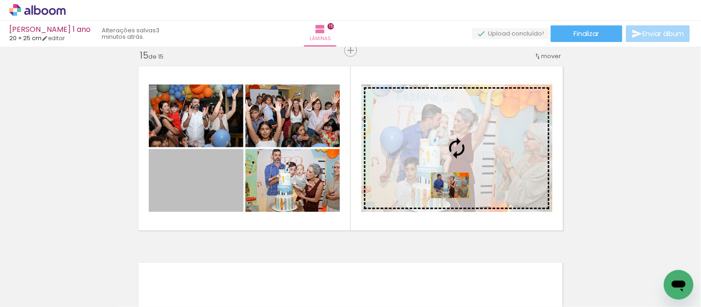
drag, startPoint x: 209, startPoint y: 194, endPoint x: 447, endPoint y: 185, distance: 237.3
click at [0, 0] on slot at bounding box center [0, 0] width 0 height 0
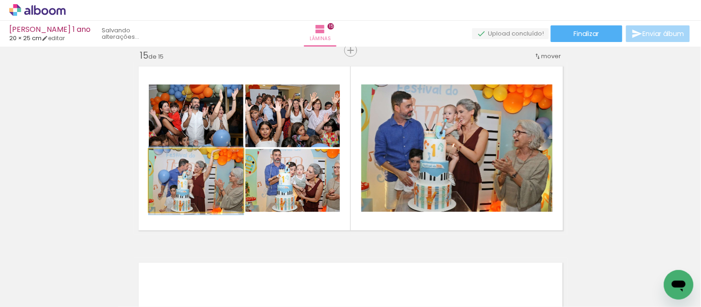
click at [244, 185] on div at bounding box center [196, 181] width 95 height 68
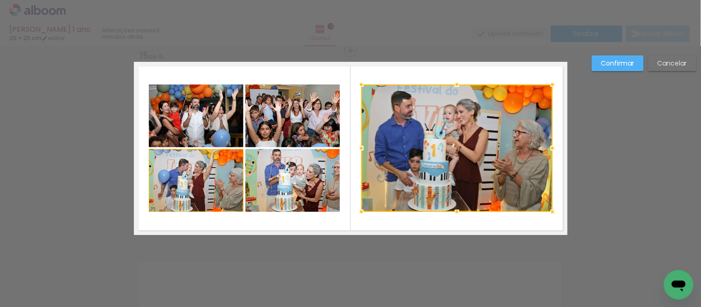
click at [0, 0] on slot "Cancelar" at bounding box center [0, 0] width 0 height 0
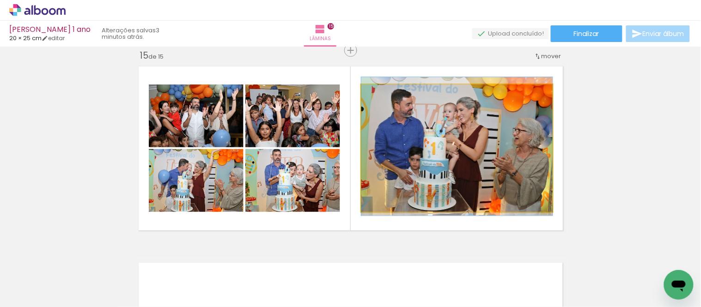
drag, startPoint x: 472, startPoint y: 174, endPoint x: 492, endPoint y: 174, distance: 19.4
click at [492, 174] on quentale-photo at bounding box center [456, 149] width 191 height 128
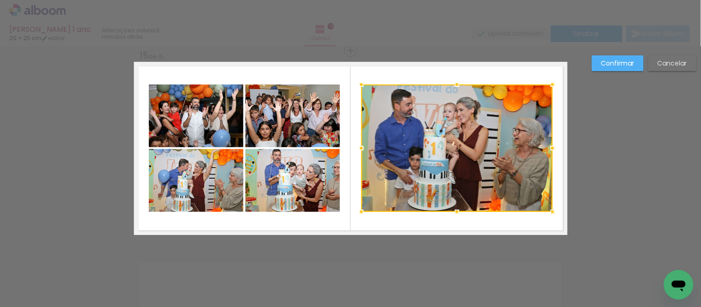
click at [0, 0] on slot "Cancelar" at bounding box center [0, 0] width 0 height 0
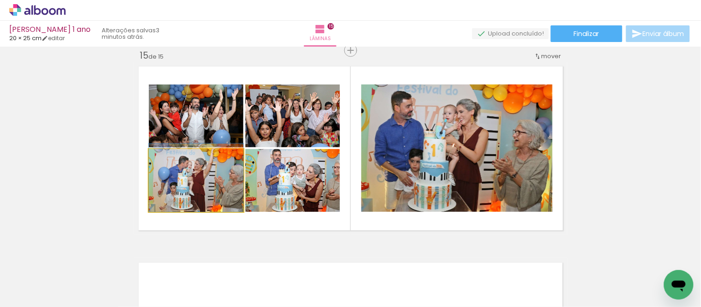
drag, startPoint x: 198, startPoint y: 189, endPoint x: 200, endPoint y: 133, distance: 55.5
click at [0, 0] on slot at bounding box center [0, 0] width 0 height 0
click at [199, 135] on quentale-photo at bounding box center [196, 116] width 95 height 63
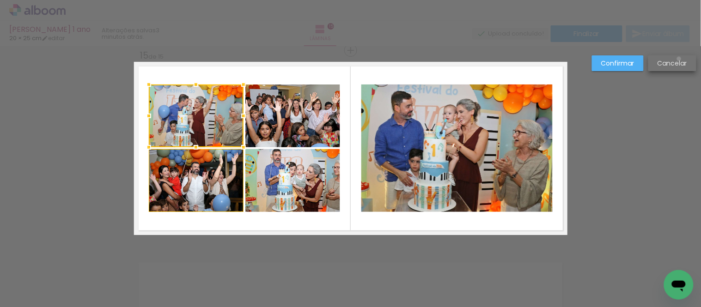
click at [0, 0] on slot "Cancelar" at bounding box center [0, 0] width 0 height 0
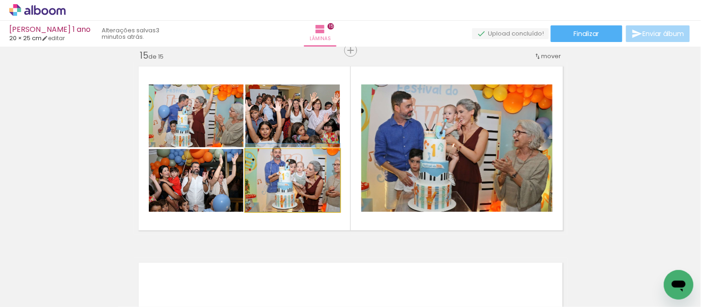
drag, startPoint x: 296, startPoint y: 197, endPoint x: 306, endPoint y: 136, distance: 61.3
click at [0, 0] on slot at bounding box center [0, 0] width 0 height 0
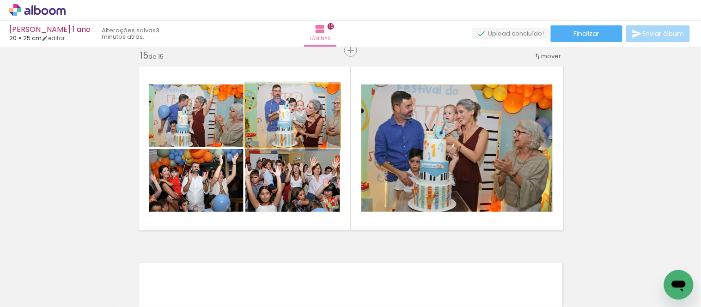
drag, startPoint x: 316, startPoint y: 131, endPoint x: 312, endPoint y: 135, distance: 5.9
click at [312, 135] on quentale-photo at bounding box center [292, 116] width 95 height 63
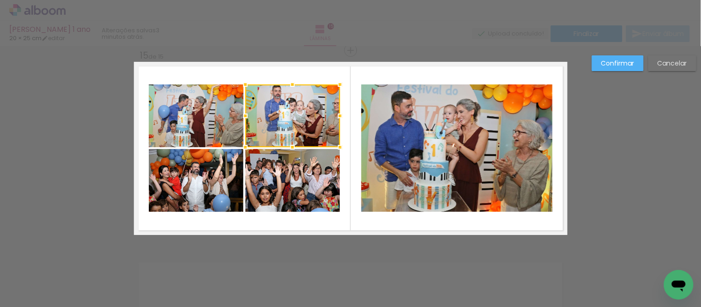
click at [0, 0] on slot "Cancelar" at bounding box center [0, 0] width 0 height 0
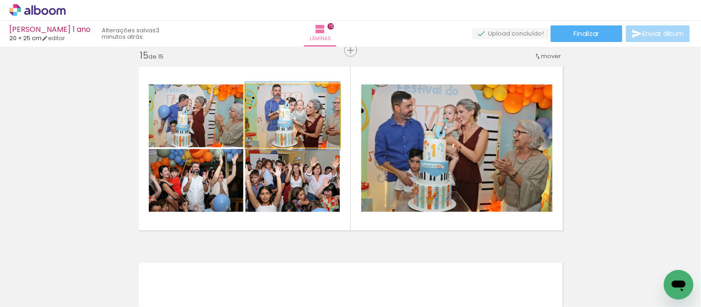
drag, startPoint x: 306, startPoint y: 119, endPoint x: 303, endPoint y: 158, distance: 38.5
click at [0, 0] on slot at bounding box center [0, 0] width 0 height 0
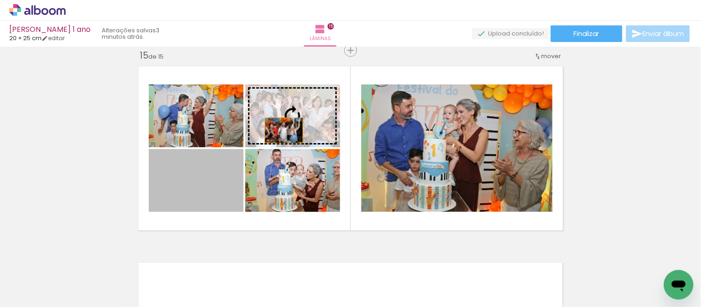
drag, startPoint x: 210, startPoint y: 193, endPoint x: 282, endPoint y: 130, distance: 95.4
click at [0, 0] on slot at bounding box center [0, 0] width 0 height 0
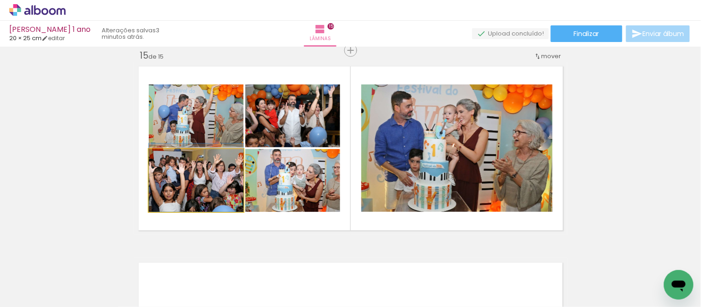
drag, startPoint x: 211, startPoint y: 179, endPoint x: 210, endPoint y: 172, distance: 6.9
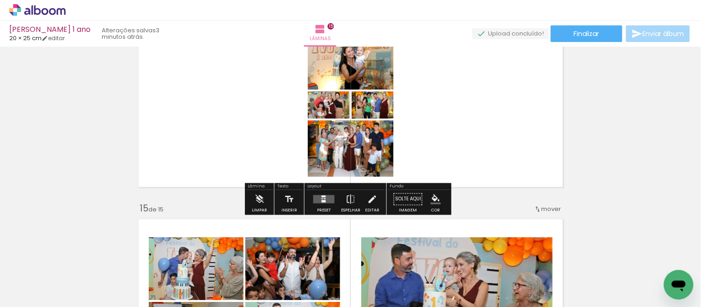
scroll to position [2659, 0]
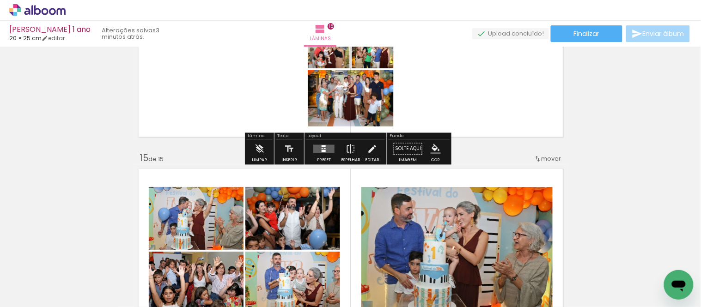
click at [313, 149] on quentale-layouter at bounding box center [323, 149] width 21 height 8
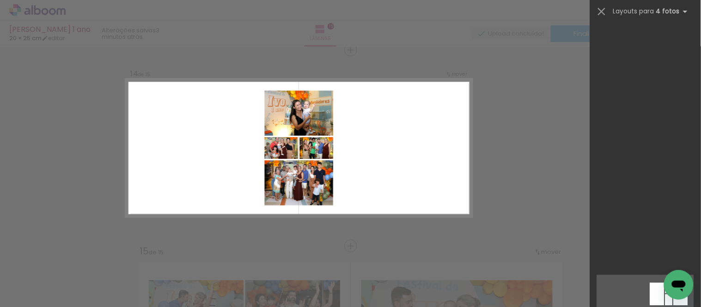
scroll to position [18505, 0]
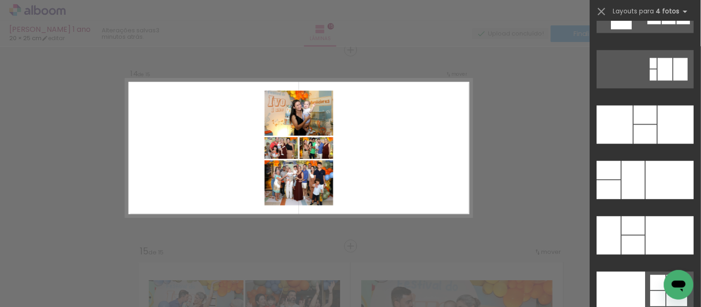
drag, startPoint x: 695, startPoint y: 36, endPoint x: 15, endPoint y: 1, distance: 680.9
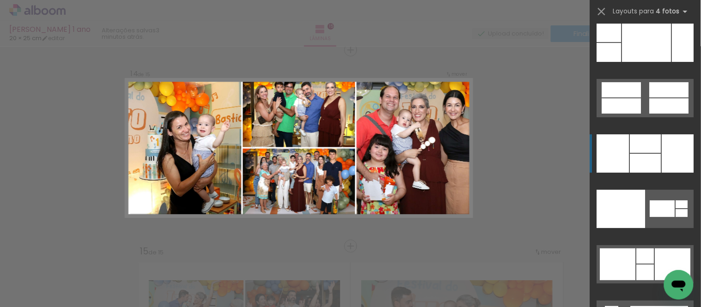
scroll to position [18762, 0]
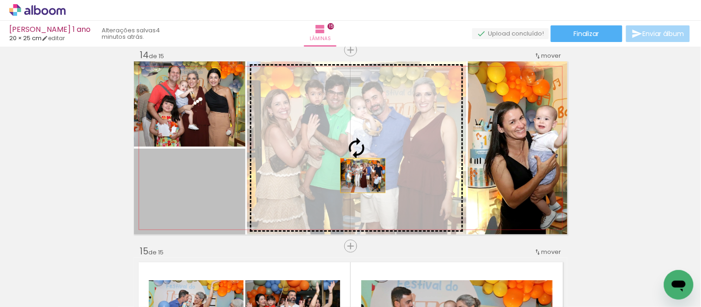
drag, startPoint x: 359, startPoint y: 176, endPoint x: 377, endPoint y: 176, distance: 17.6
click at [0, 0] on slot at bounding box center [0, 0] width 0 height 0
click at [376, 176] on div at bounding box center [356, 147] width 239 height 173
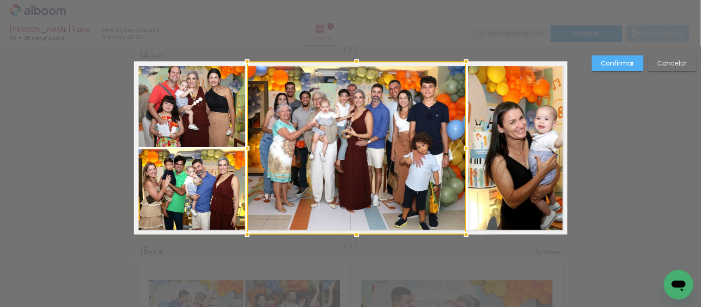
click at [395, 163] on div at bounding box center [356, 147] width 219 height 173
click at [660, 68] on paper-button "Cancelar" at bounding box center [673, 63] width 48 height 16
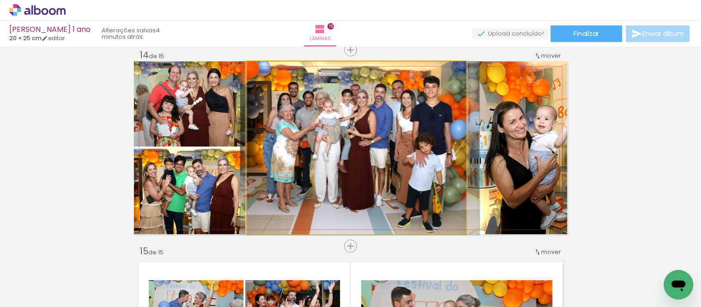
drag, startPoint x: 429, startPoint y: 126, endPoint x: 430, endPoint y: 118, distance: 7.5
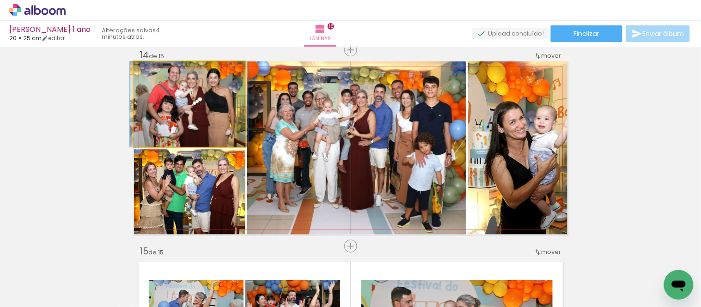
drag, startPoint x: 215, startPoint y: 114, endPoint x: 214, endPoint y: 122, distance: 8.3
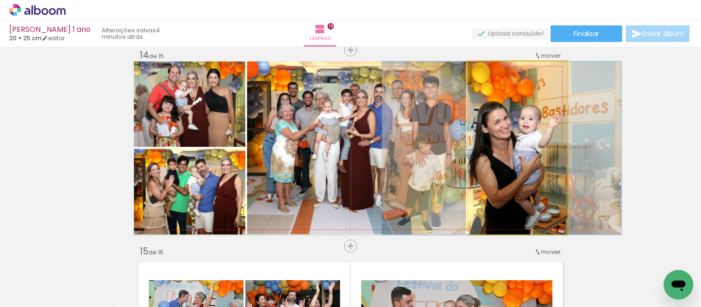
drag, startPoint x: 529, startPoint y: 172, endPoint x: 513, endPoint y: 171, distance: 15.8
click at [513, 171] on quentale-photo at bounding box center [517, 147] width 99 height 173
click at [0, 0] on div at bounding box center [0, 0] width 0 height 0
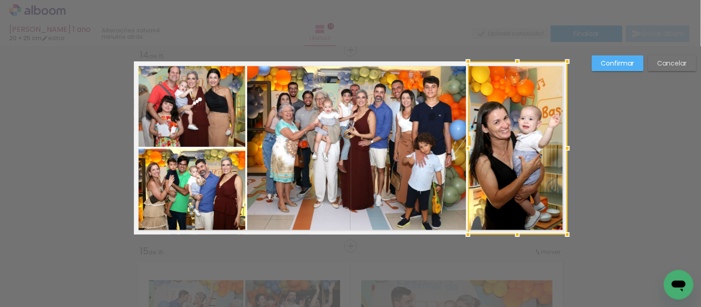
drag, startPoint x: 512, startPoint y: 177, endPoint x: 526, endPoint y: 168, distance: 16.6
click at [513, 177] on div at bounding box center [517, 147] width 99 height 173
click at [0, 0] on slot "Cancelar" at bounding box center [0, 0] width 0 height 0
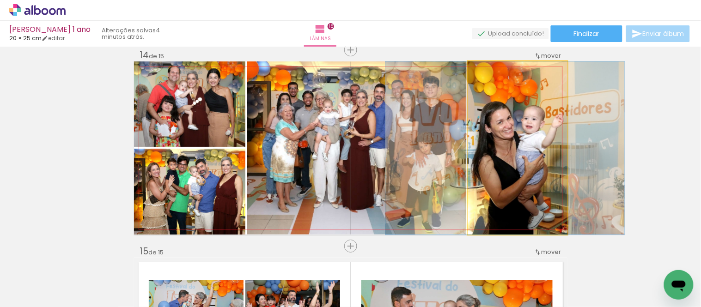
drag, startPoint x: 532, startPoint y: 149, endPoint x: 520, endPoint y: 146, distance: 12.9
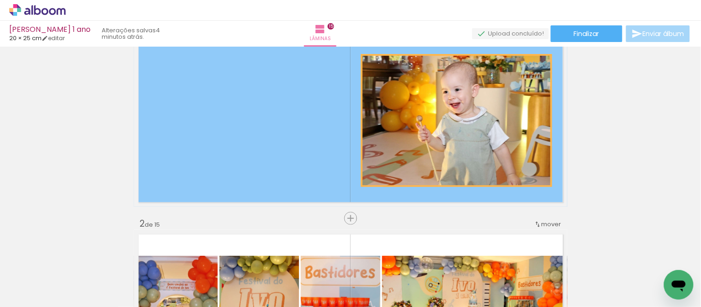
scroll to position [0, 0]
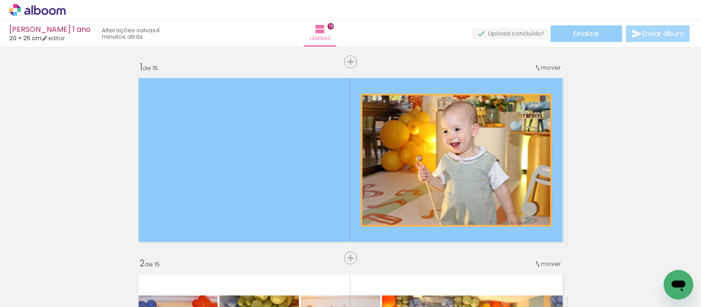
click at [608, 36] on paper-button "Finalizar" at bounding box center [587, 33] width 72 height 17
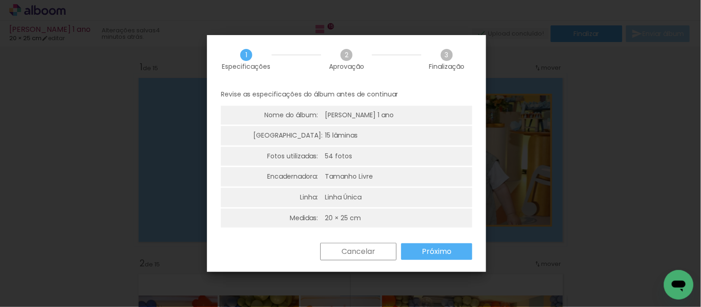
click at [416, 254] on paper-button "Próximo" at bounding box center [436, 252] width 71 height 17
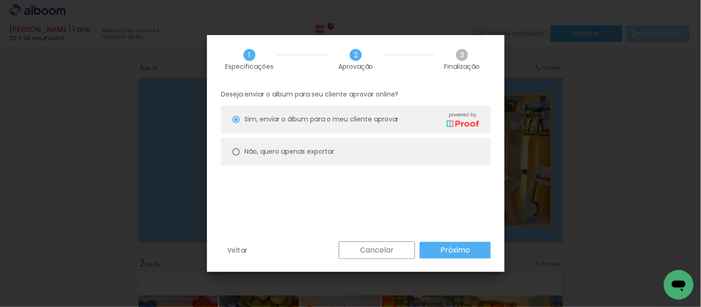
click at [394, 153] on paper-radio-button "Não, quero apenas exportar" at bounding box center [356, 152] width 270 height 28
type paper-radio-button "on"
click at [459, 243] on paper-button "Próximo" at bounding box center [455, 250] width 71 height 17
type input "Alta, 300 DPI"
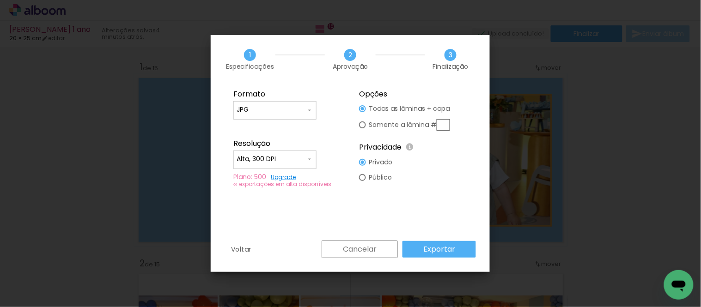
click at [456, 248] on paper-button "Exportar" at bounding box center [439, 249] width 73 height 17
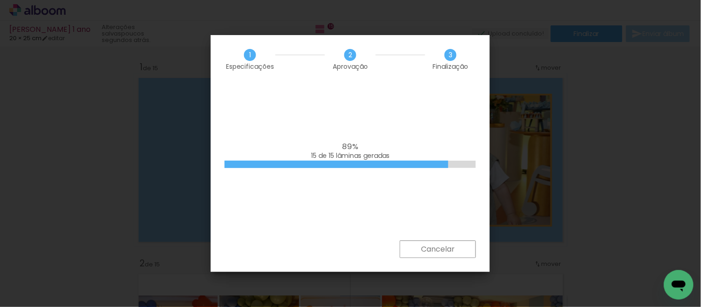
scroll to position [18762, 0]
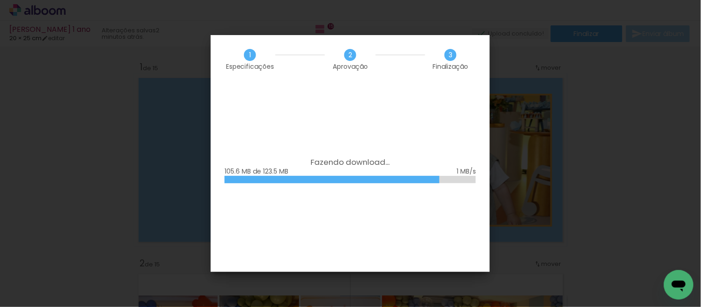
scroll to position [18762, 0]
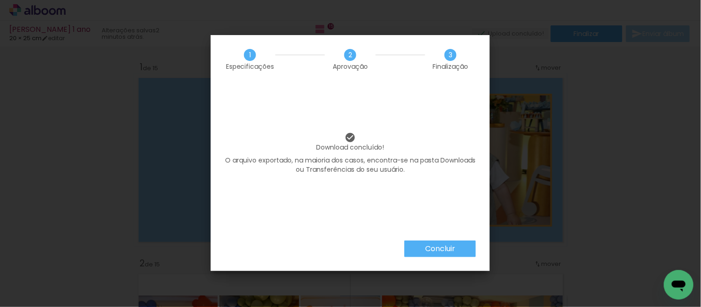
drag, startPoint x: 432, startPoint y: 247, endPoint x: 463, endPoint y: 238, distance: 32.2
click at [0, 0] on slot "Concluir" at bounding box center [0, 0] width 0 height 0
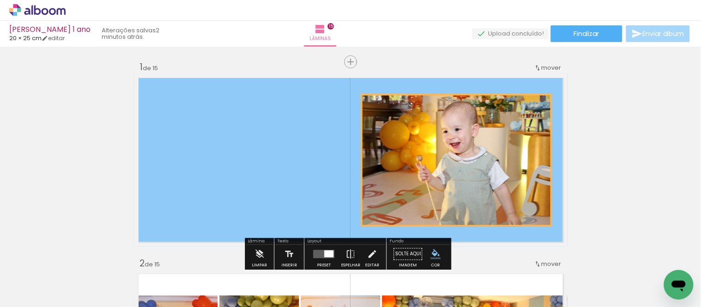
drag, startPoint x: 54, startPoint y: 10, endPoint x: 67, endPoint y: 3, distance: 14.9
click at [54, 10] on icon at bounding box center [52, 11] width 7 height 7
